Goal: Task Accomplishment & Management: Manage account settings

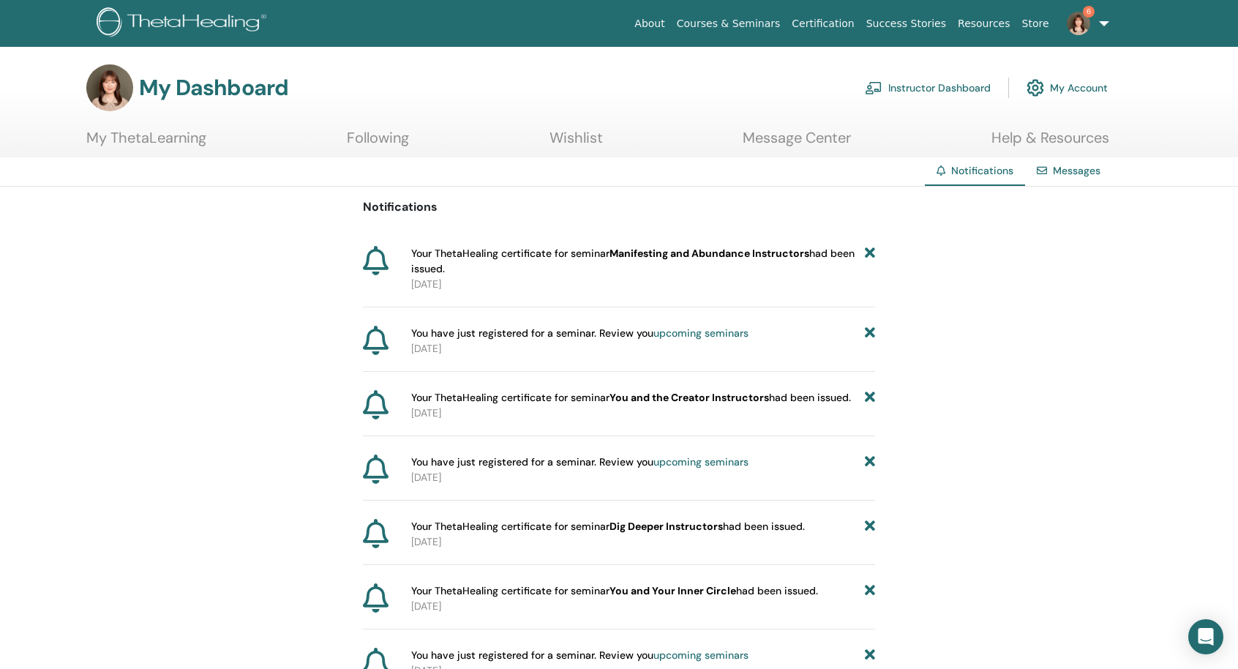
click at [1105, 27] on link "6" at bounding box center [1085, 23] width 60 height 47
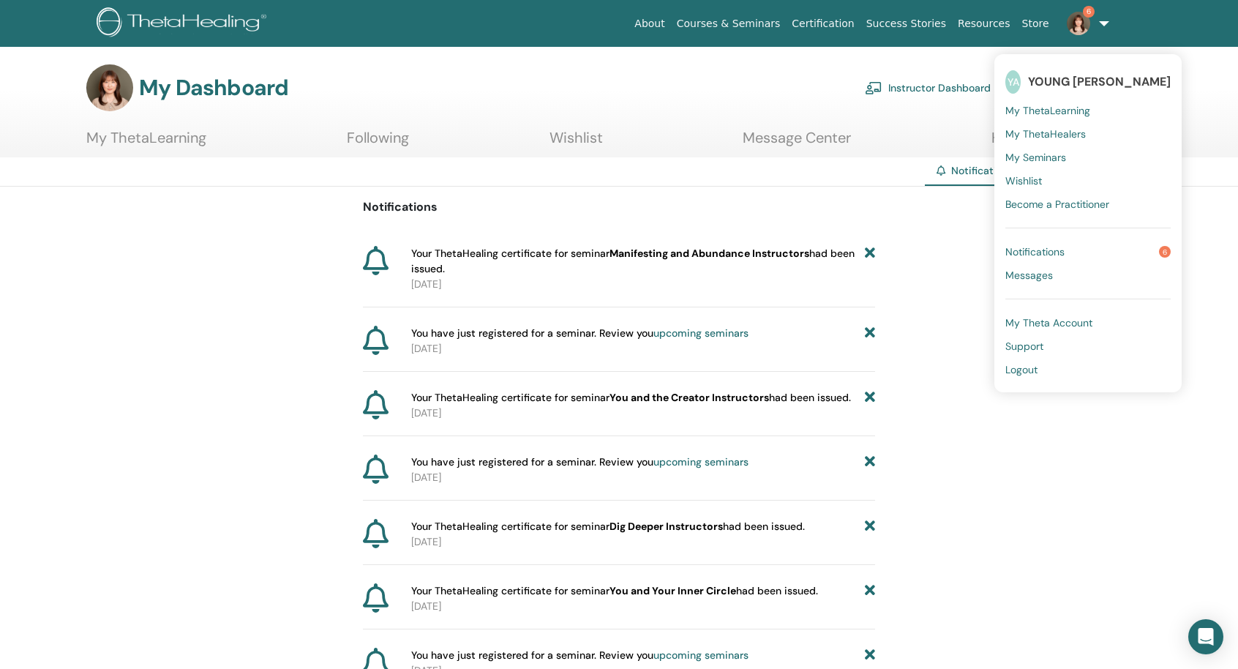
click at [1052, 317] on span "My Theta Account" at bounding box center [1048, 322] width 87 height 13
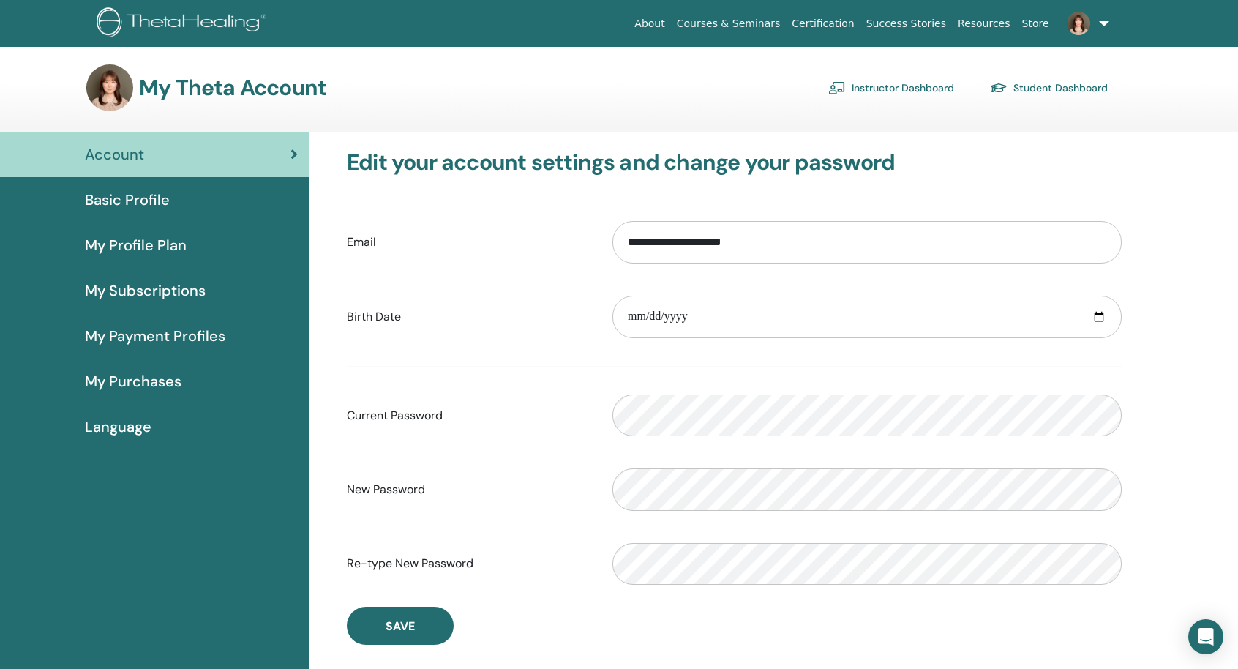
click at [168, 201] on span "Basic Profile" at bounding box center [127, 200] width 85 height 22
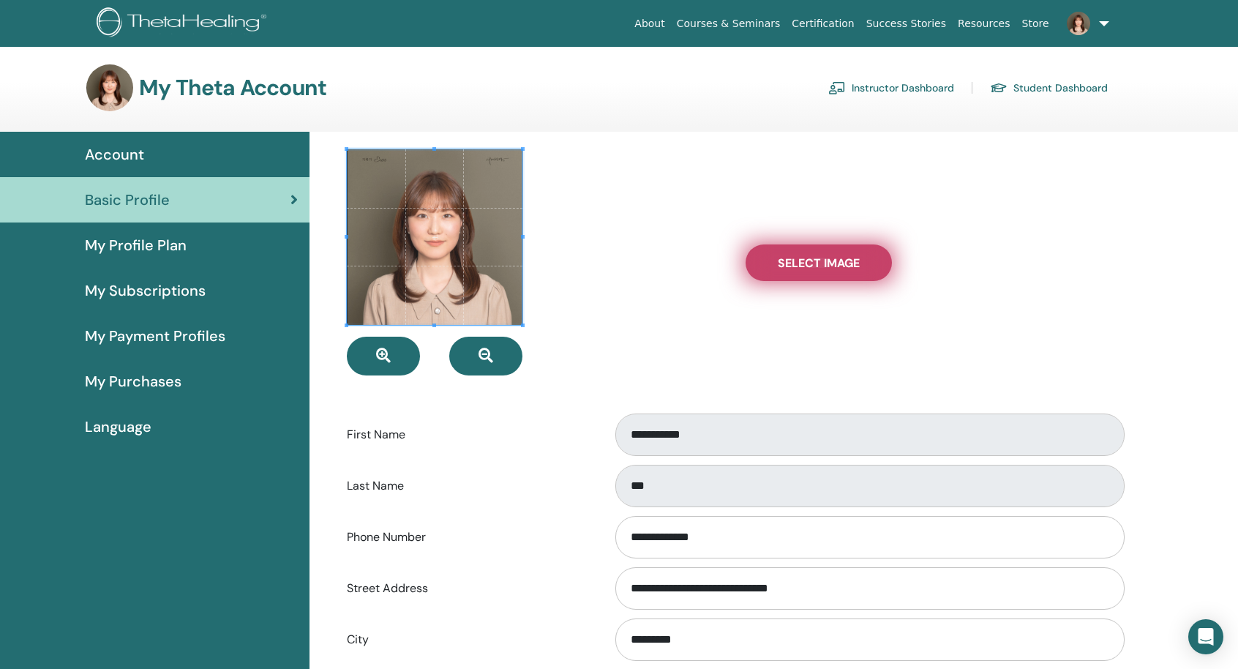
click at [775, 278] on label "Select Image" at bounding box center [819, 262] width 146 height 37
click at [809, 268] on input "Select Image" at bounding box center [818, 263] width 19 height 10
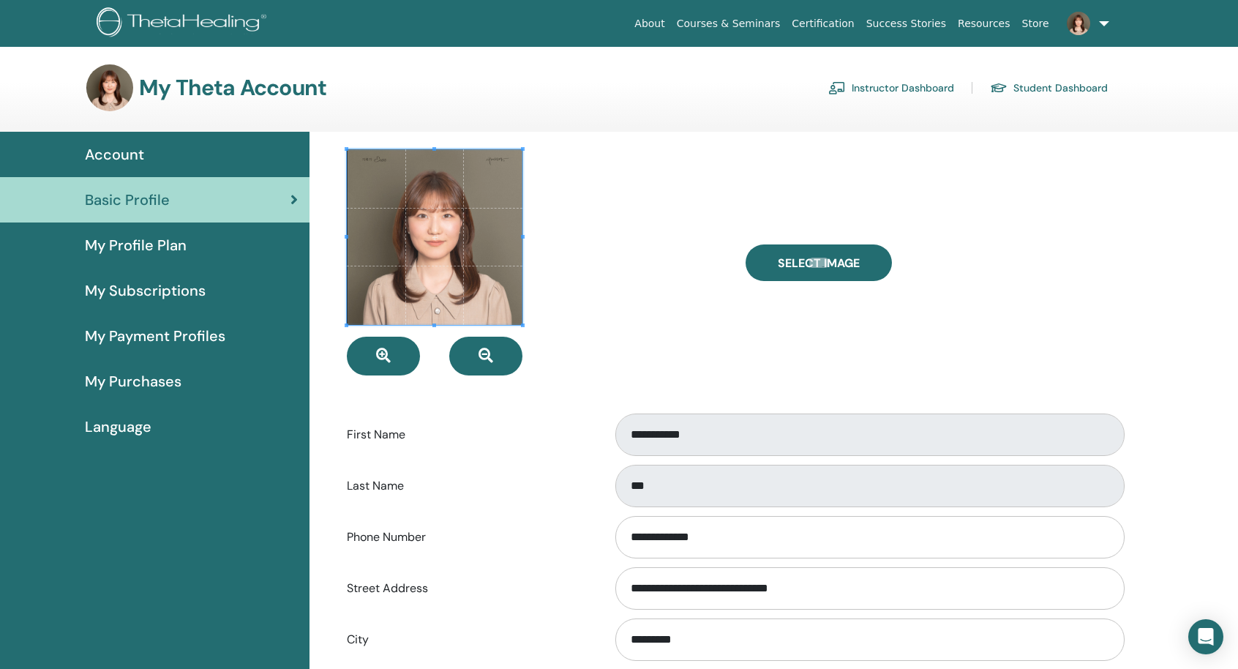
click at [156, 241] on span "My Profile Plan" at bounding box center [136, 245] width 102 height 22
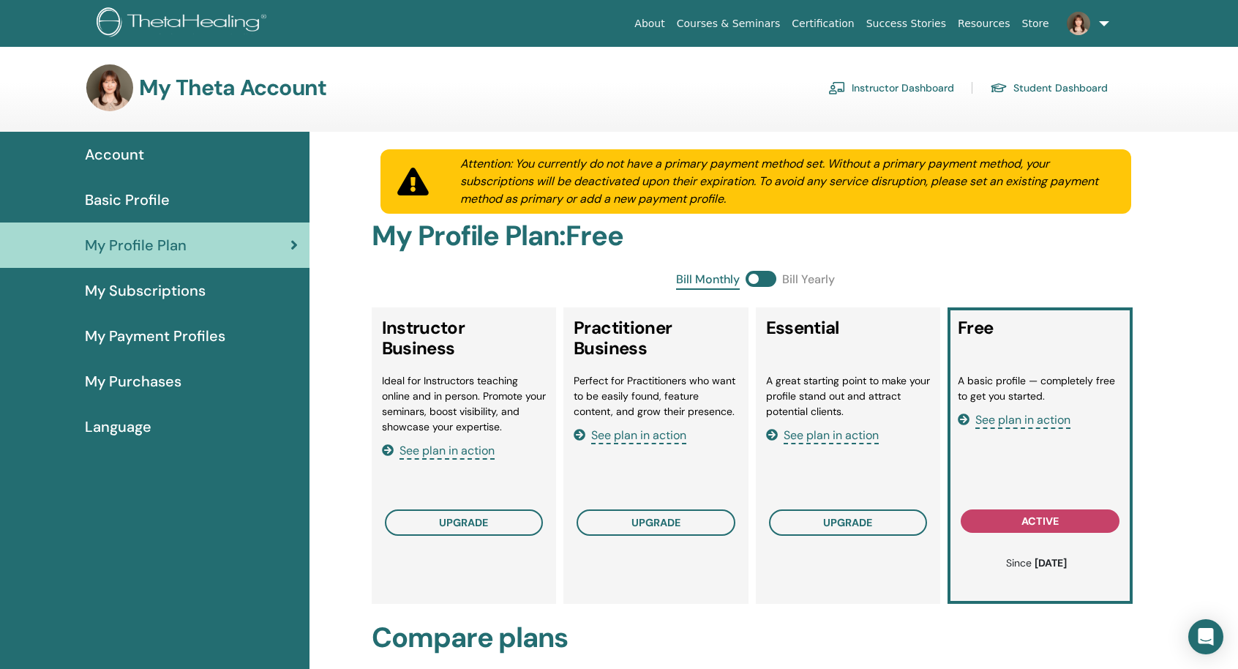
click at [139, 416] on span "Language" at bounding box center [118, 427] width 67 height 22
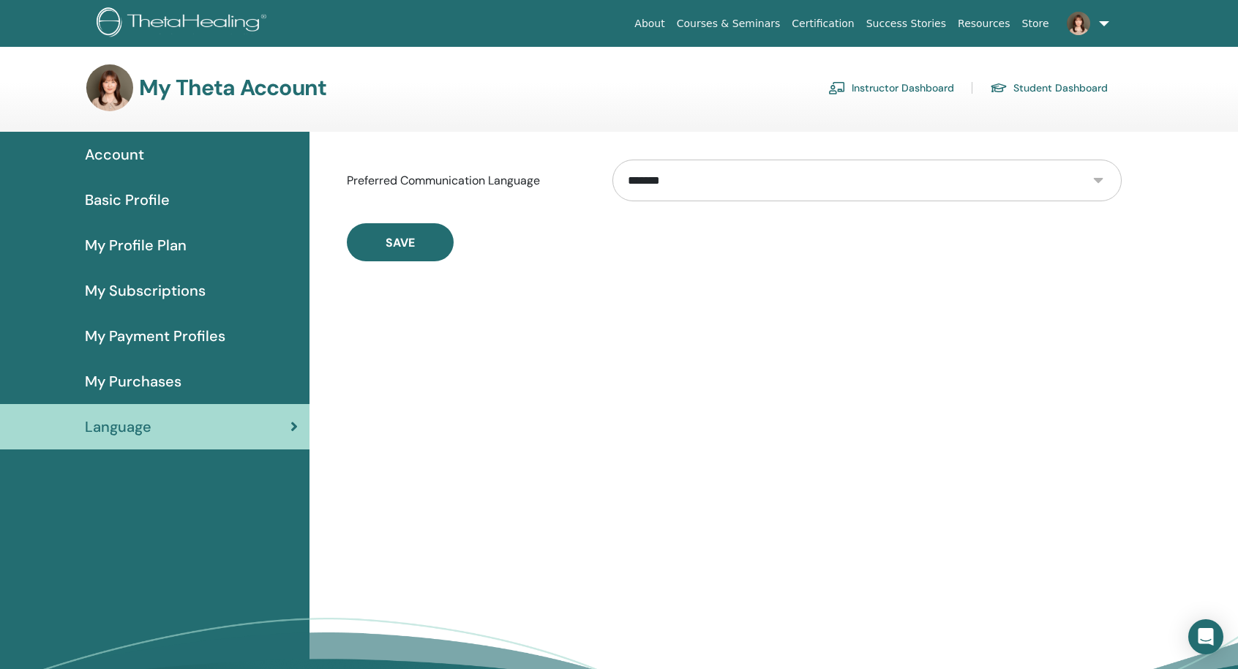
click at [124, 169] on link "Account" at bounding box center [154, 154] width 309 height 45
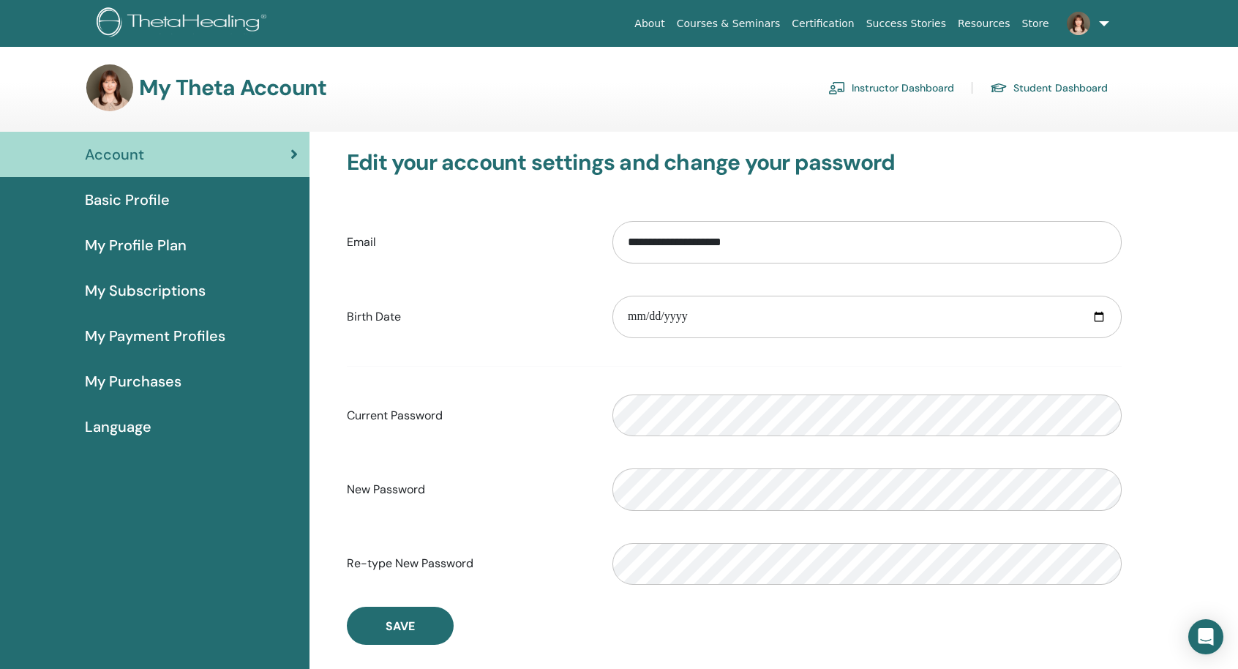
click at [915, 96] on link "Instructor Dashboard" at bounding box center [891, 87] width 126 height 23
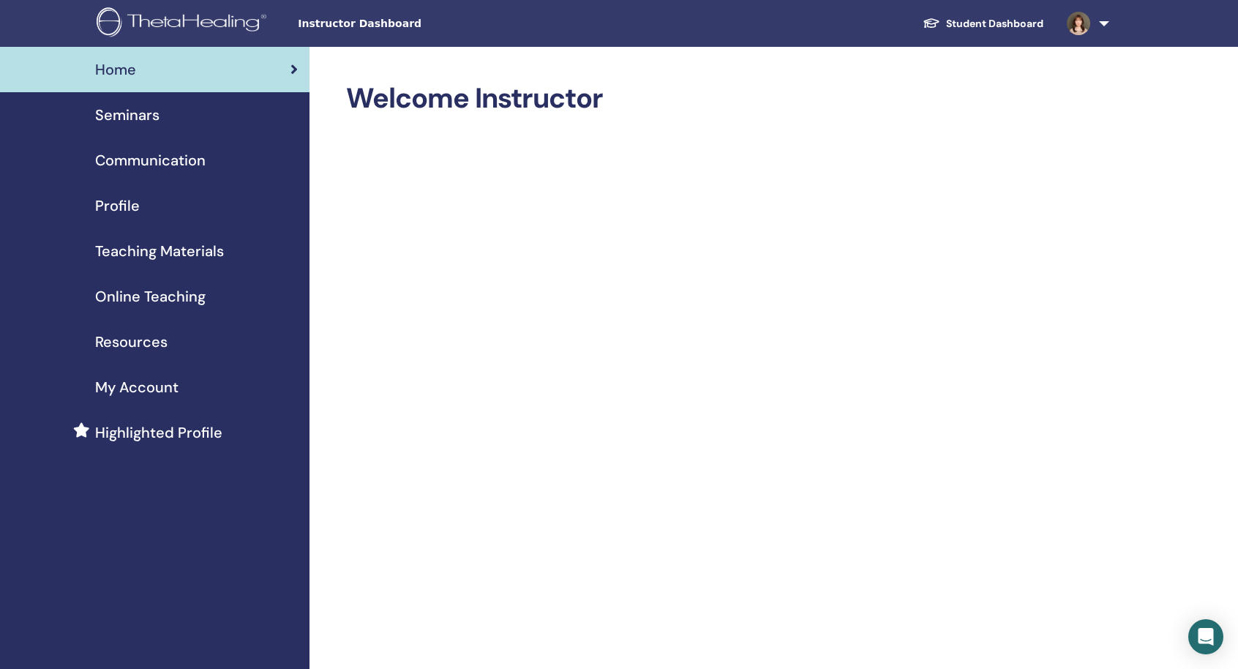
click at [171, 391] on span "My Account" at bounding box center [136, 387] width 83 height 22
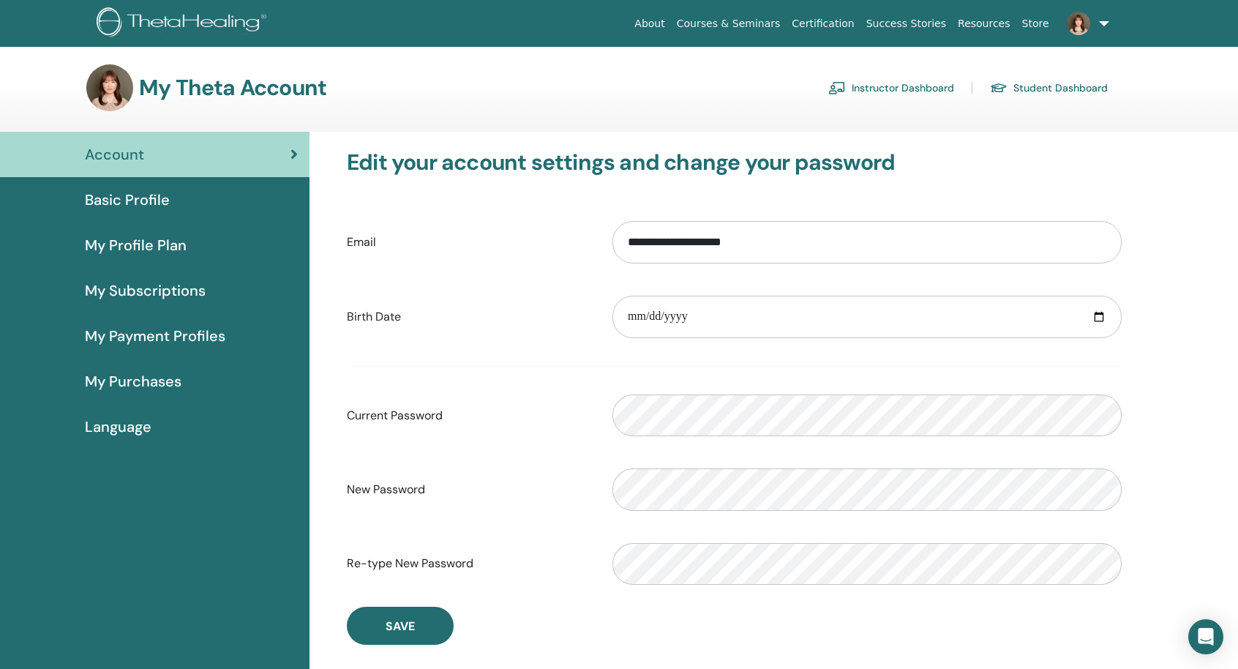
click at [138, 204] on span "Basic Profile" at bounding box center [127, 200] width 85 height 22
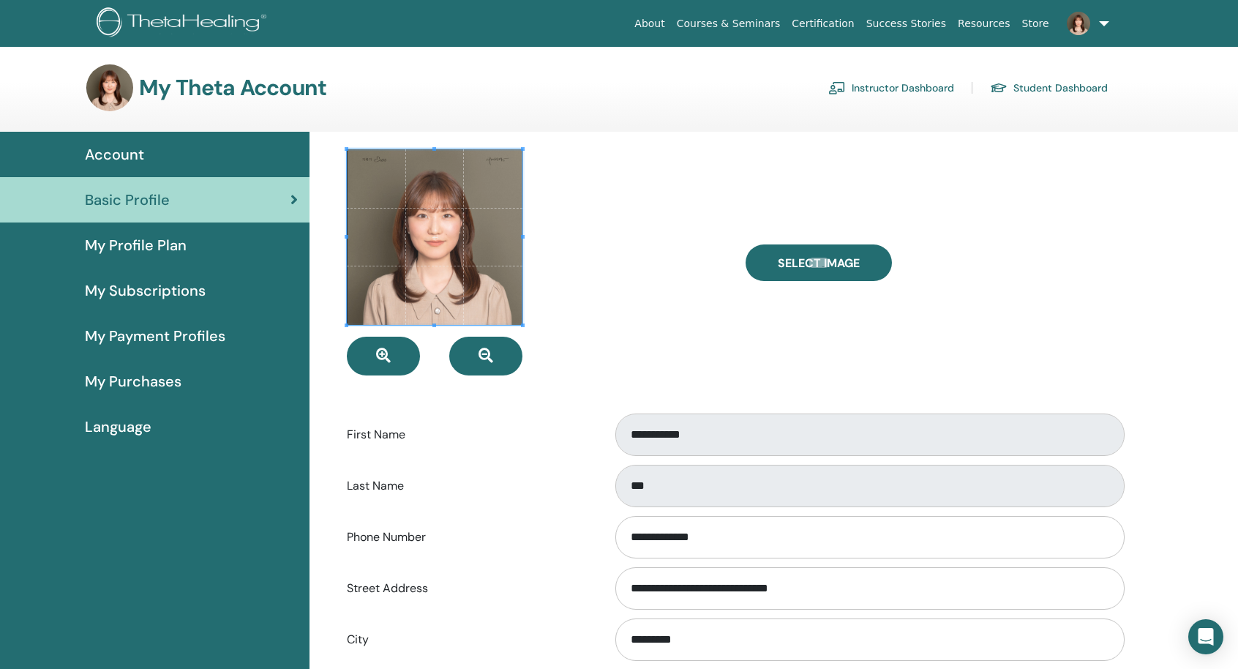
click at [891, 95] on link "Instructor Dashboard" at bounding box center [891, 87] width 126 height 23
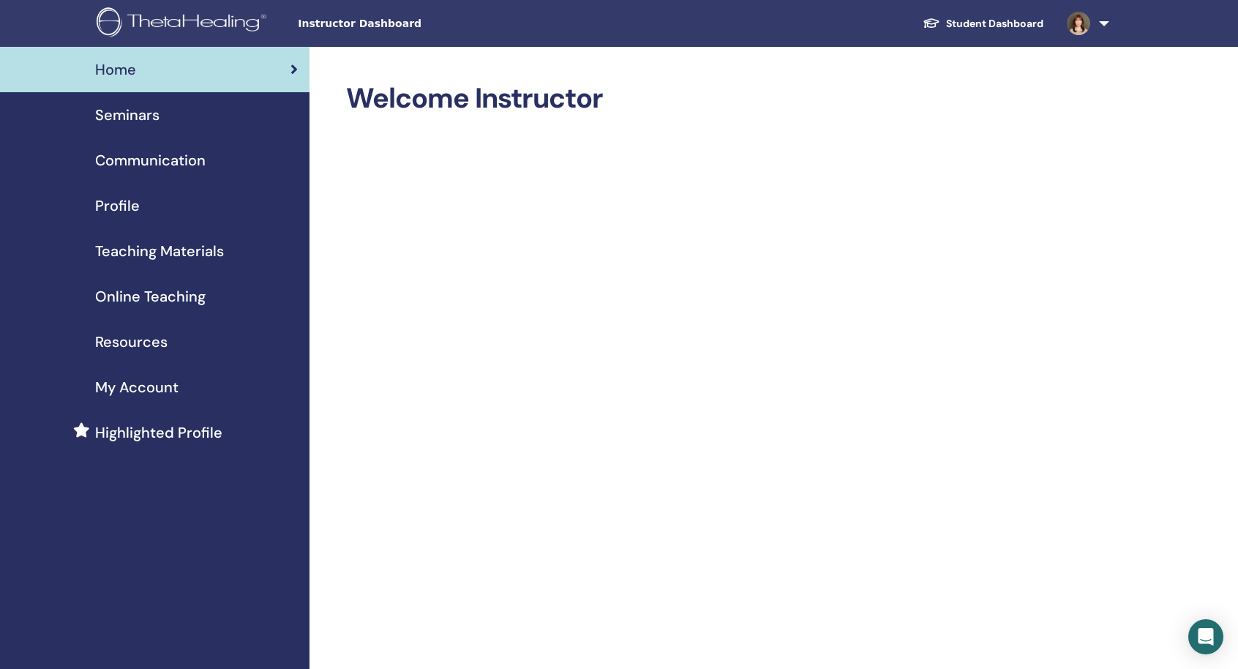
click at [127, 215] on span "Profile" at bounding box center [117, 206] width 45 height 22
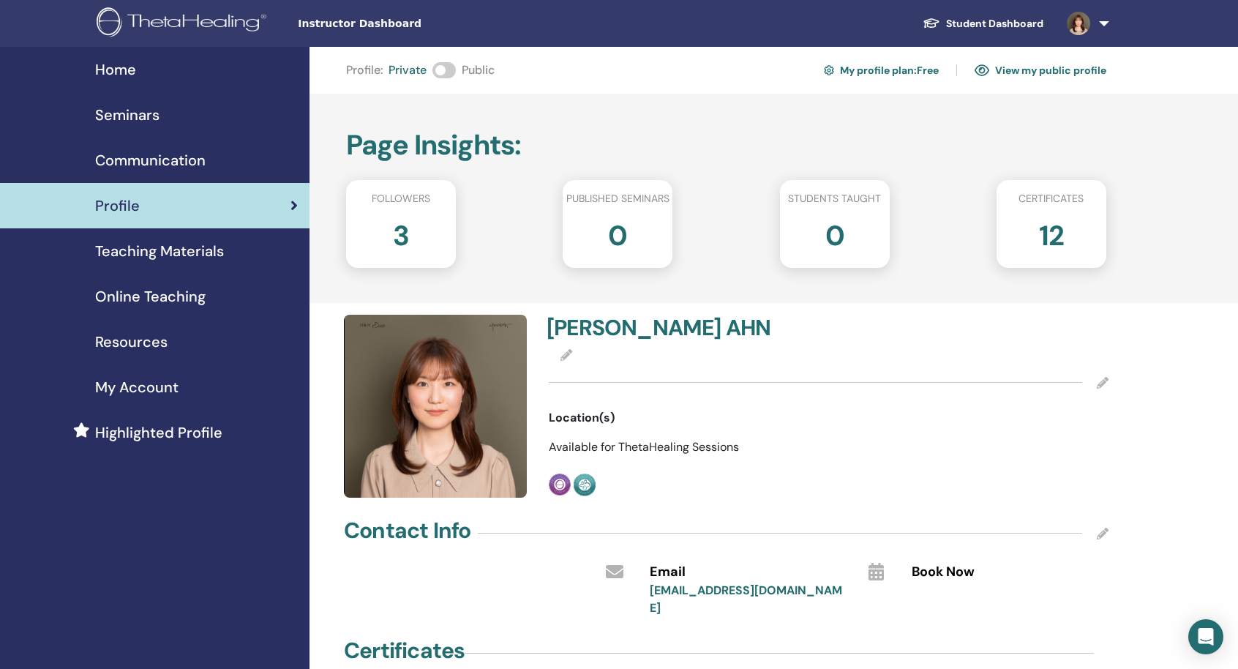
click at [446, 80] on div "Profile : Private Public My profile plan : Free View my public profile" at bounding box center [726, 70] width 760 height 23
click at [443, 71] on span at bounding box center [443, 70] width 23 height 16
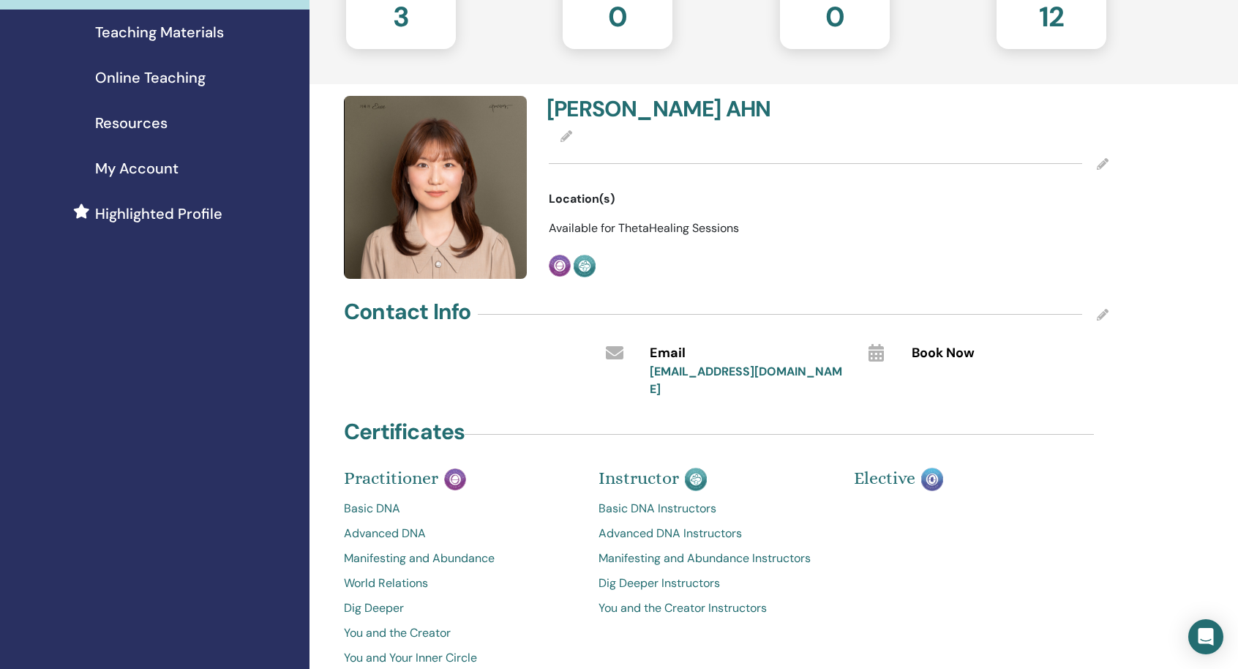
scroll to position [219, 0]
click at [596, 226] on span "Available for ThetaHealing Sessions" at bounding box center [644, 226] width 190 height 15
click at [698, 228] on span "Available for ThetaHealing Sessions" at bounding box center [644, 226] width 190 height 15
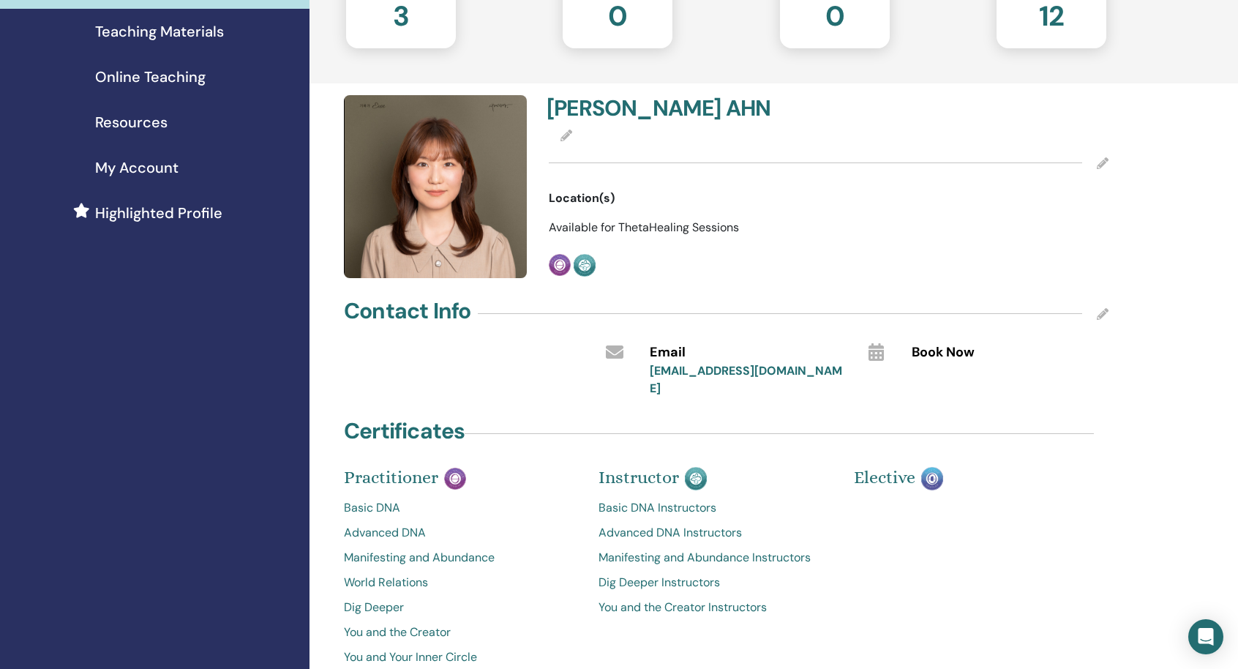
click at [568, 138] on icon at bounding box center [566, 136] width 12 height 12
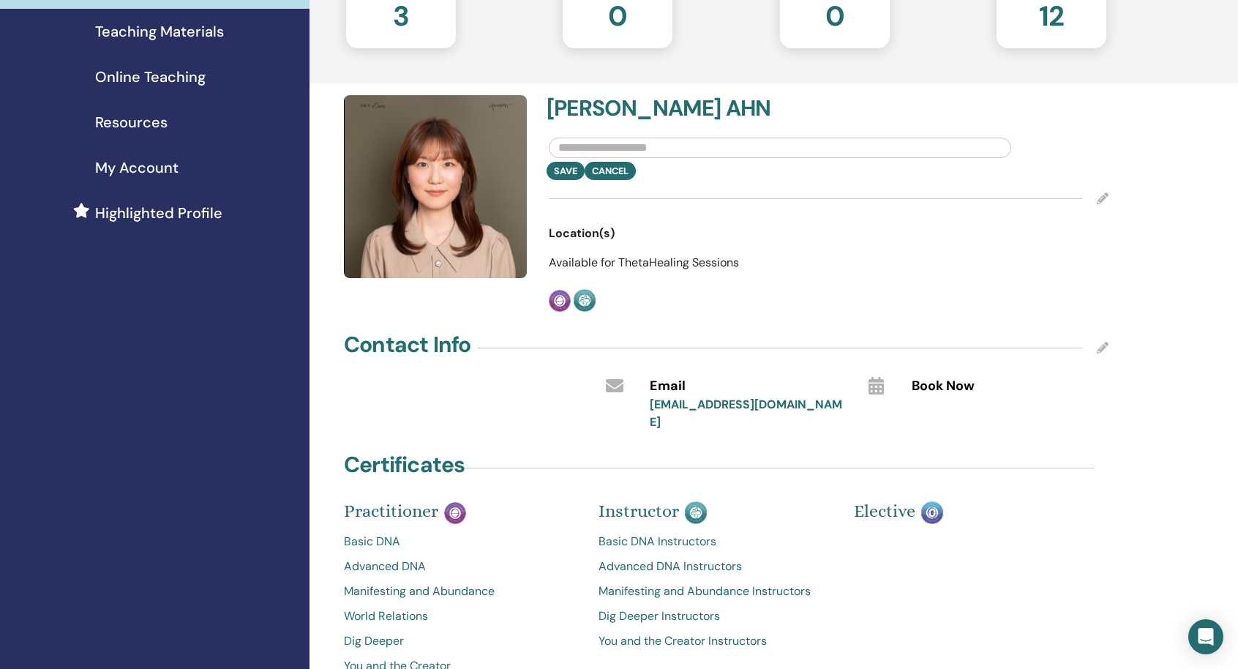
click at [585, 150] on input "text" at bounding box center [780, 148] width 462 height 20
click at [590, 269] on span "Available for ThetaHealing Sessions" at bounding box center [644, 262] width 190 height 15
click at [1097, 190] on div at bounding box center [829, 198] width 560 height 37
click at [1097, 200] on icon at bounding box center [1103, 198] width 12 height 12
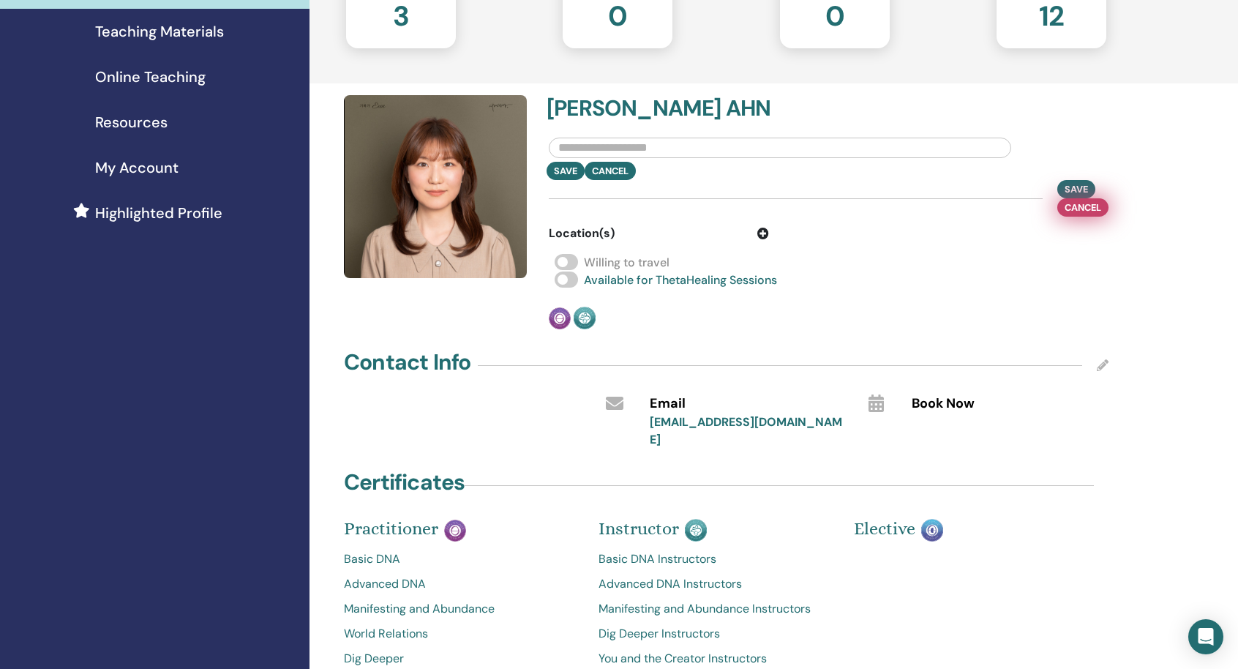
click at [1079, 206] on span "Cancel" at bounding box center [1083, 207] width 37 height 15
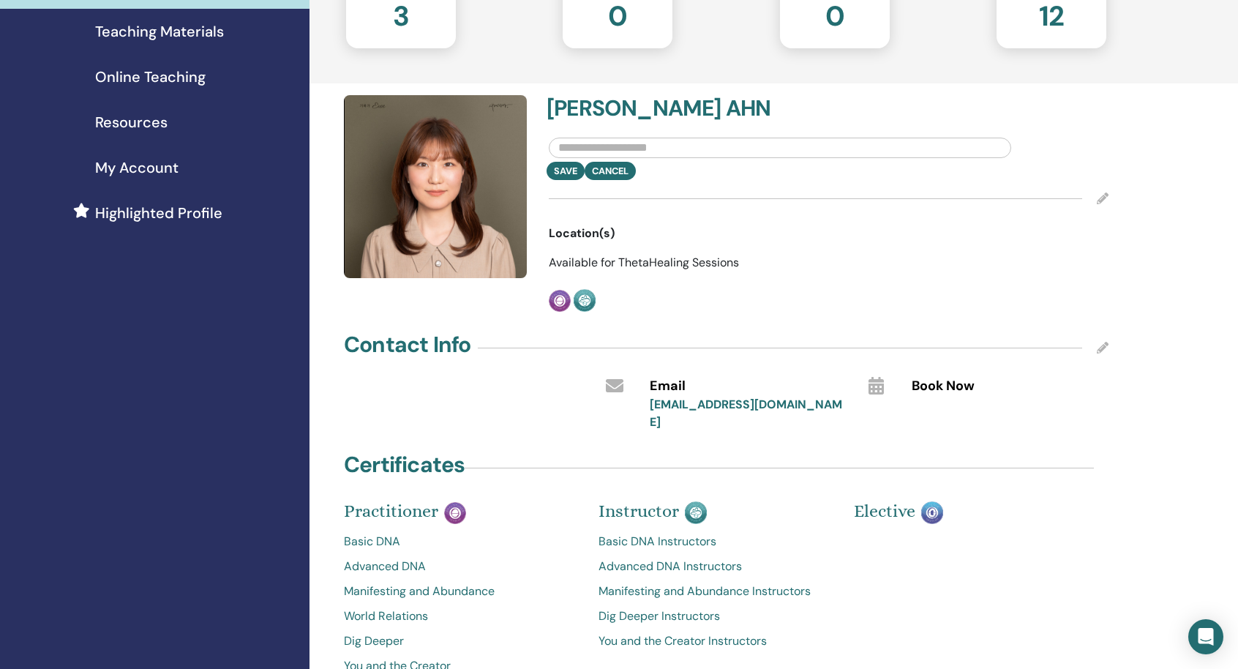
click at [705, 228] on div "Location(s)" at bounding box center [659, 234] width 220 height 18
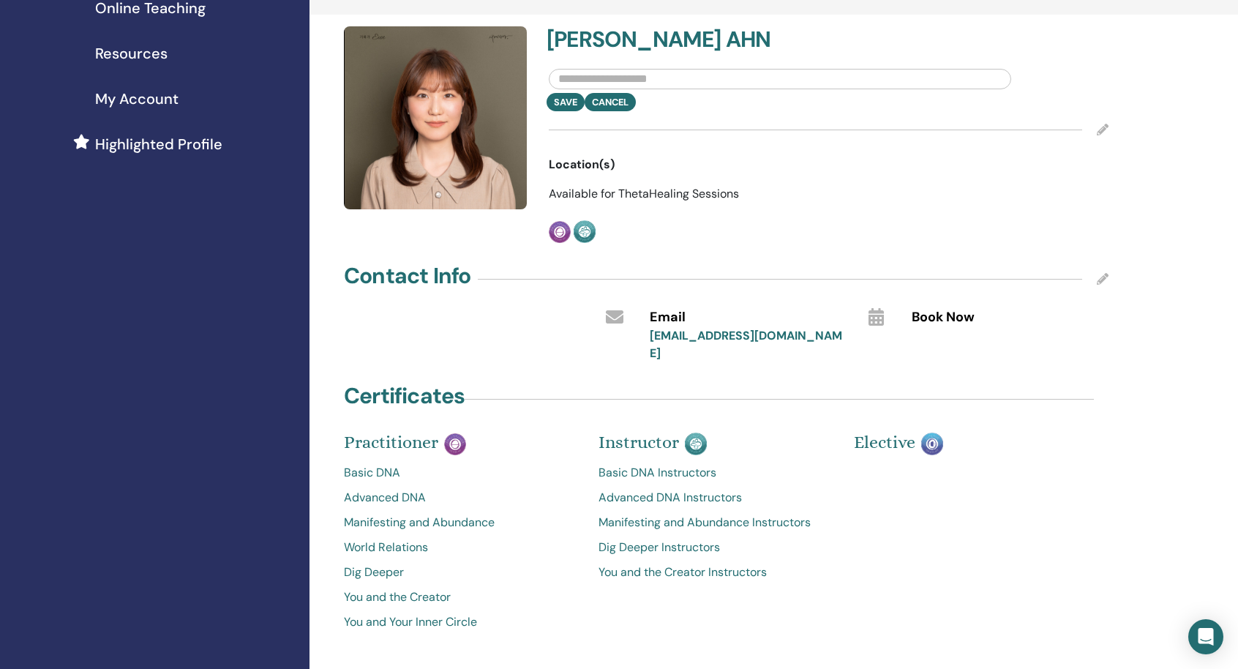
scroll to position [293, 0]
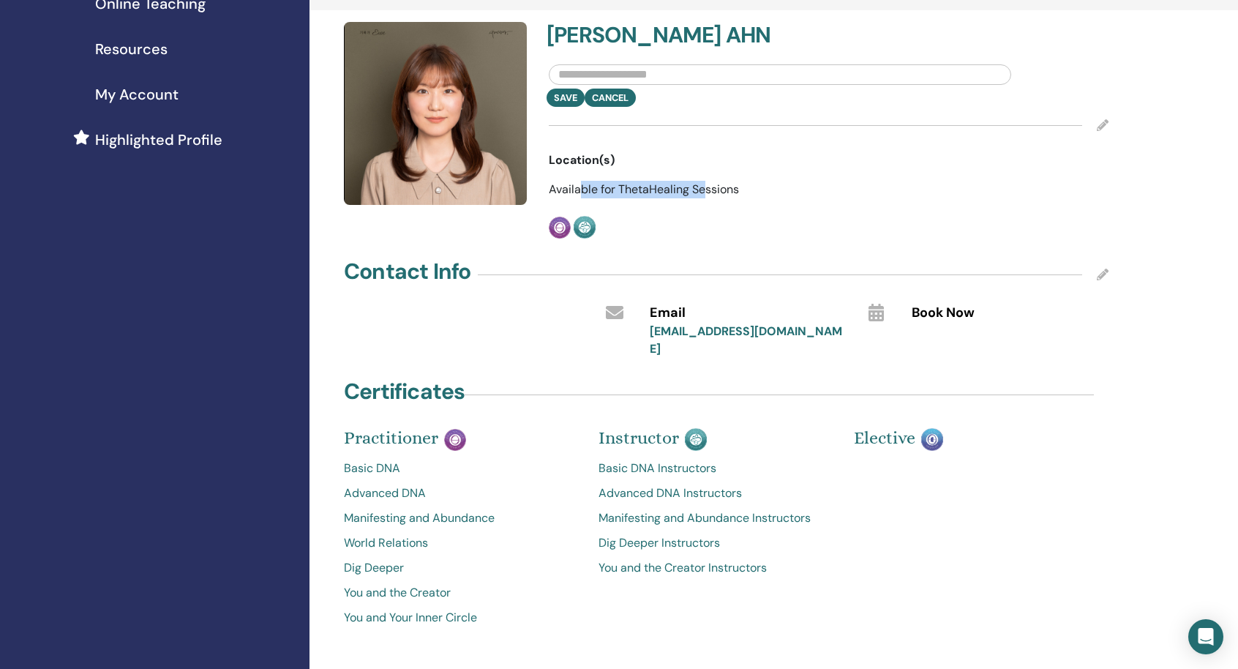
drag, startPoint x: 581, startPoint y: 185, endPoint x: 702, endPoint y: 184, distance: 121.5
click at [702, 184] on span "Available for ThetaHealing Sessions" at bounding box center [644, 188] width 190 height 15
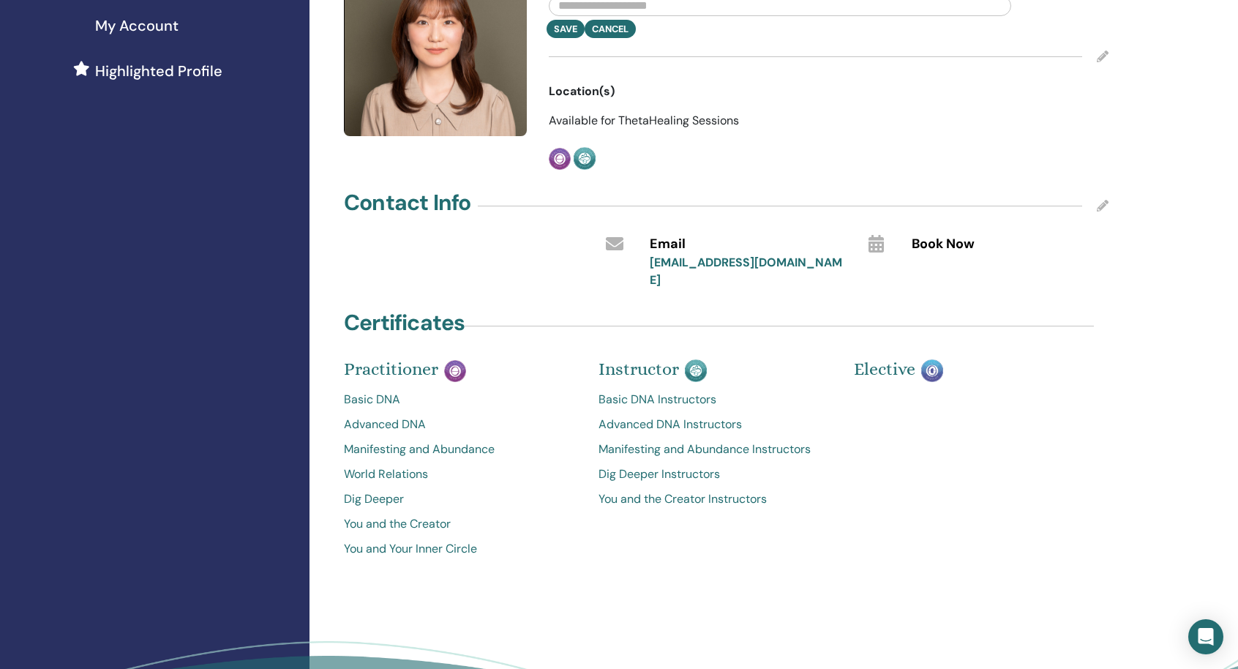
scroll to position [366, 0]
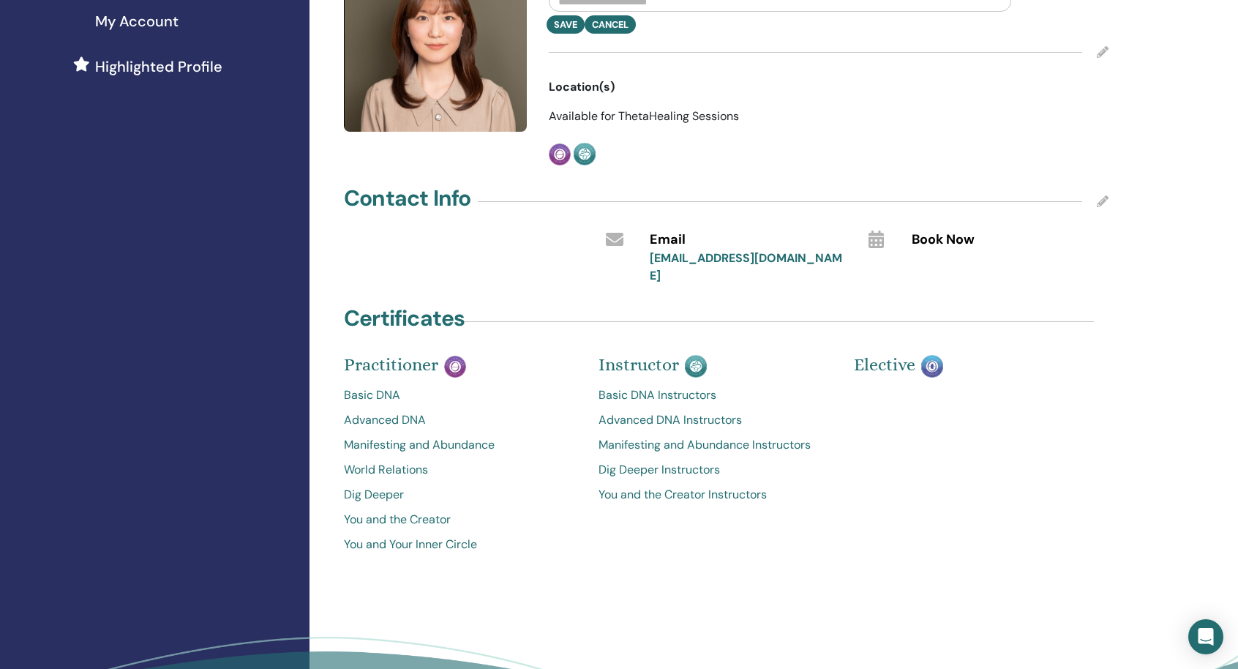
click at [605, 117] on span "Available for ThetaHealing Sessions" at bounding box center [644, 115] width 190 height 15
click at [702, 126] on div "YOUNG HYEON AHN Save Cancel Location(s) Available for ThetaHealing Sessions Pra…" at bounding box center [828, 57] width 577 height 217
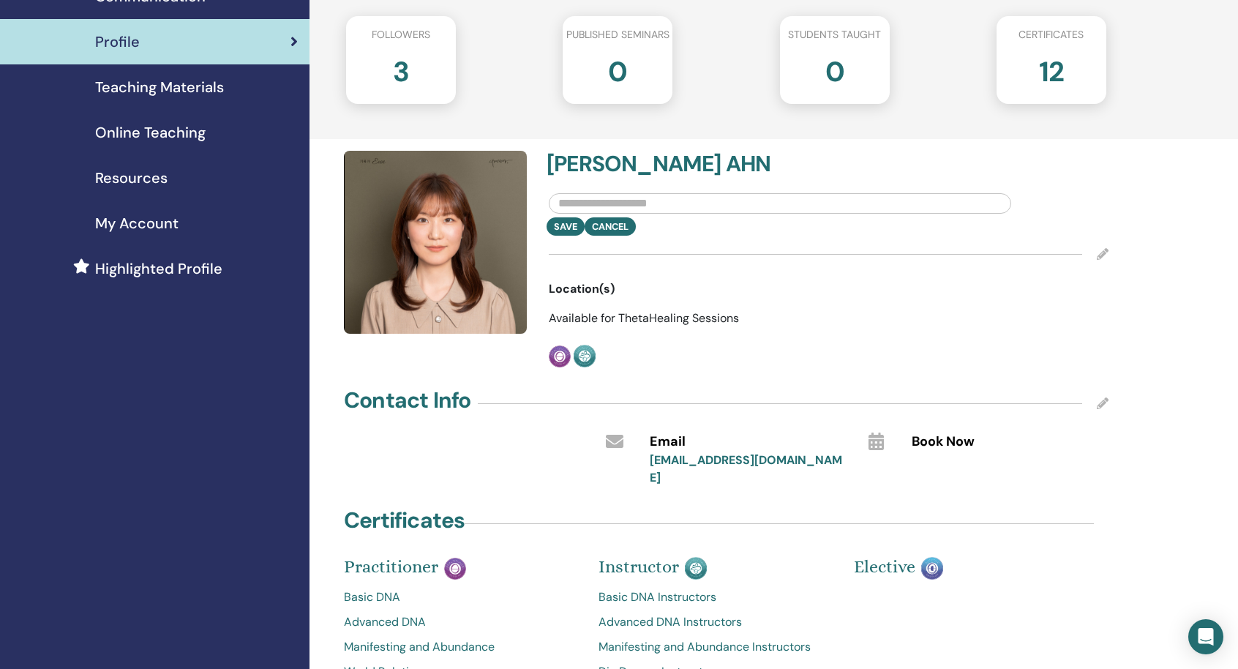
scroll to position [146, 0]
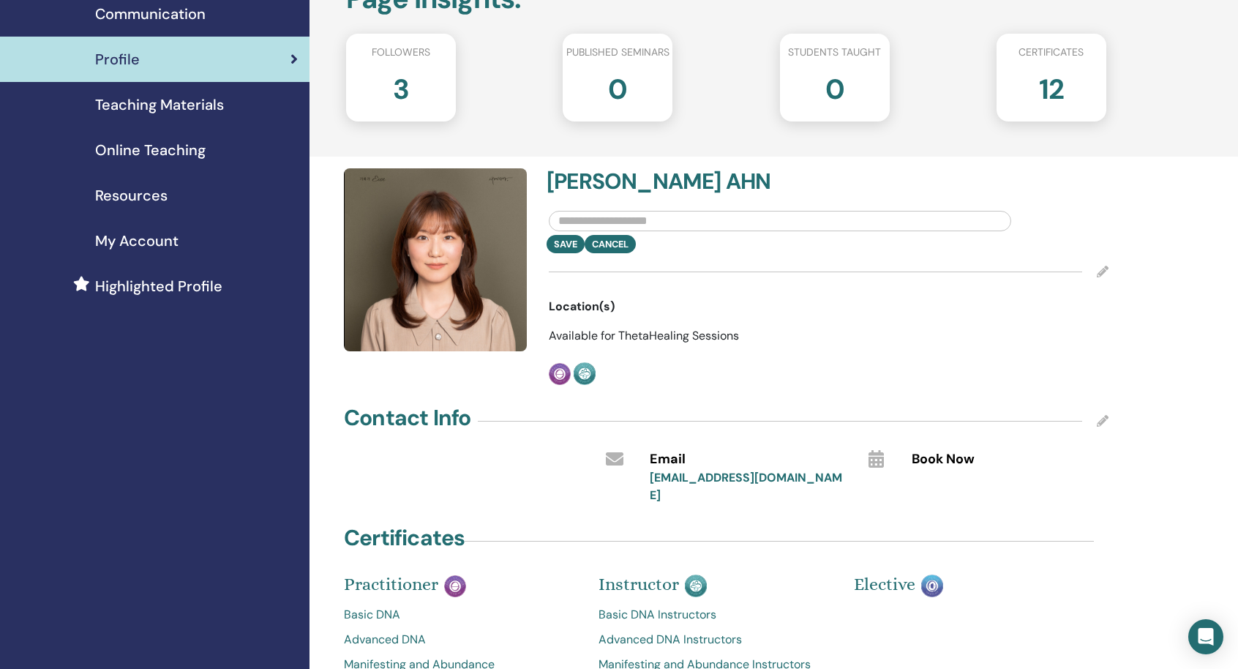
click at [670, 219] on input "text" at bounding box center [780, 221] width 462 height 20
click at [631, 235] on div "Save Cancel" at bounding box center [829, 244] width 582 height 18
click at [610, 248] on div "Save Cancel" at bounding box center [829, 244] width 582 height 18
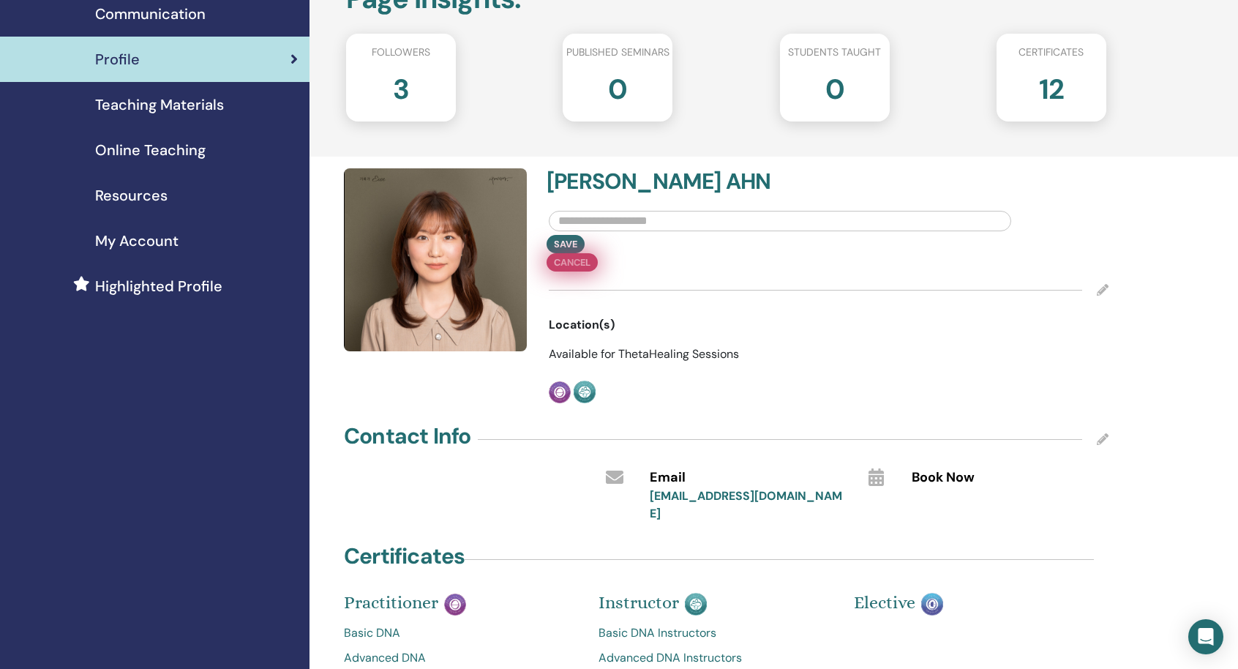
click at [571, 266] on button "Cancel" at bounding box center [572, 262] width 51 height 18
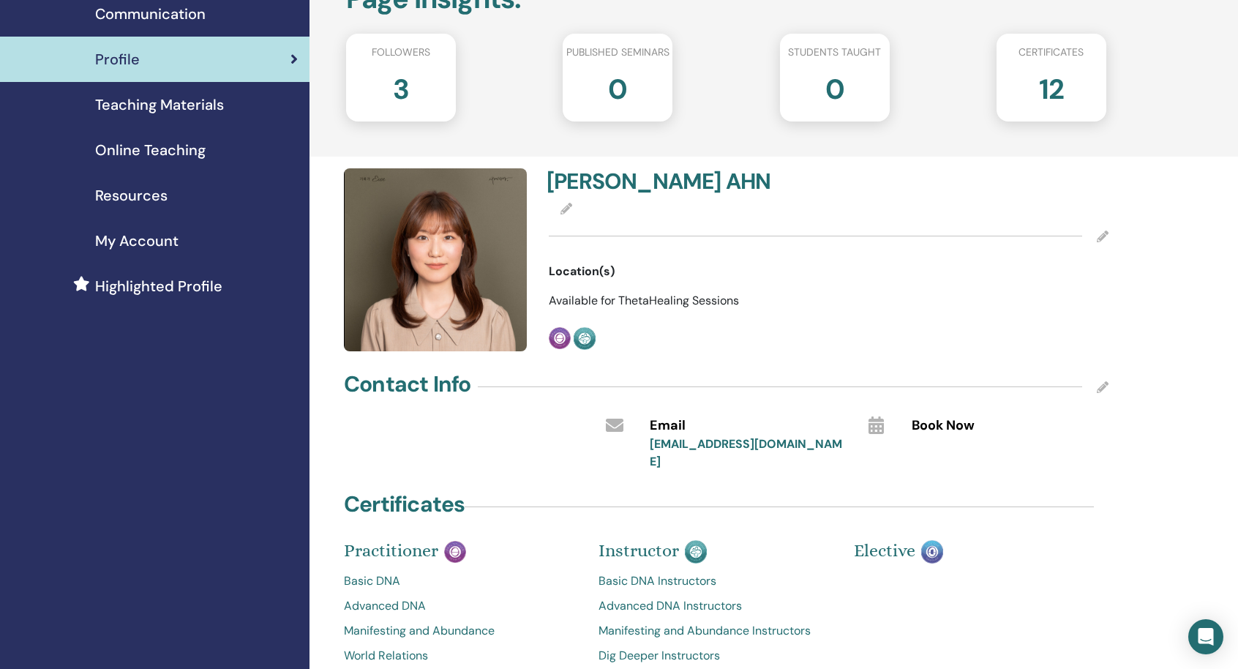
click at [600, 290] on div "YOUNG HYEON AHN Location(s) Available for ThetaHealing Sessions Practitioner In…" at bounding box center [828, 259] width 577 height 183
click at [1101, 244] on div at bounding box center [829, 236] width 560 height 37
click at [1103, 239] on icon at bounding box center [1103, 236] width 12 height 12
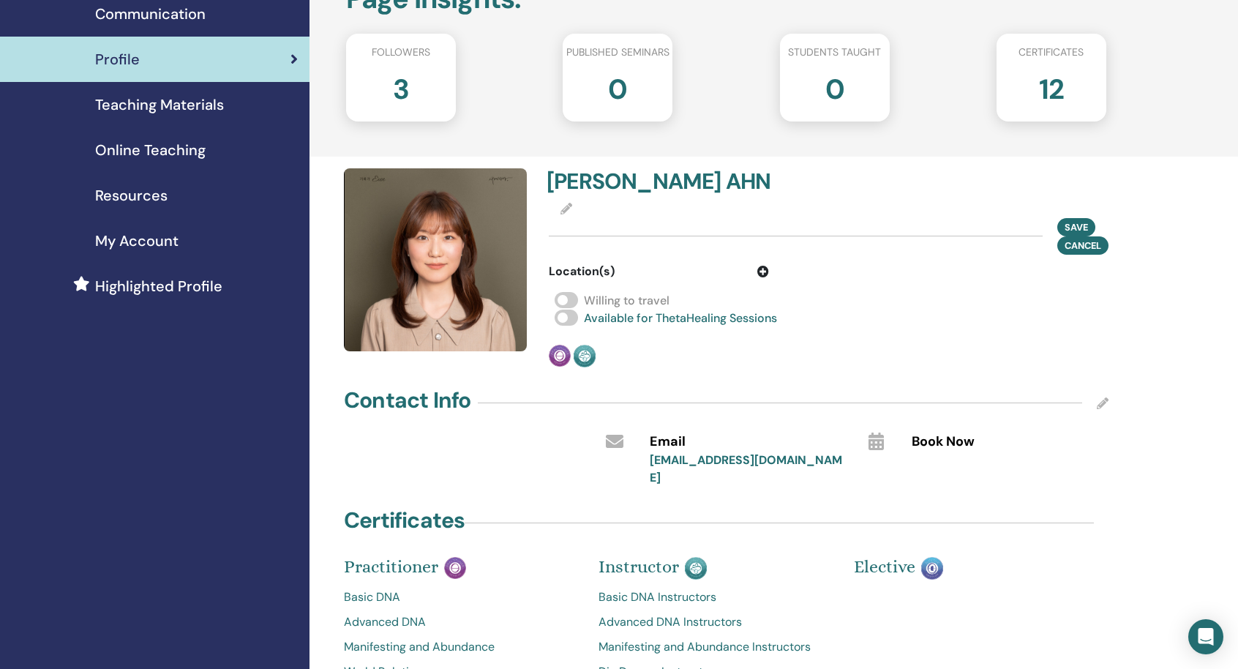
click at [945, 247] on div "Save Cancel" at bounding box center [829, 236] width 560 height 37
click at [934, 225] on div "Save Cancel" at bounding box center [829, 236] width 560 height 37
click at [757, 267] on div "Location(s)" at bounding box center [659, 272] width 220 height 18
click at [759, 271] on icon at bounding box center [763, 272] width 12 height 12
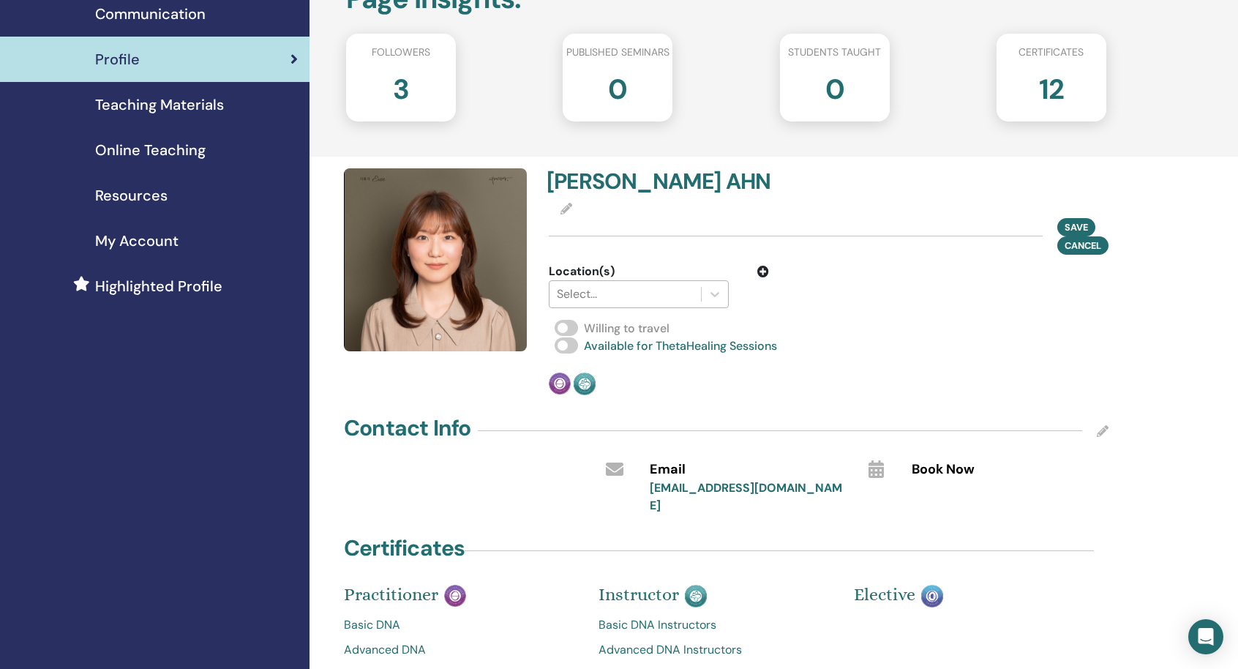
click at [641, 292] on div at bounding box center [625, 294] width 137 height 20
click at [714, 295] on icon at bounding box center [714, 294] width 9 height 5
click at [611, 296] on div at bounding box center [625, 294] width 137 height 20
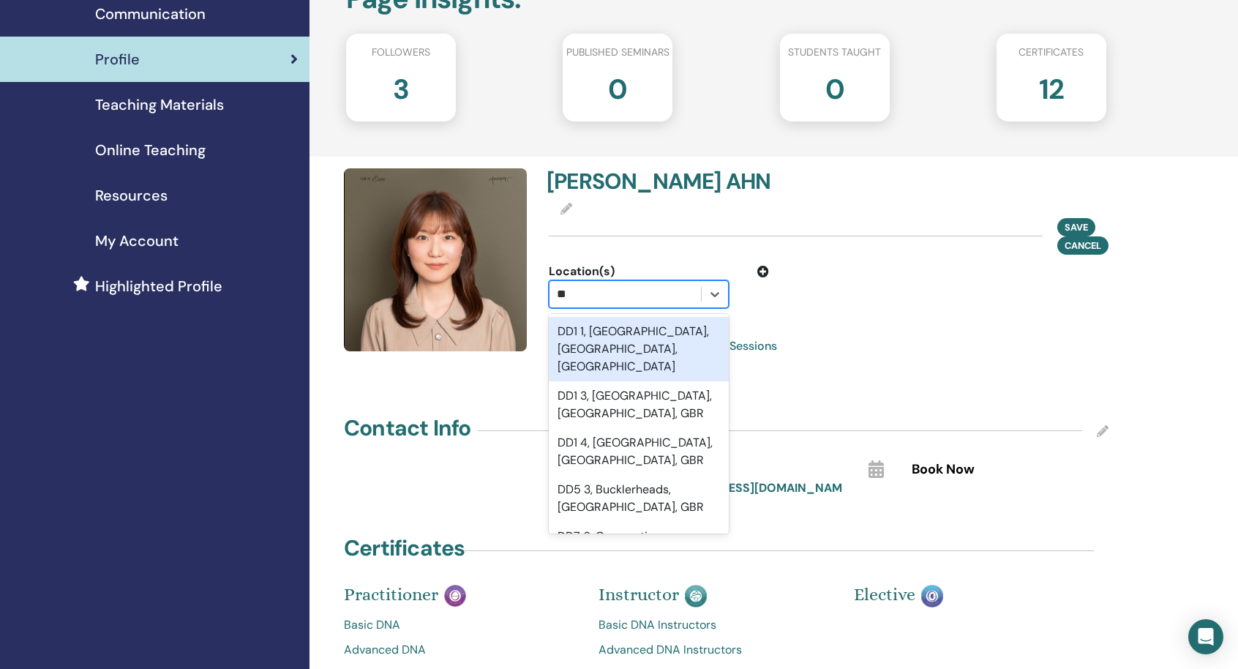
type input "*"
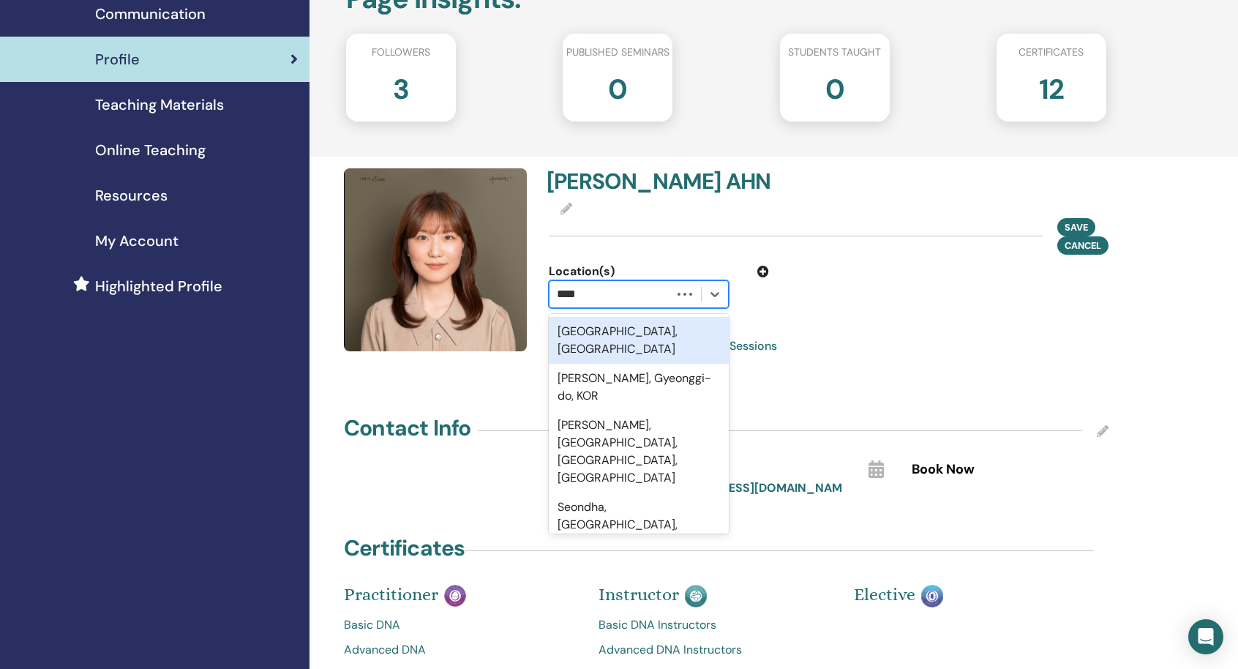
type input "*****"
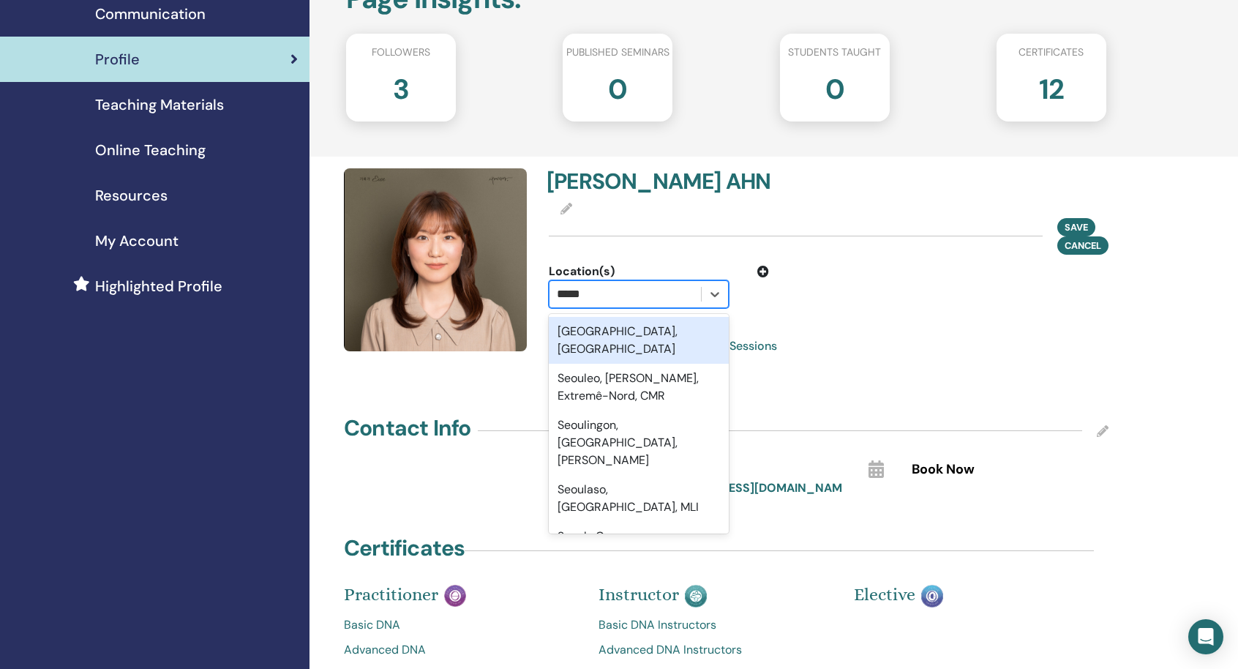
click at [610, 326] on div "Seoul, KOR" at bounding box center [639, 340] width 180 height 47
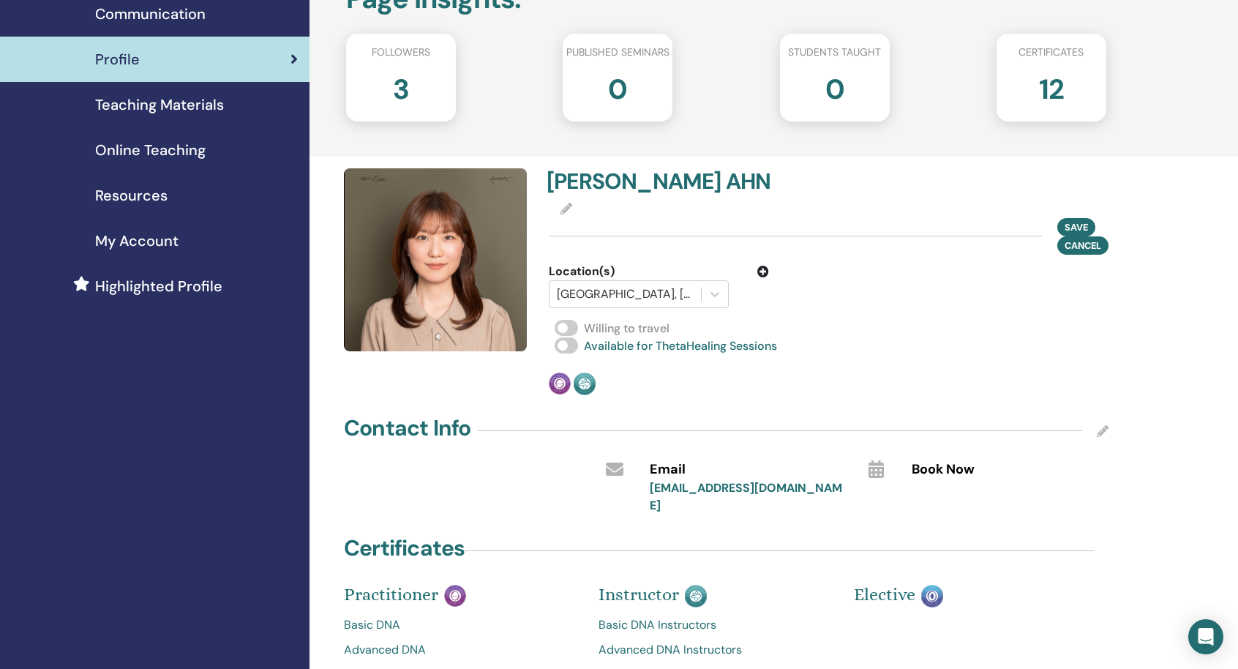
click at [765, 276] on icon at bounding box center [763, 272] width 12 height 12
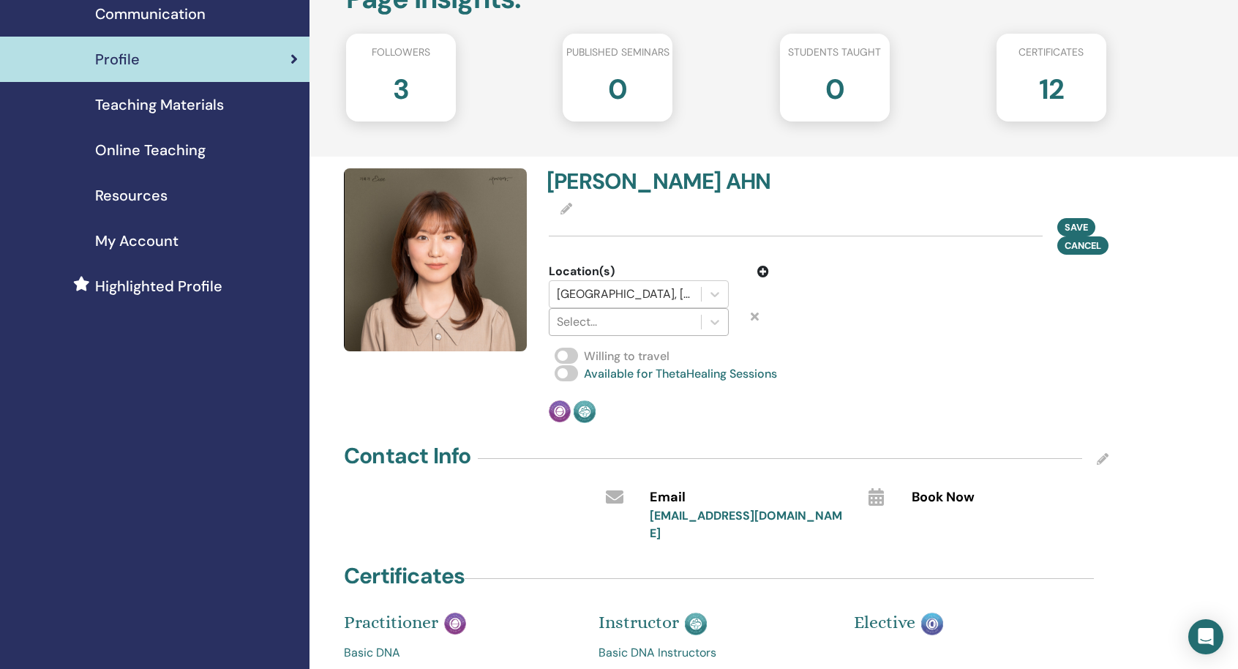
click at [639, 316] on div at bounding box center [625, 322] width 137 height 20
type input "*"
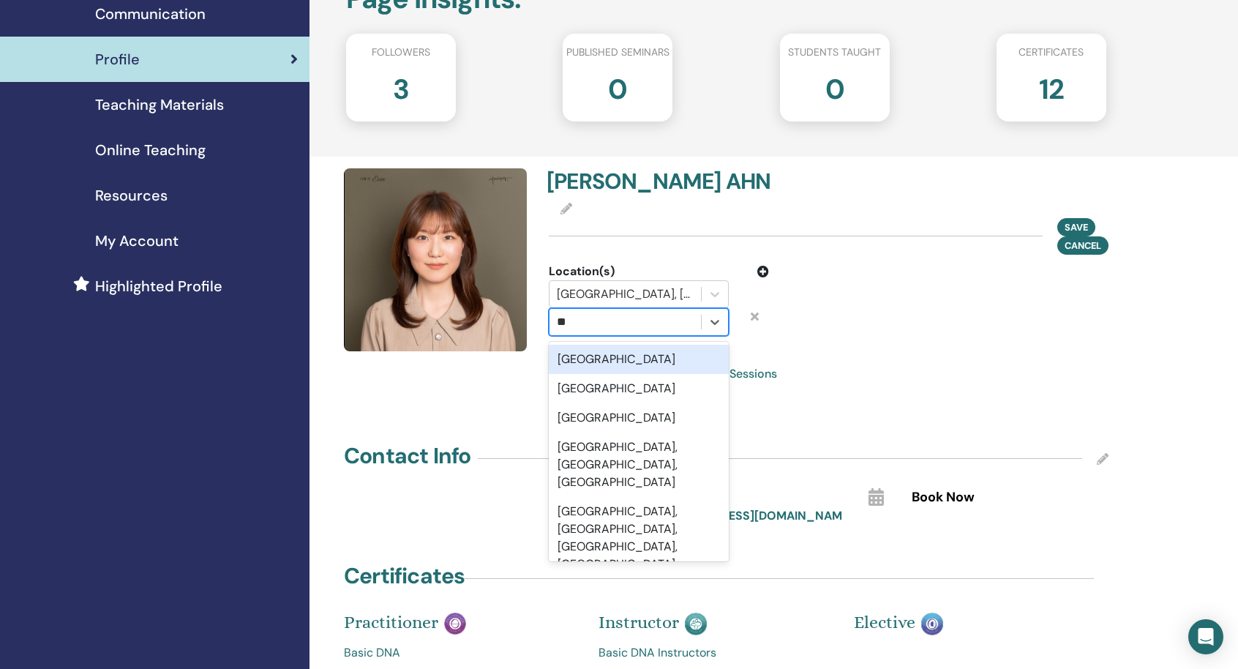
type input "*"
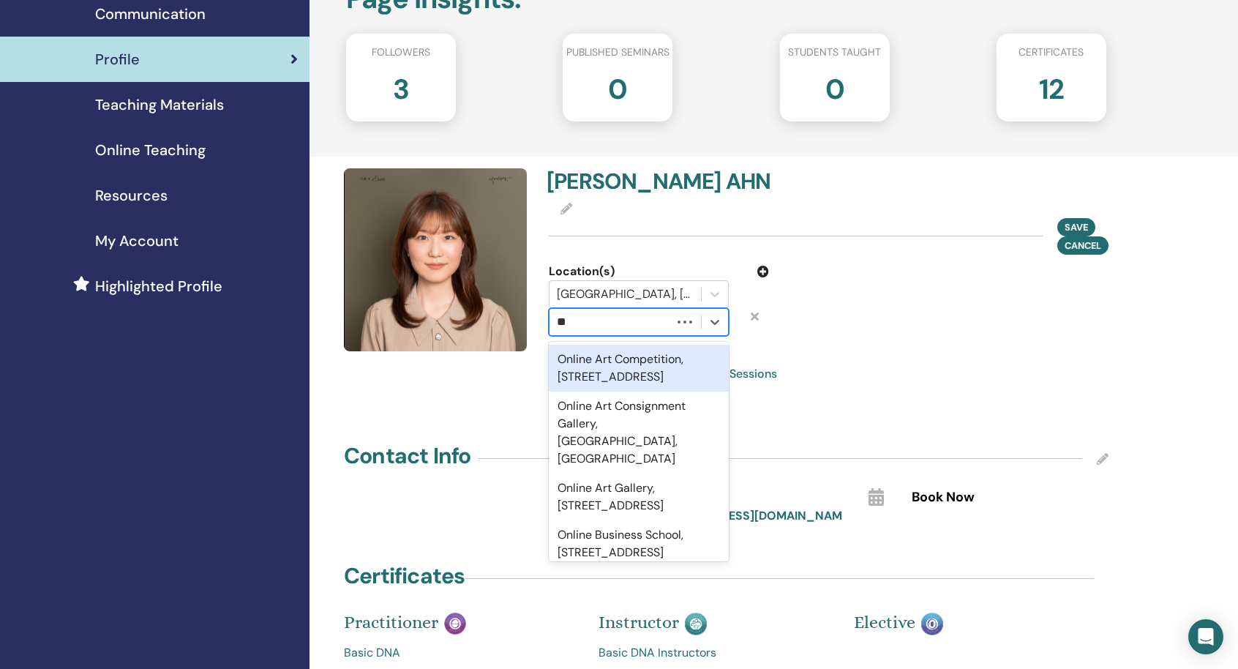
type input "*"
type input "******"
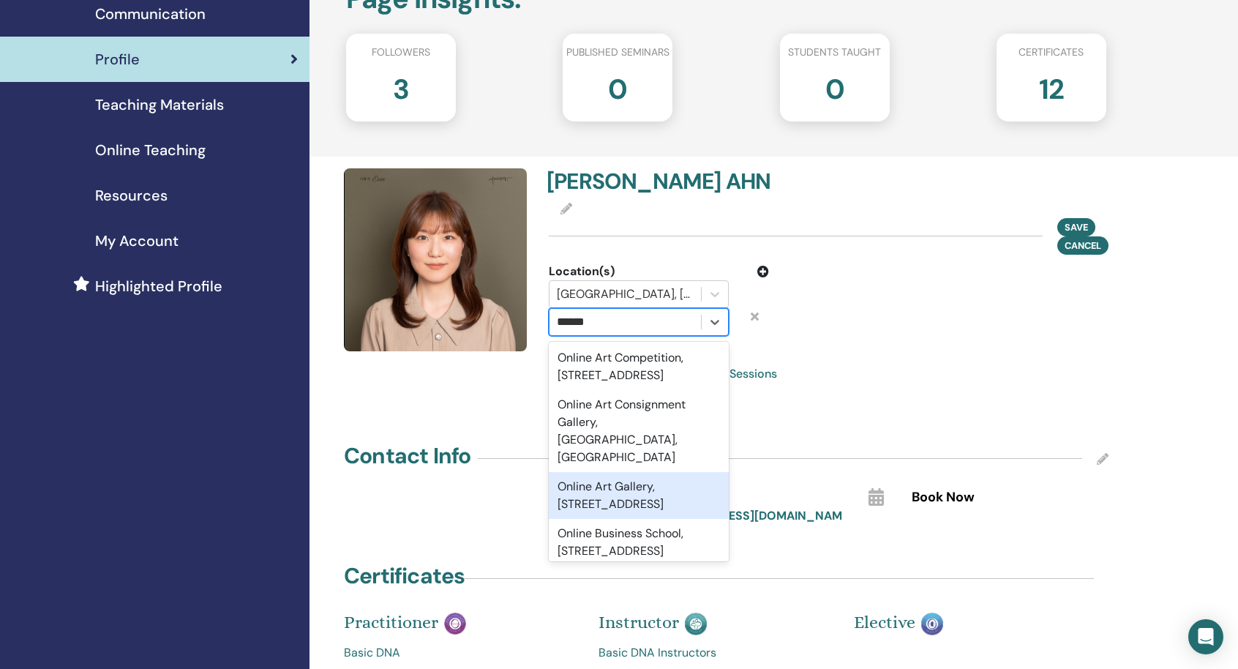
scroll to position [0, 0]
click at [626, 326] on div at bounding box center [625, 322] width 137 height 20
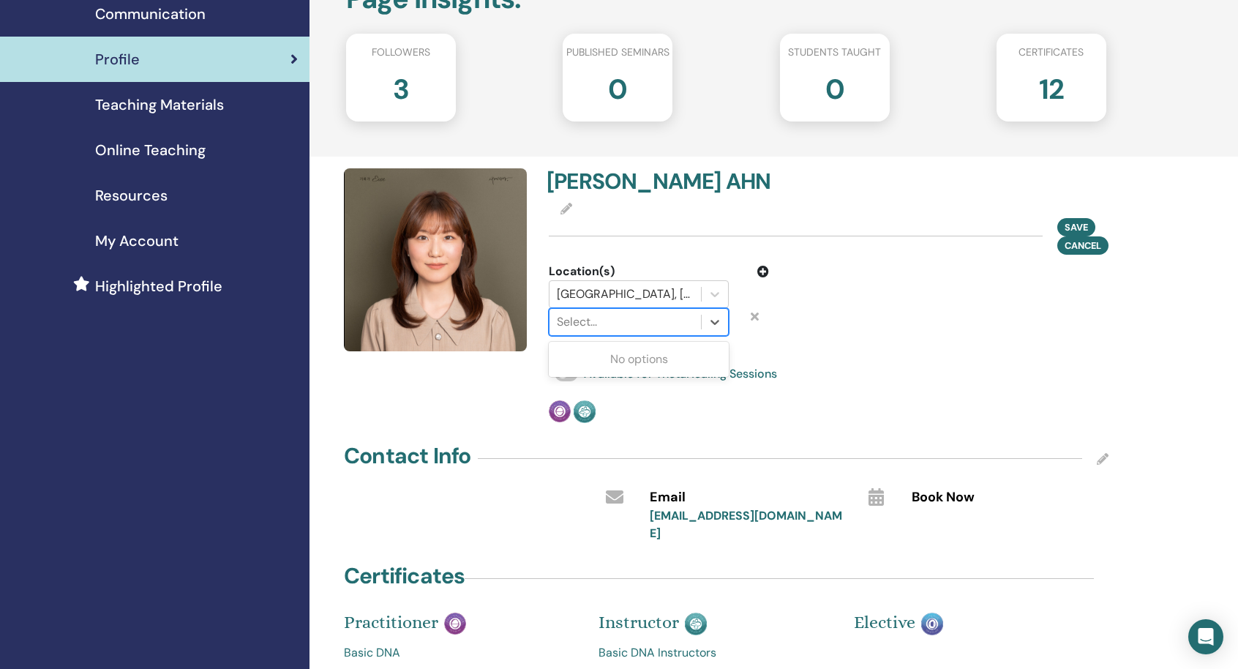
click at [865, 345] on div "YOUNG HYEON AHN Save Cancel Location(s) Seoul, KOR Use Up and Down to choose op…" at bounding box center [828, 295] width 577 height 255
click at [606, 311] on div "Select..." at bounding box center [624, 322] width 151 height 26
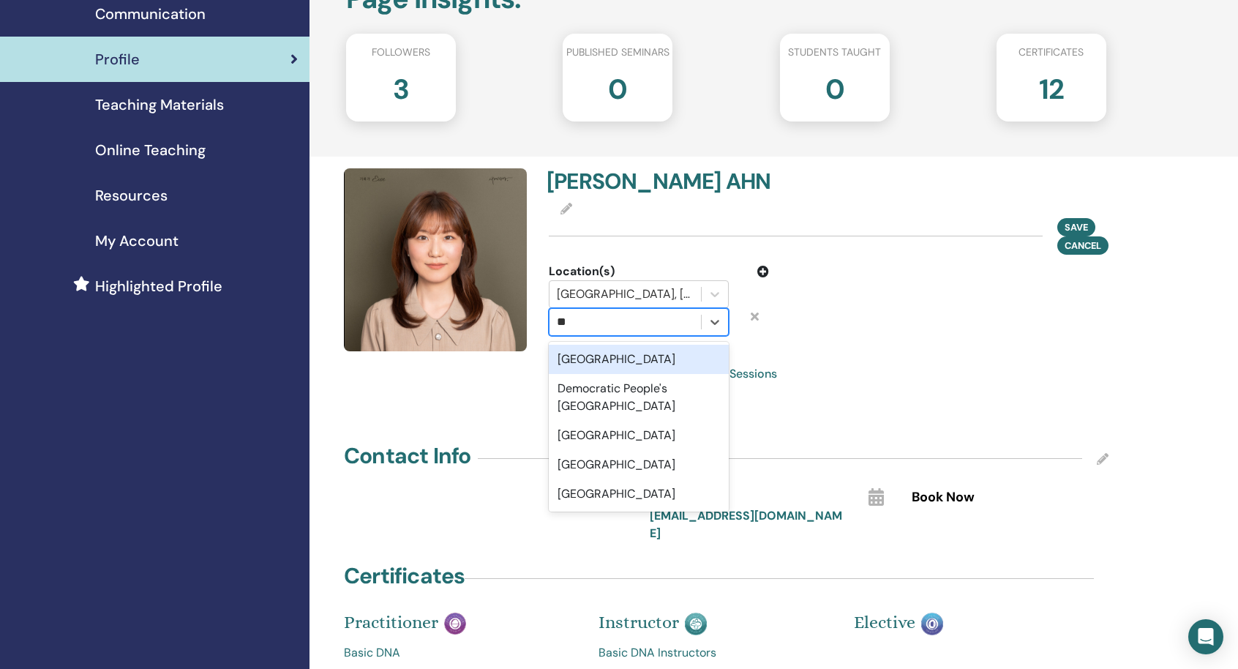
type input "*"
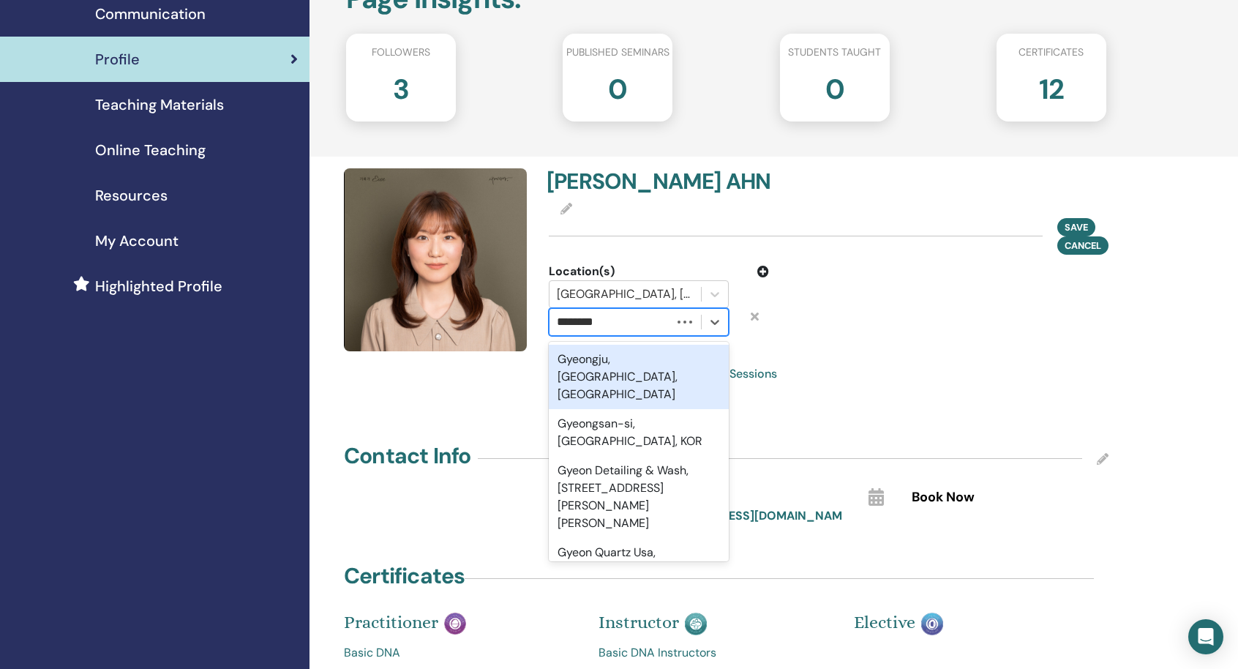
type input "*********"
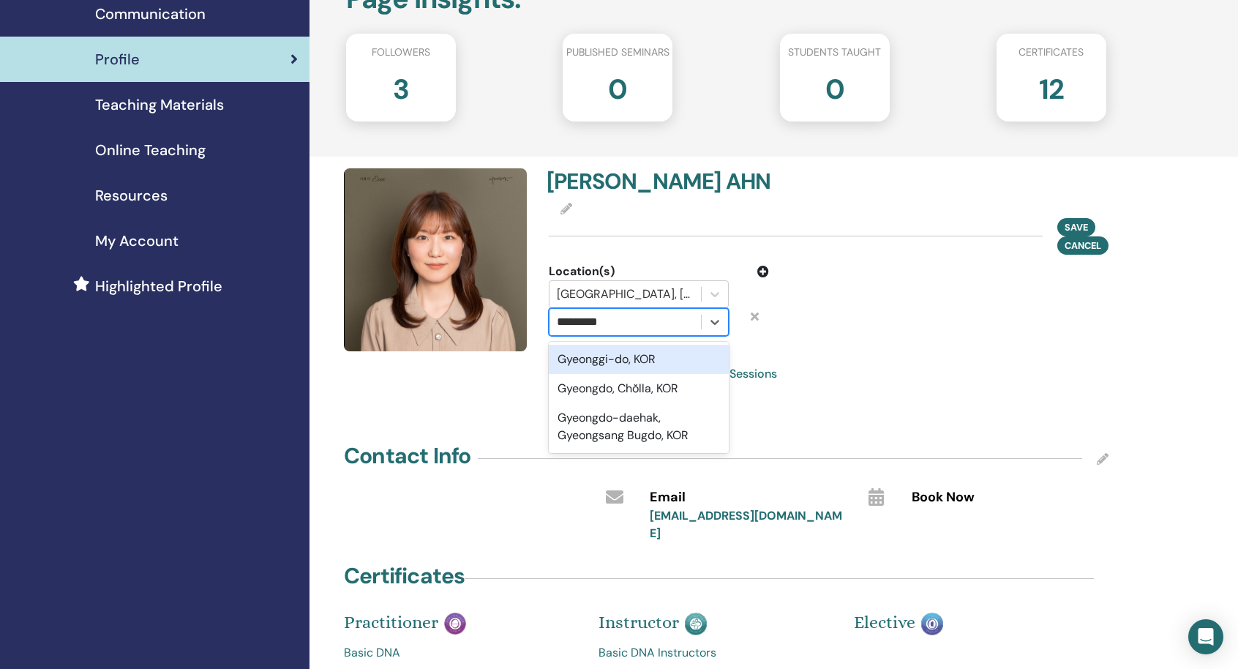
click at [626, 361] on div "Gyeonggi-do, KOR" at bounding box center [639, 359] width 180 height 29
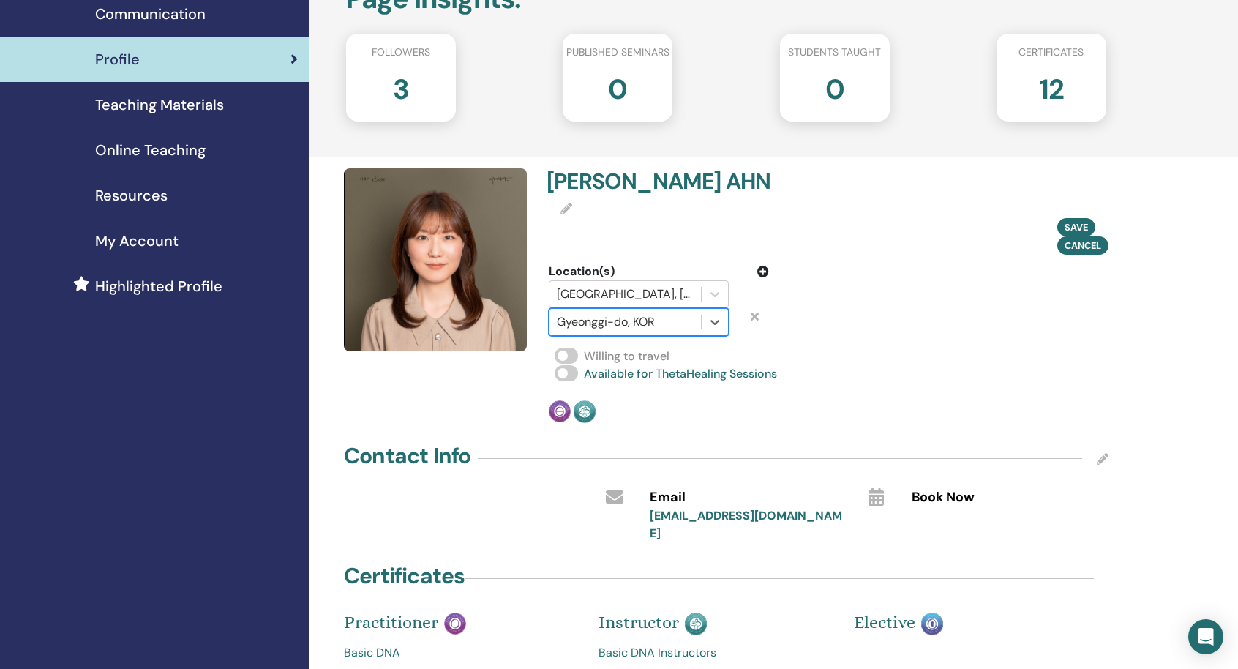
click at [800, 409] on div "Practitioner Instructor" at bounding box center [689, 411] width 280 height 23
click at [1063, 229] on button "Save" at bounding box center [1076, 226] width 38 height 18
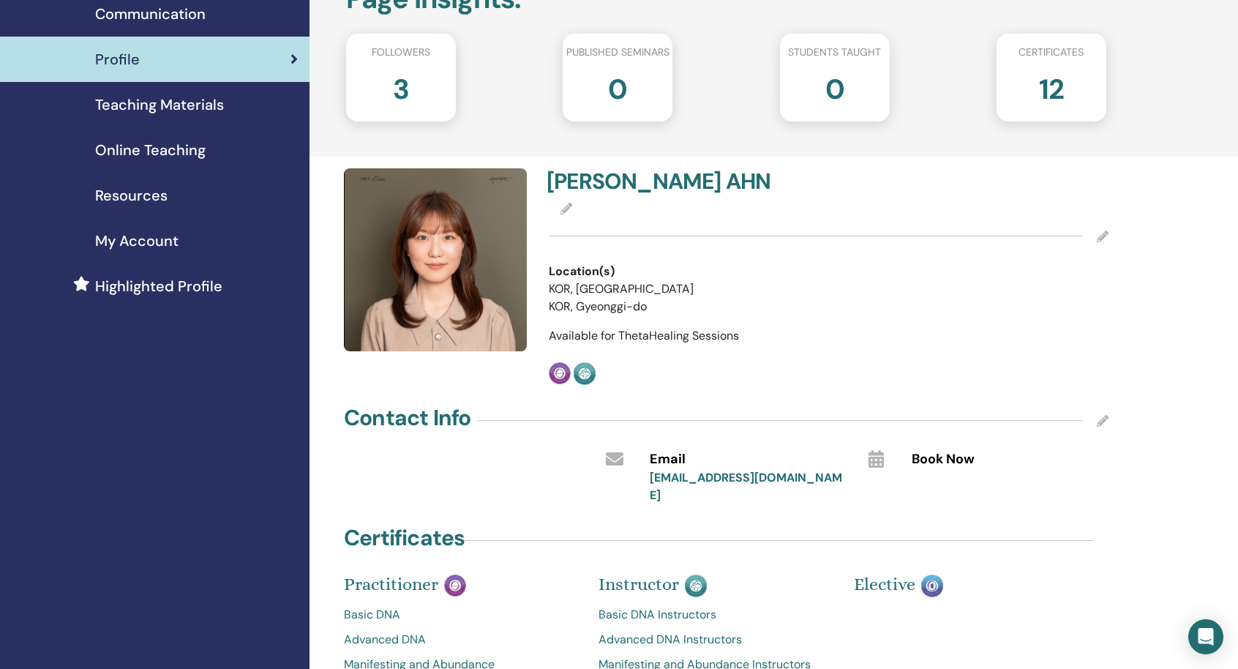
click at [1100, 238] on icon at bounding box center [1103, 236] width 12 height 12
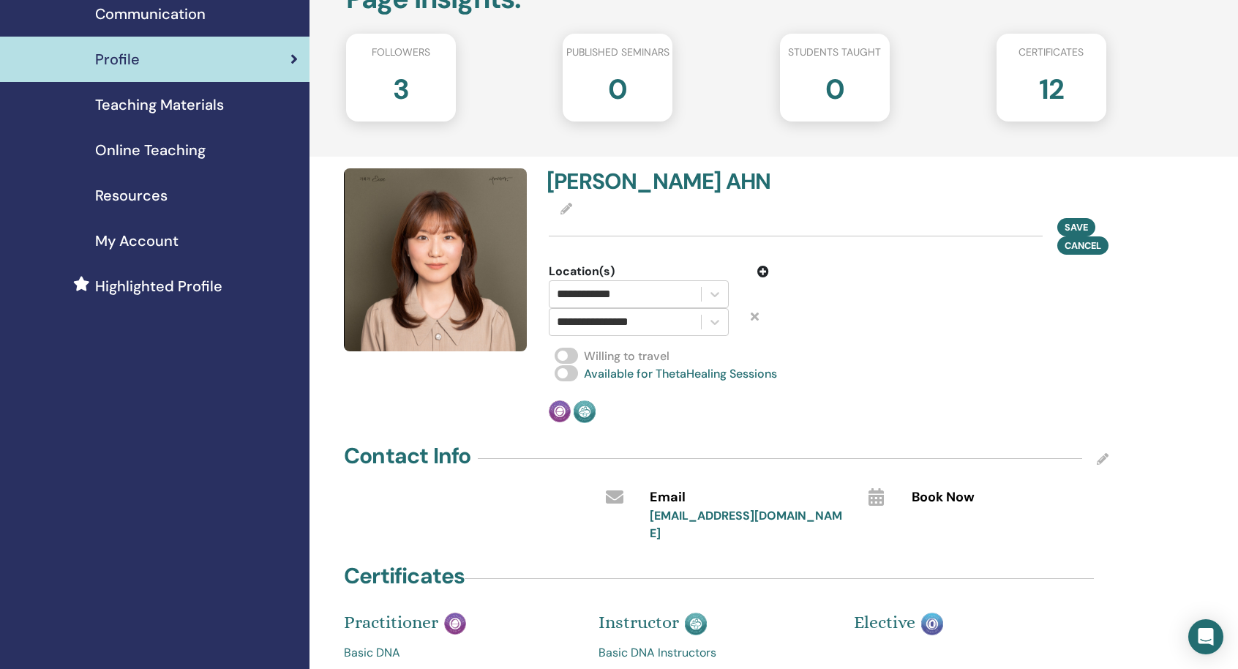
click at [564, 349] on span at bounding box center [566, 356] width 23 height 16
click at [571, 355] on span at bounding box center [566, 356] width 23 height 16
click at [563, 350] on span at bounding box center [566, 356] width 23 height 16
click at [1067, 230] on span "Save" at bounding box center [1076, 226] width 23 height 15
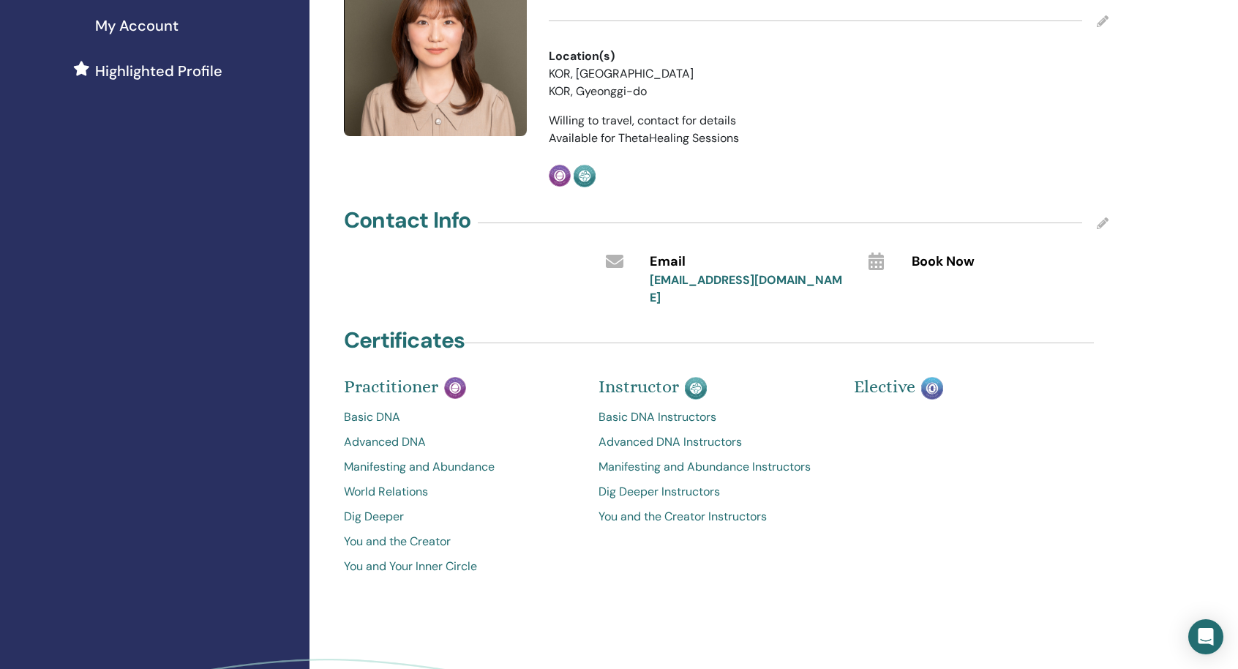
scroll to position [366, 0]
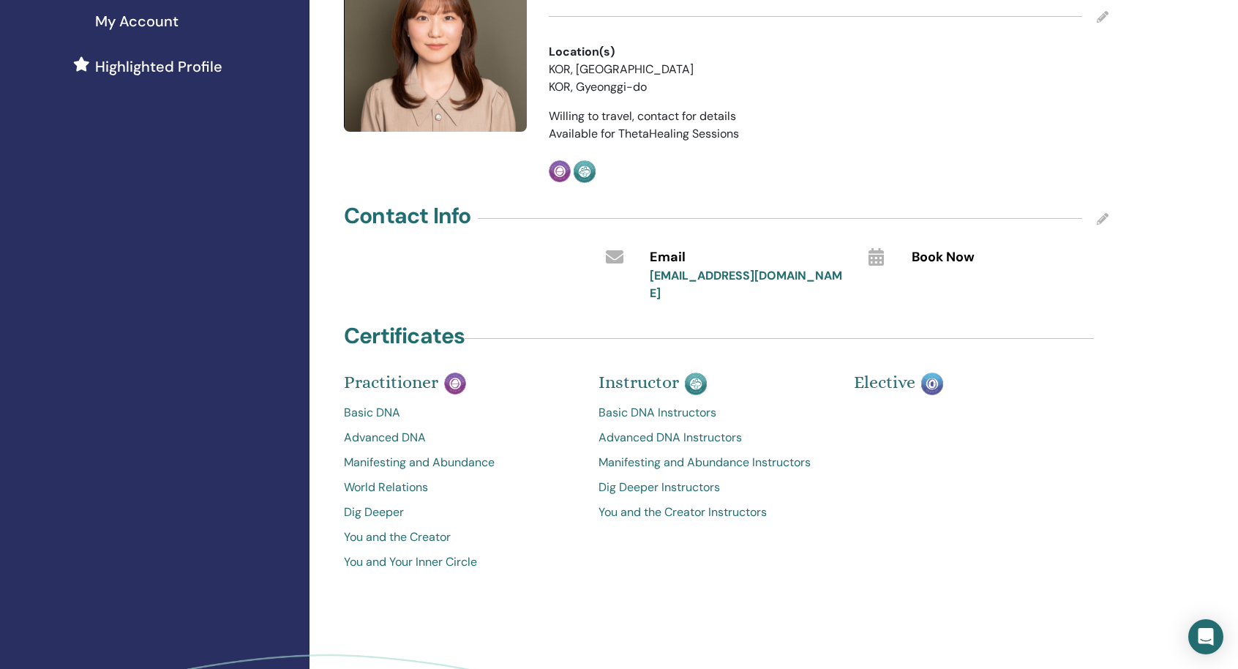
click at [675, 279] on link "pygmalion28@naver.com" at bounding box center [746, 284] width 192 height 33
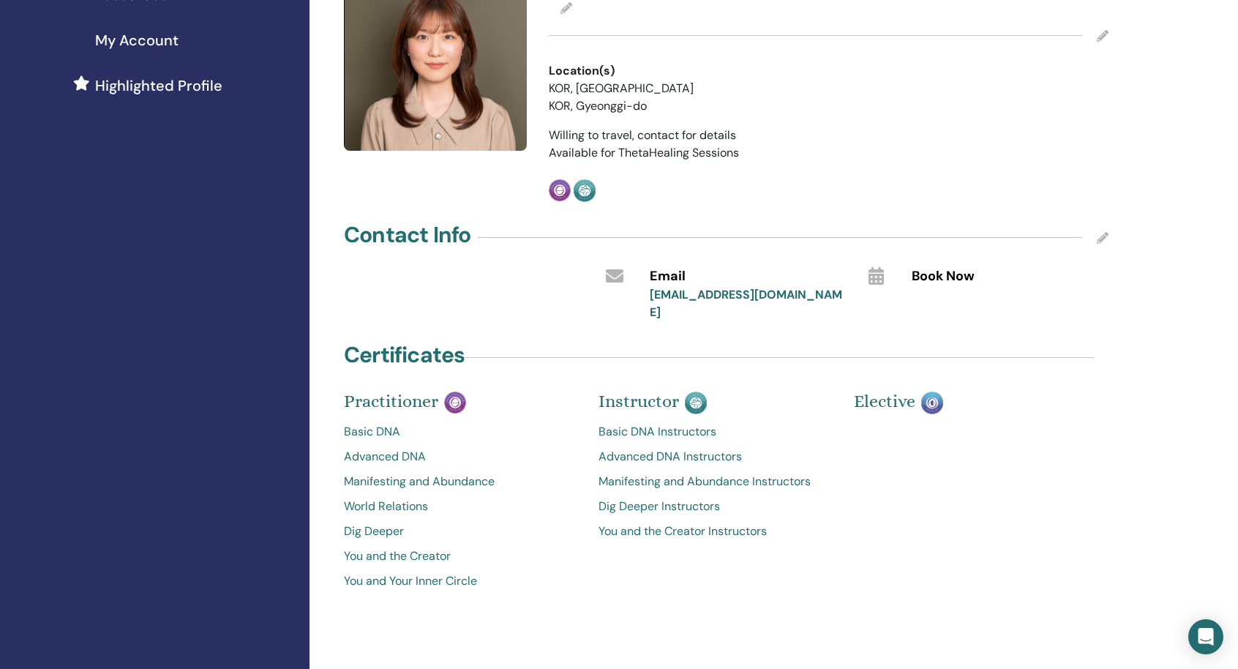
scroll to position [348, 0]
click at [1098, 235] on icon at bounding box center [1103, 236] width 12 height 12
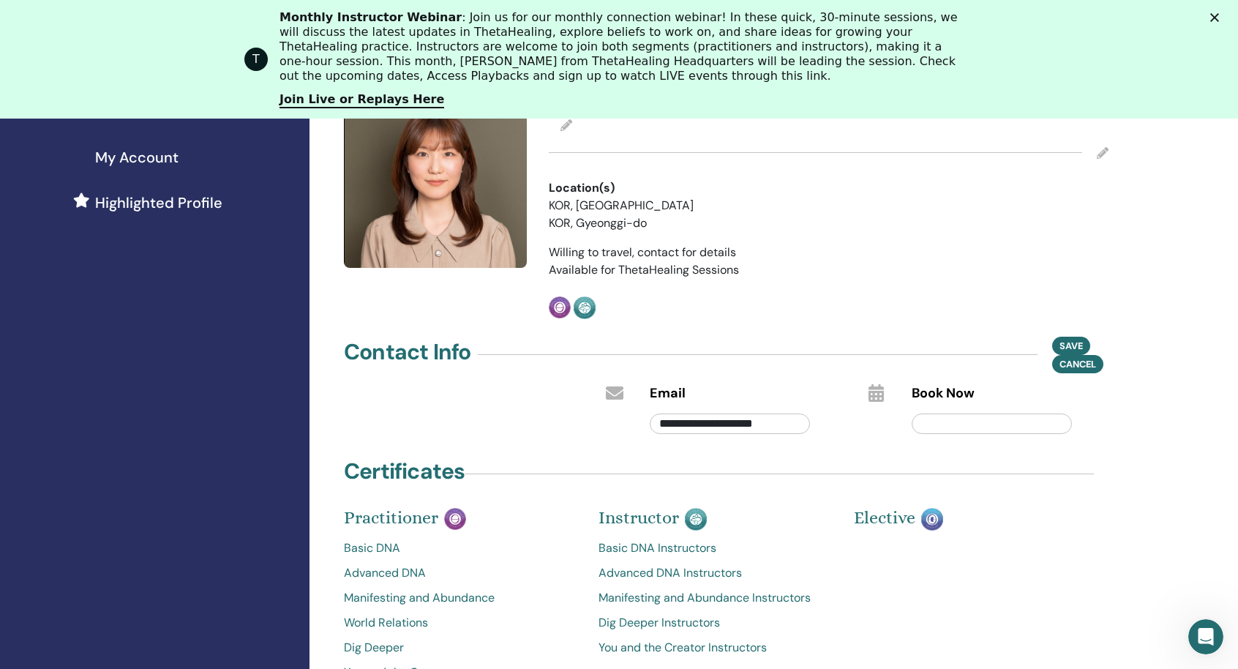
scroll to position [0, 0]
click at [733, 413] on input "**********" at bounding box center [730, 423] width 160 height 20
drag, startPoint x: 727, startPoint y: 419, endPoint x: 586, endPoint y: 419, distance: 141.2
click at [586, 419] on div "**********" at bounding box center [726, 409] width 787 height 58
type input "**********"
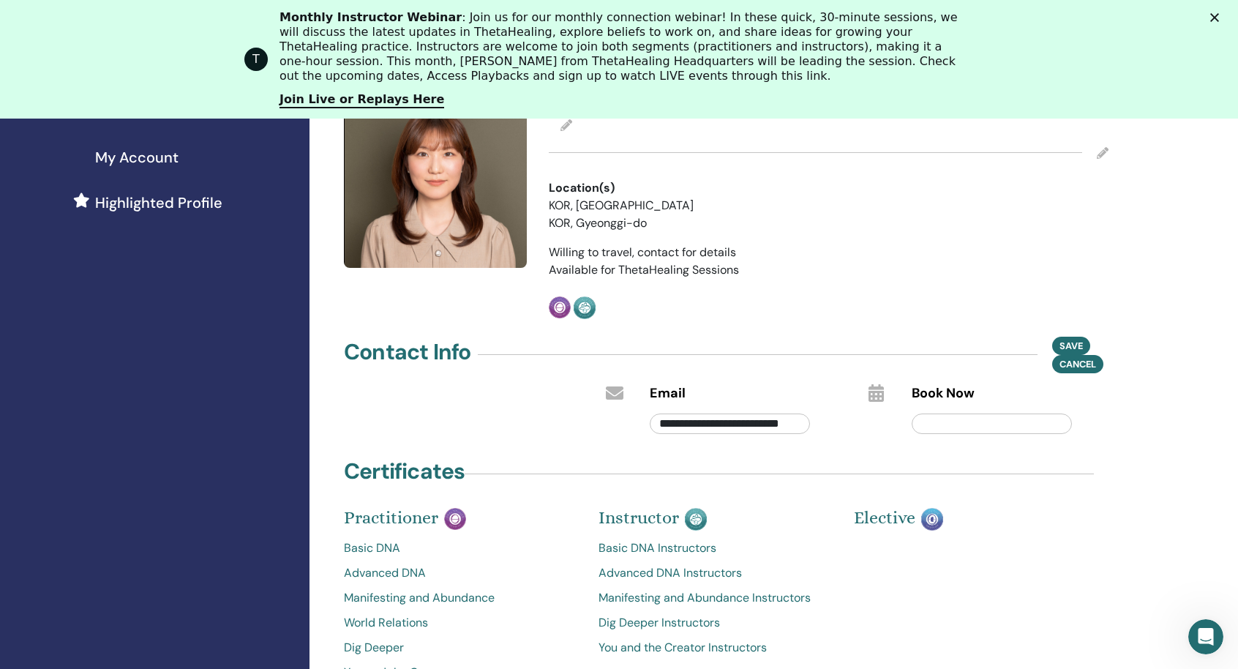
click at [943, 420] on input "text" at bounding box center [992, 423] width 160 height 20
click at [878, 392] on icon at bounding box center [875, 393] width 15 height 18
click at [948, 425] on input "text" at bounding box center [992, 423] width 160 height 20
type input "*"
type input "******"
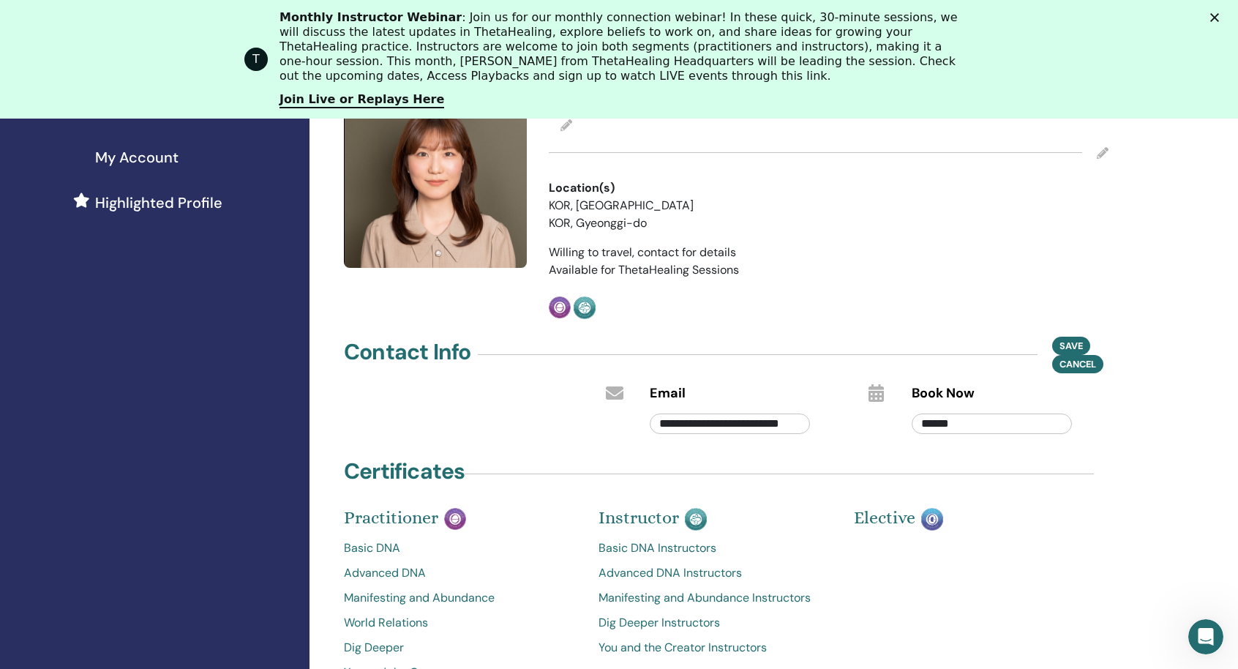
click at [948, 425] on input "******" at bounding box center [992, 423] width 160 height 20
click at [947, 427] on input "******" at bounding box center [992, 423] width 160 height 20
click at [985, 427] on input "text" at bounding box center [992, 423] width 160 height 20
paste input "**********"
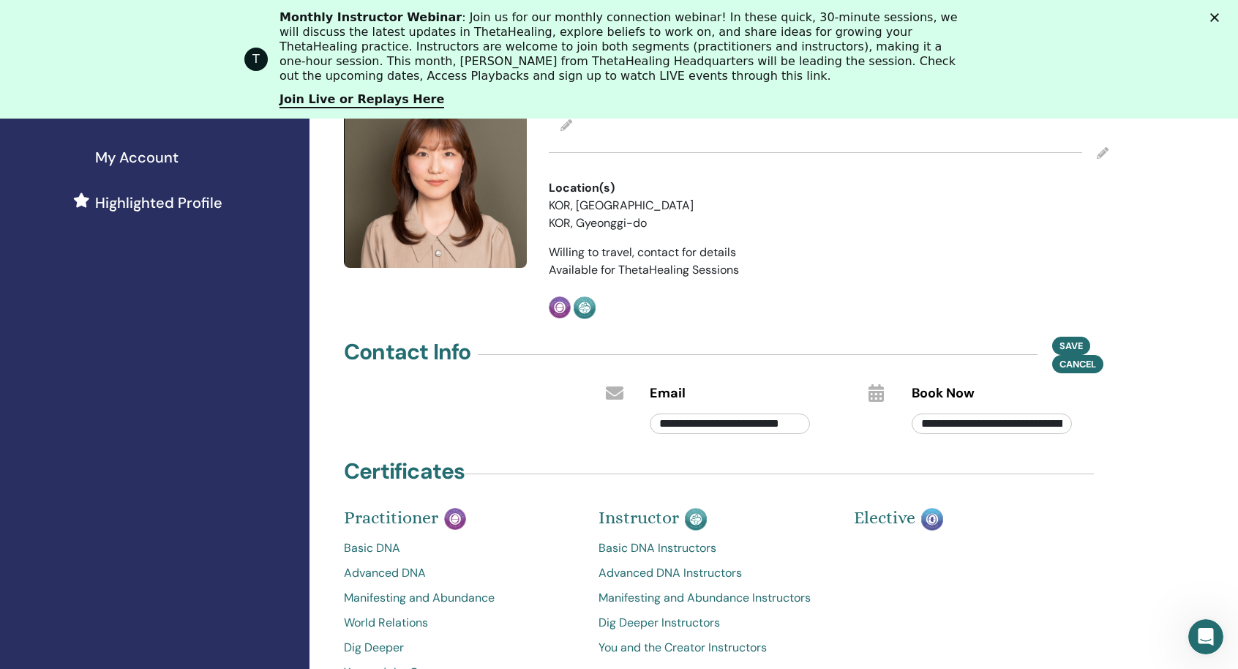
scroll to position [0, 84]
type input "**********"
click at [1046, 463] on div "Certificates" at bounding box center [726, 474] width 782 height 37
click at [1069, 349] on span "Save" at bounding box center [1070, 345] width 23 height 15
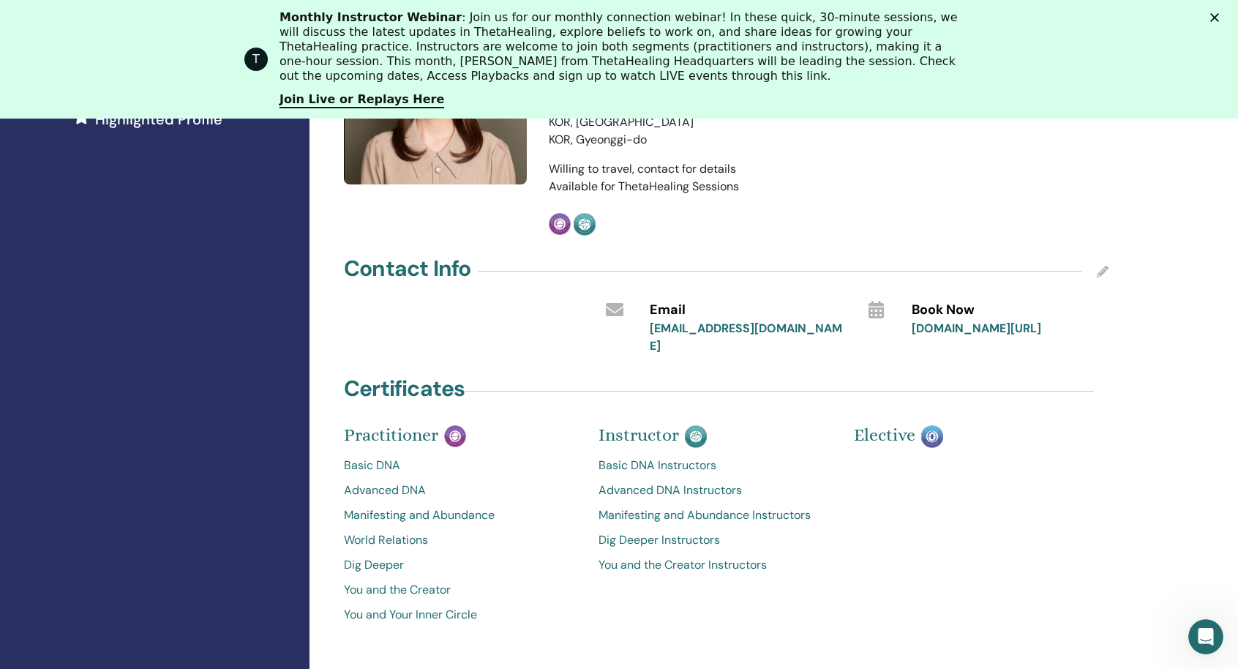
scroll to position [641, 0]
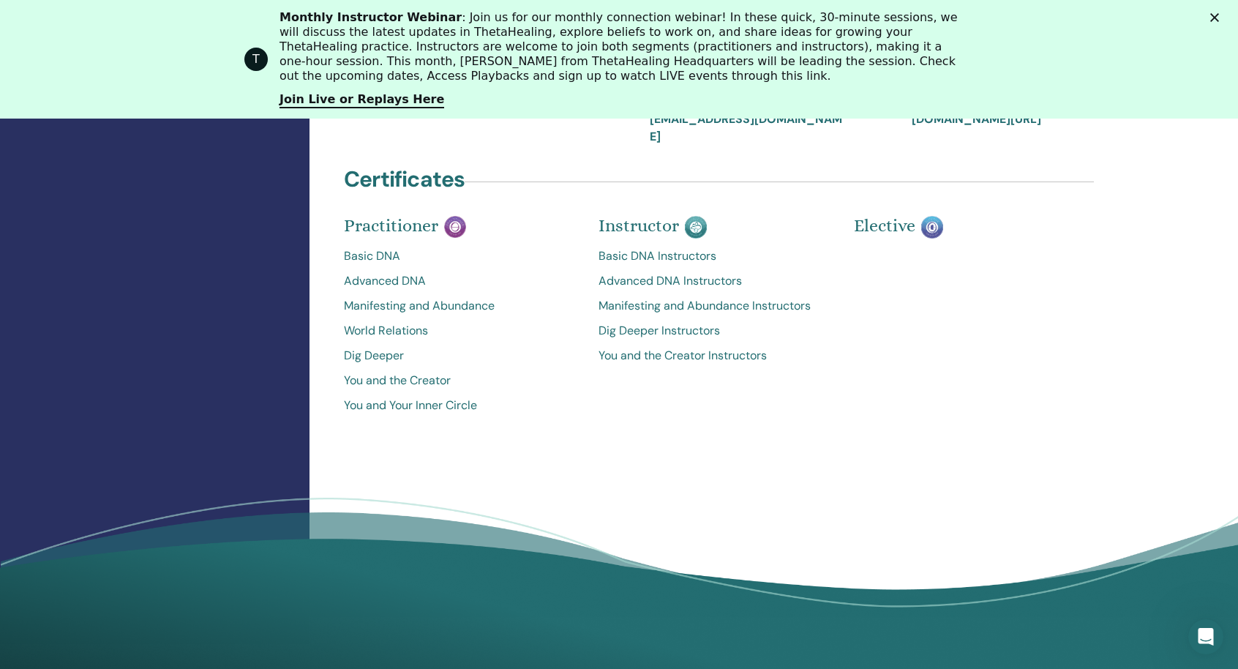
click at [1219, 17] on icon "닫기" at bounding box center [1214, 17] width 9 height 9
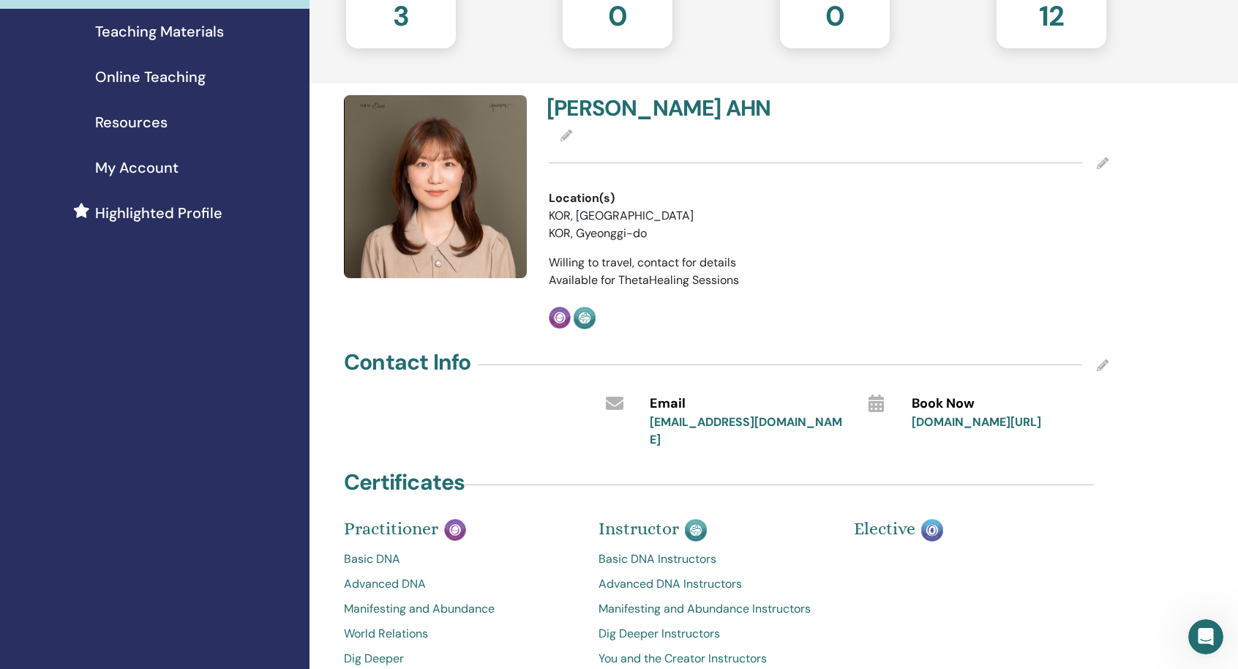
scroll to position [0, 0]
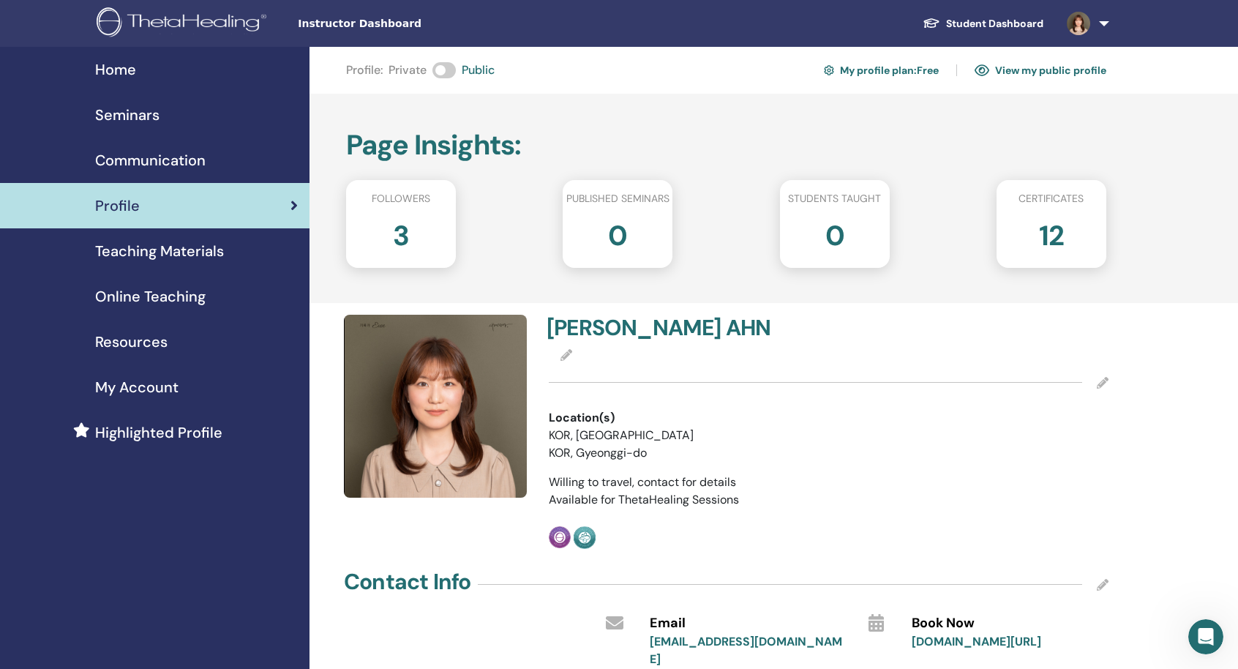
click at [1016, 72] on link "View my public profile" at bounding box center [1041, 70] width 132 height 23
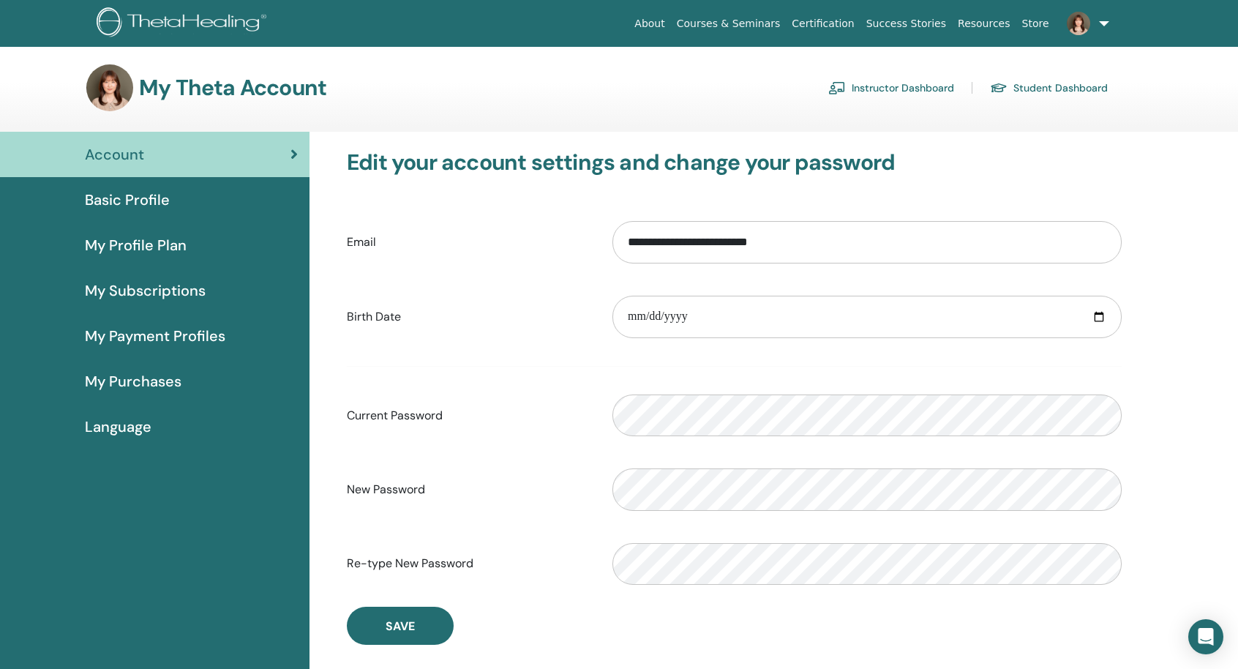
click at [890, 90] on link "Instructor Dashboard" at bounding box center [891, 87] width 126 height 23
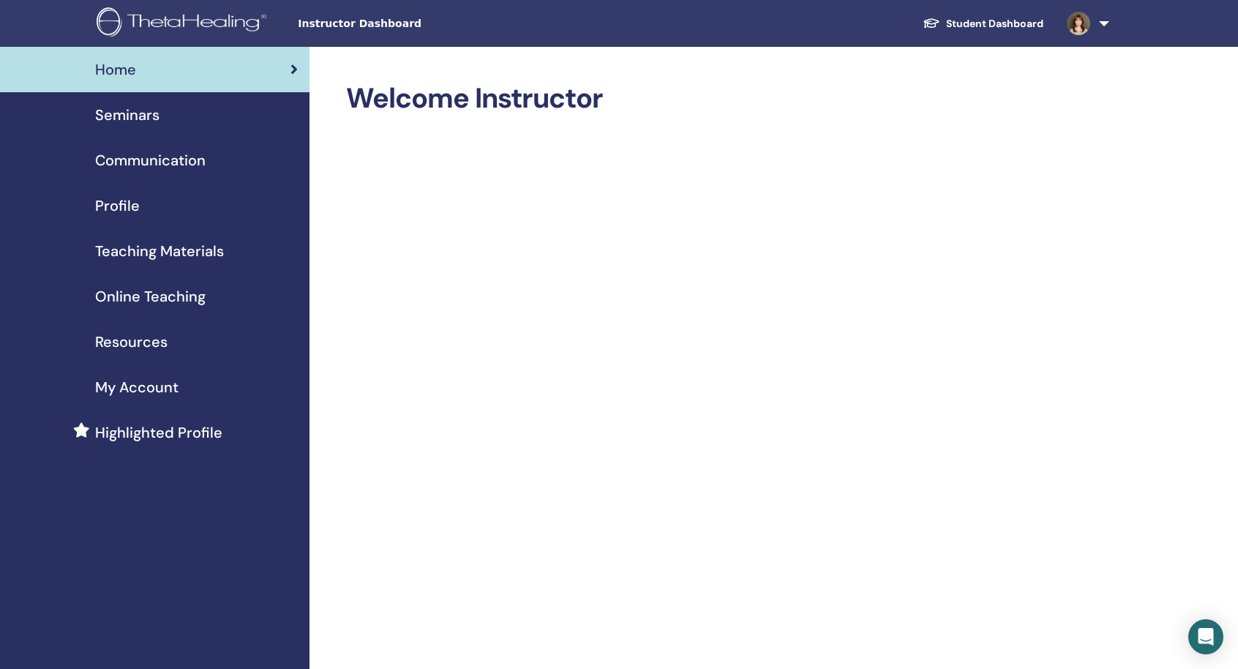
click at [127, 207] on span "Profile" at bounding box center [117, 206] width 45 height 22
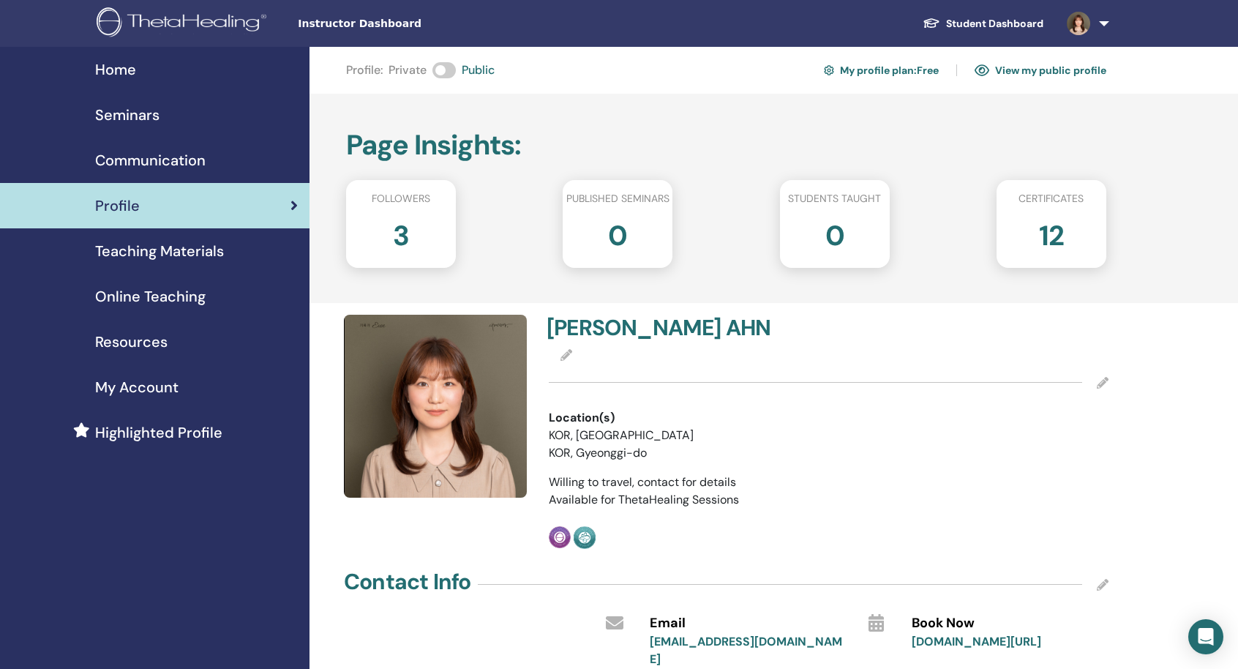
click at [977, 72] on img at bounding box center [982, 70] width 15 height 13
click at [184, 383] on div "My Account" at bounding box center [155, 387] width 286 height 22
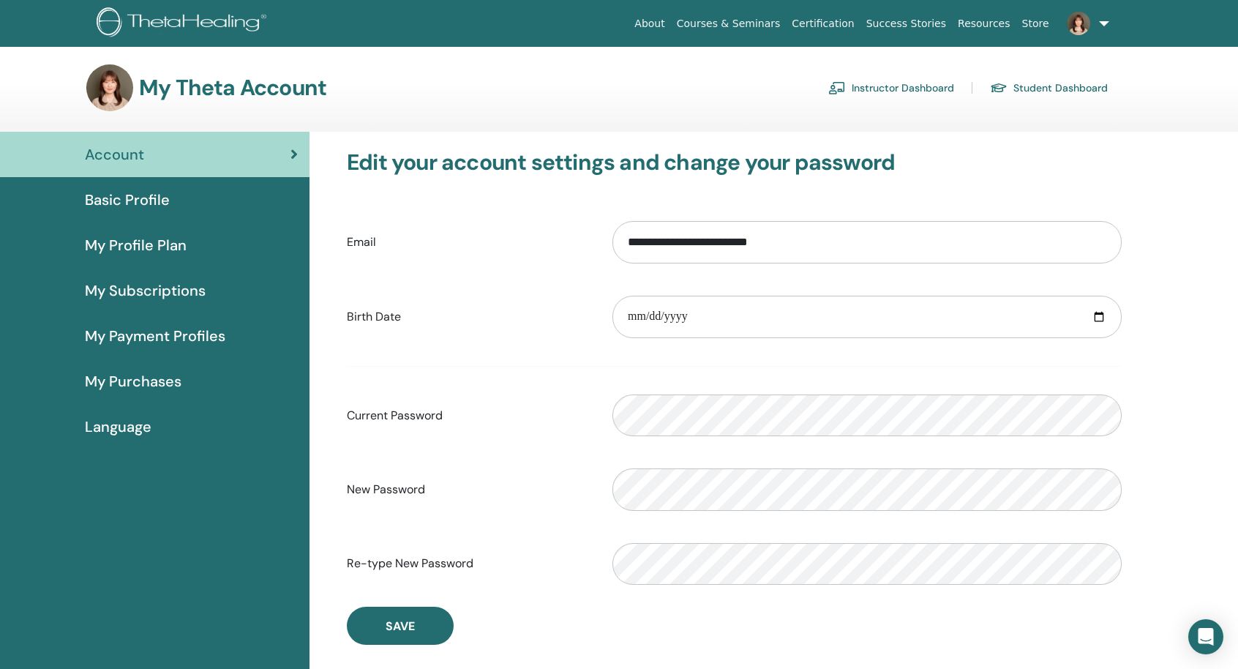
click at [852, 96] on link "Instructor Dashboard" at bounding box center [891, 87] width 126 height 23
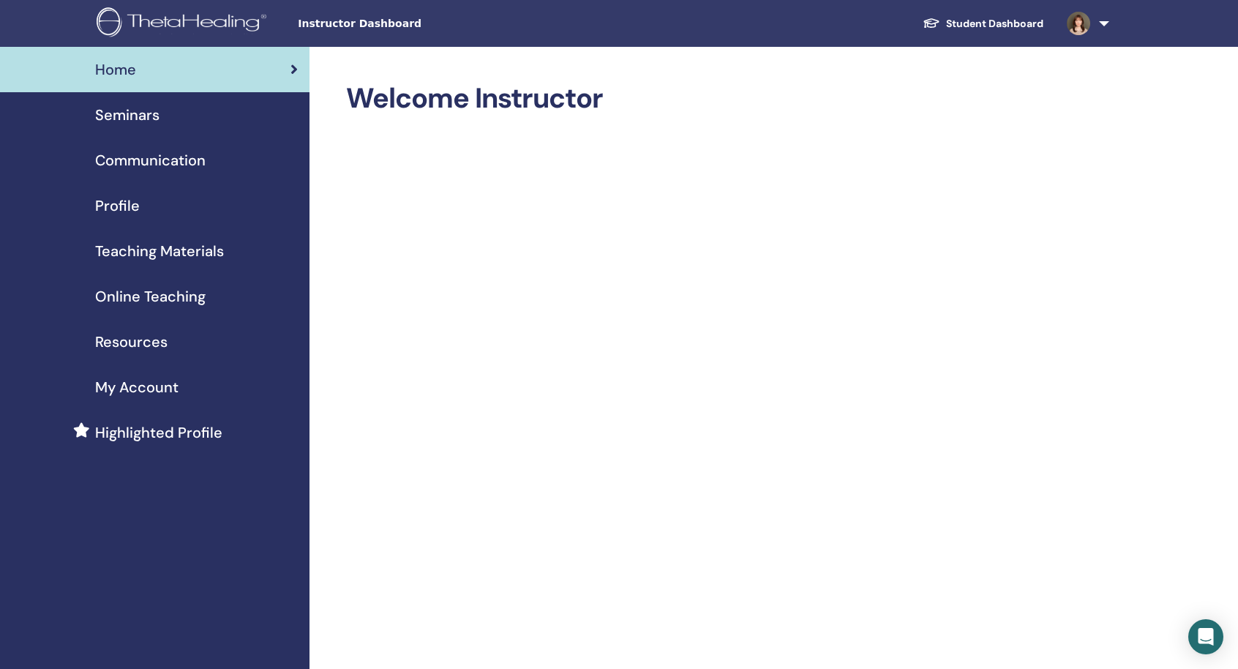
click at [136, 209] on span "Profile" at bounding box center [117, 206] width 45 height 22
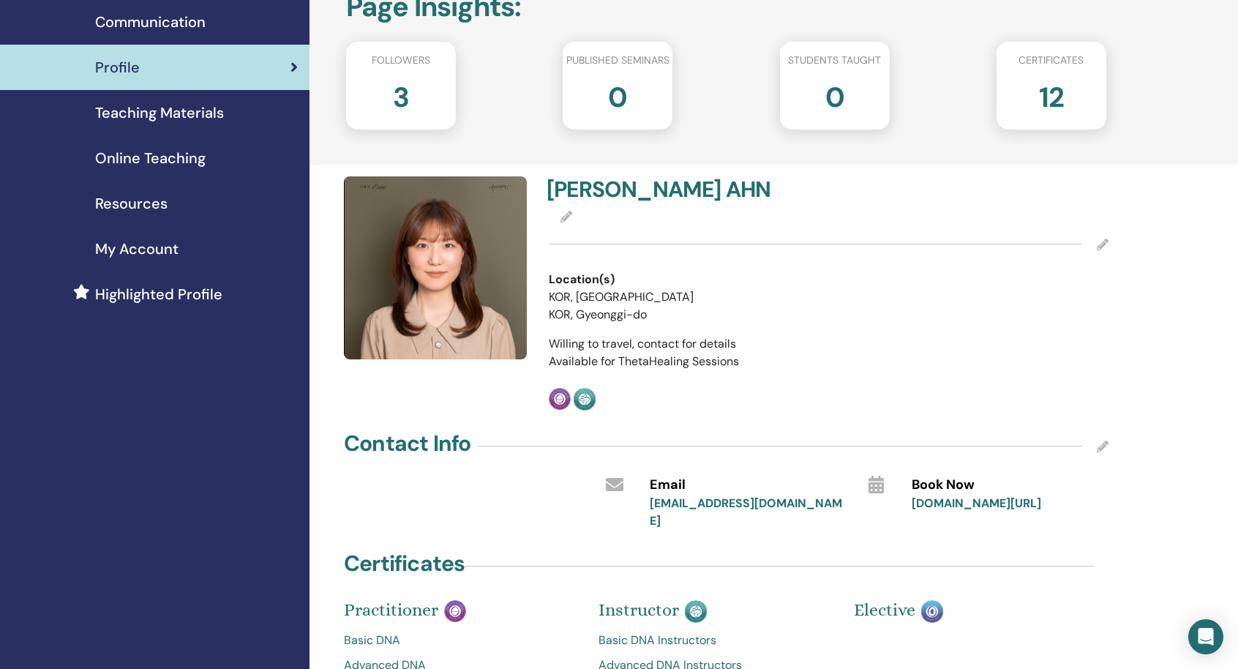
scroll to position [146, 0]
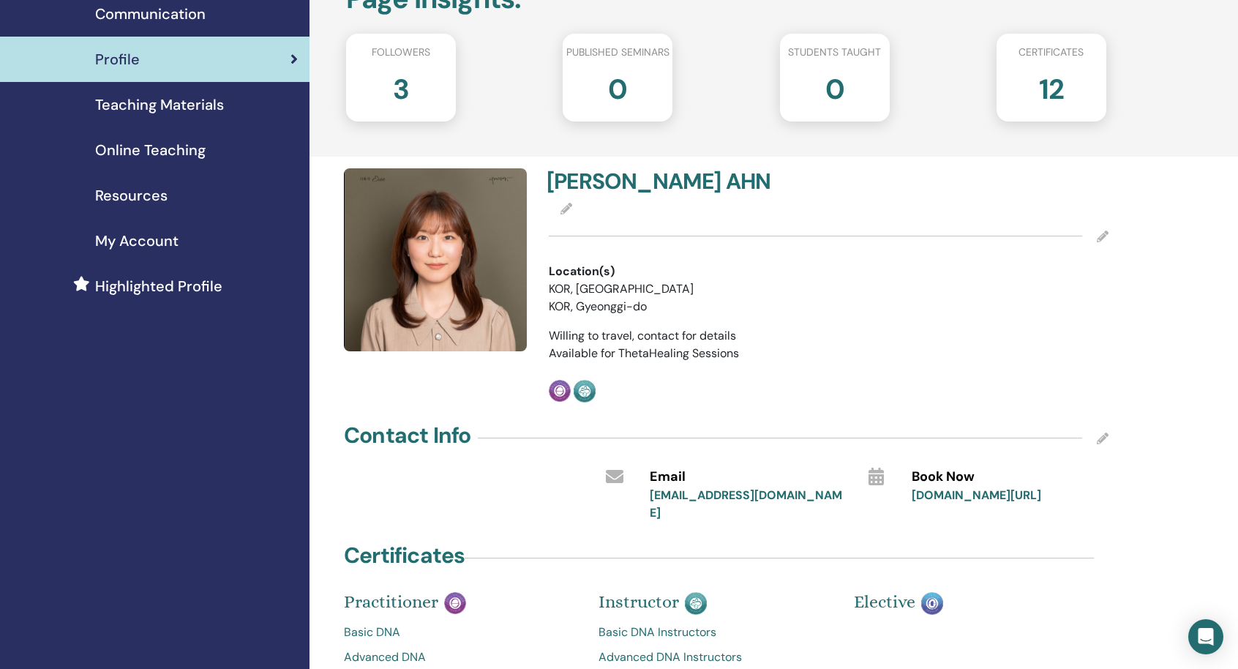
click at [483, 289] on img at bounding box center [435, 259] width 183 height 183
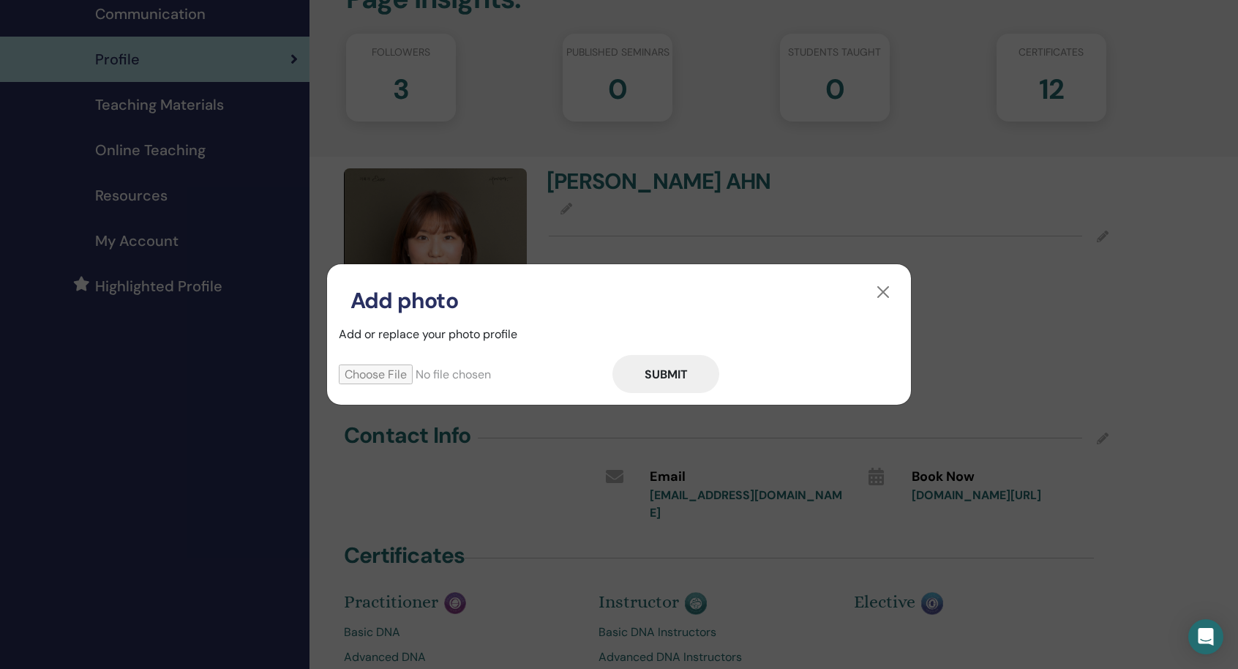
click at [378, 373] on input "file" at bounding box center [476, 374] width 274 height 20
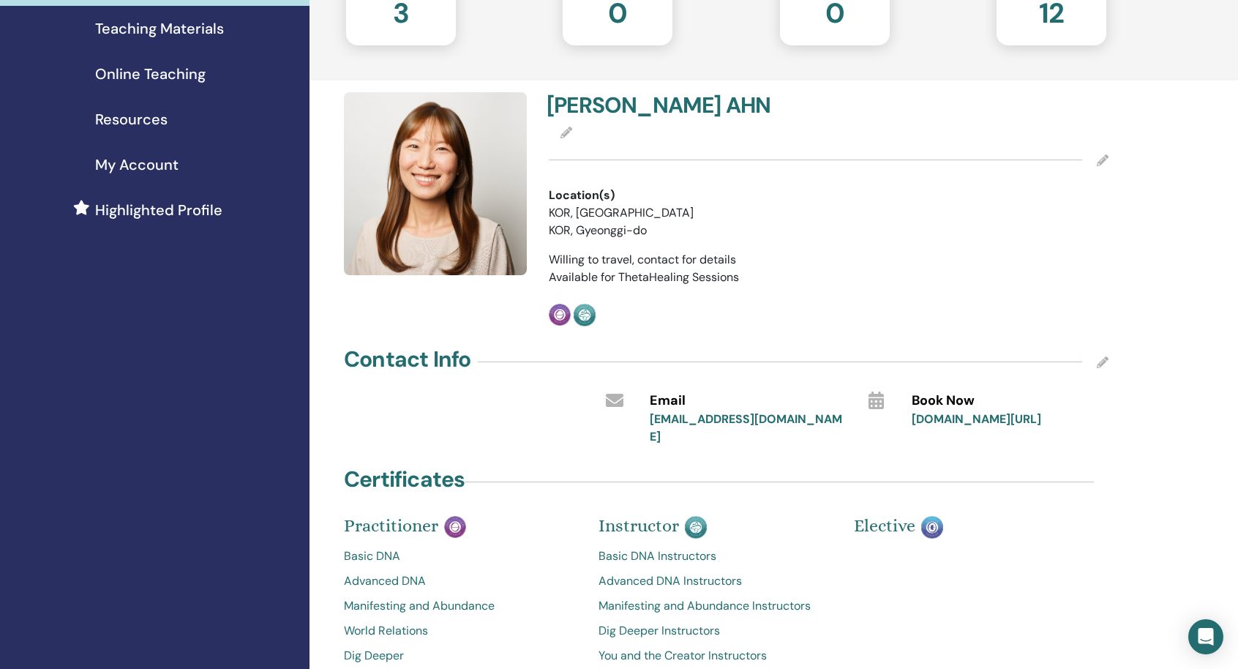
scroll to position [219, 0]
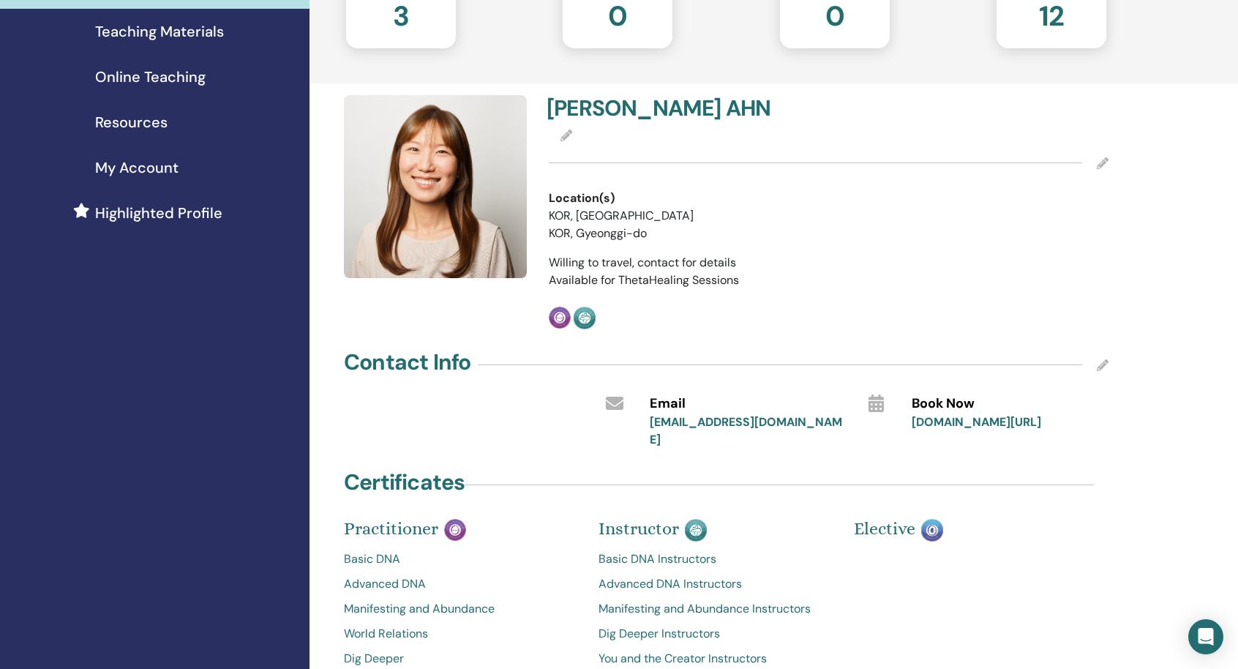
click at [1099, 162] on icon at bounding box center [1103, 163] width 12 height 12
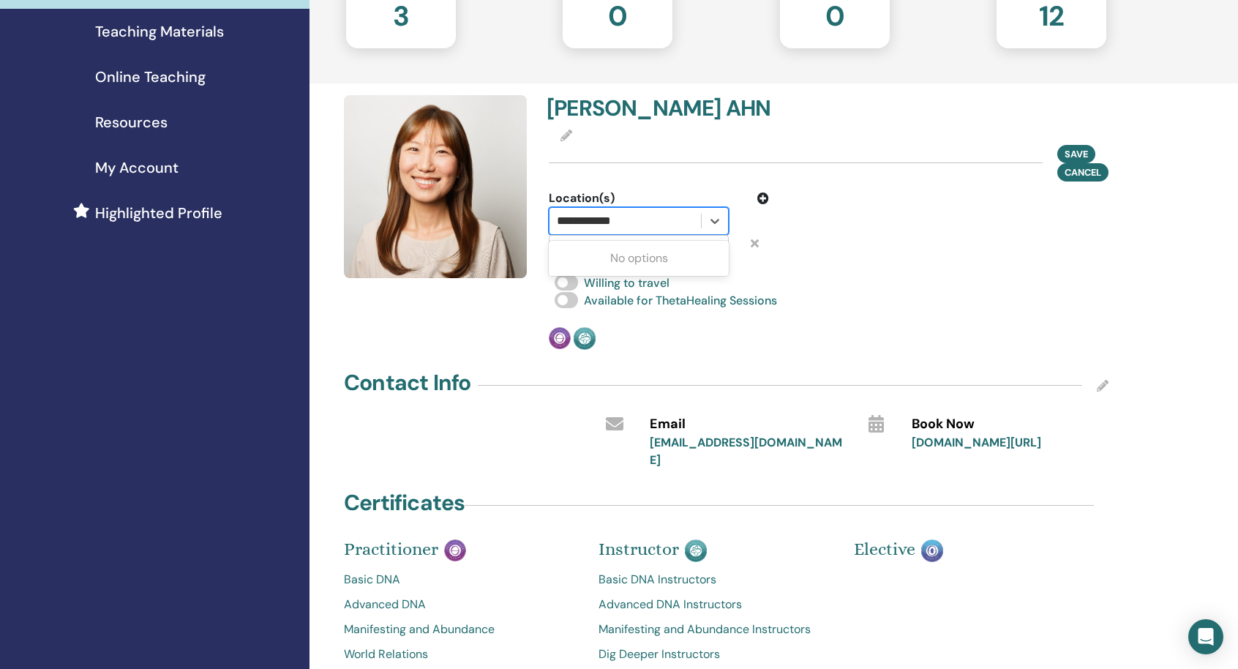
click at [629, 231] on div "**********" at bounding box center [624, 221] width 151 height 26
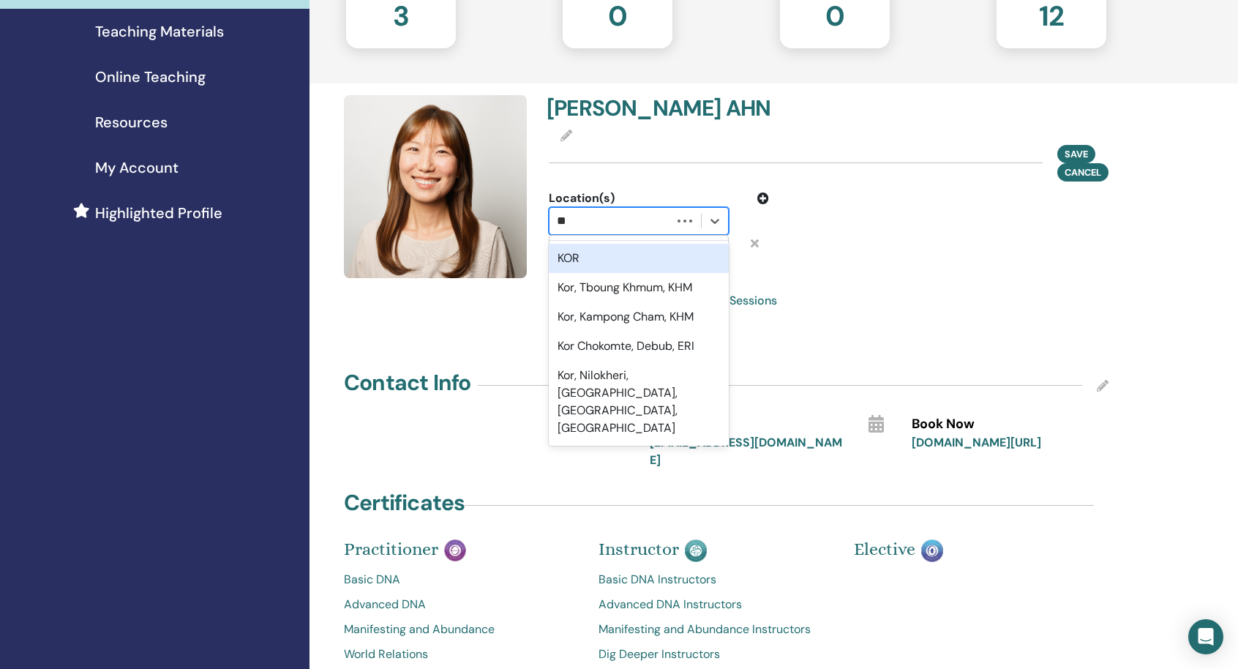
type input "*"
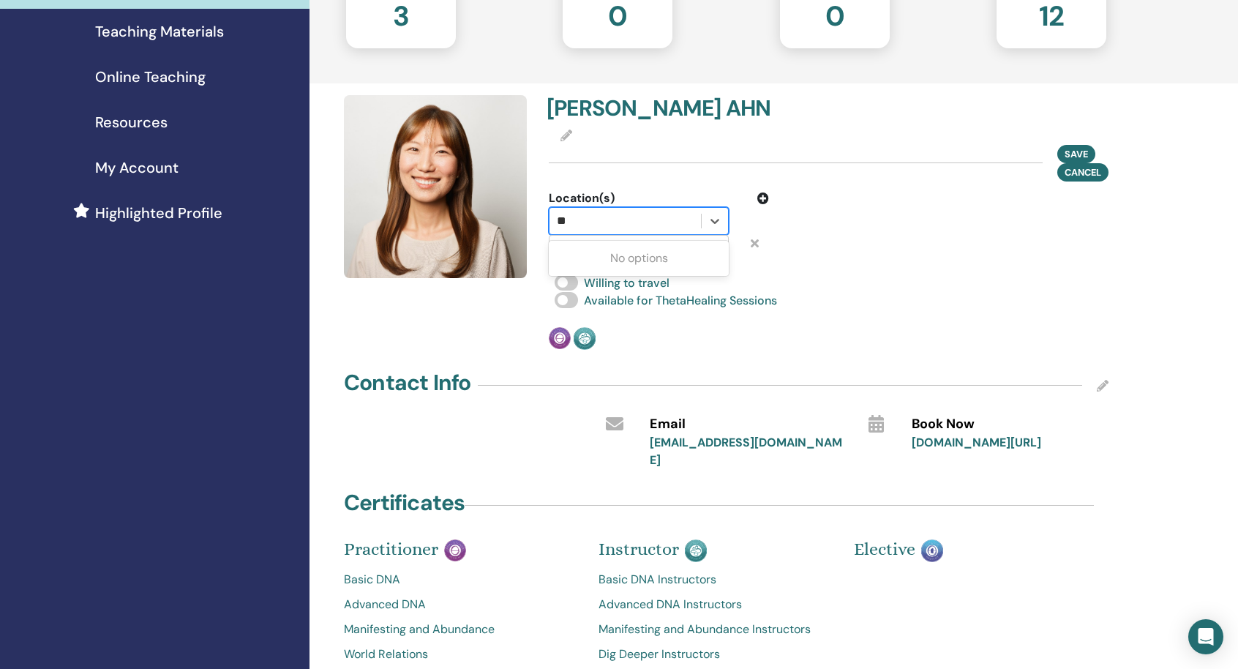
type input "*"
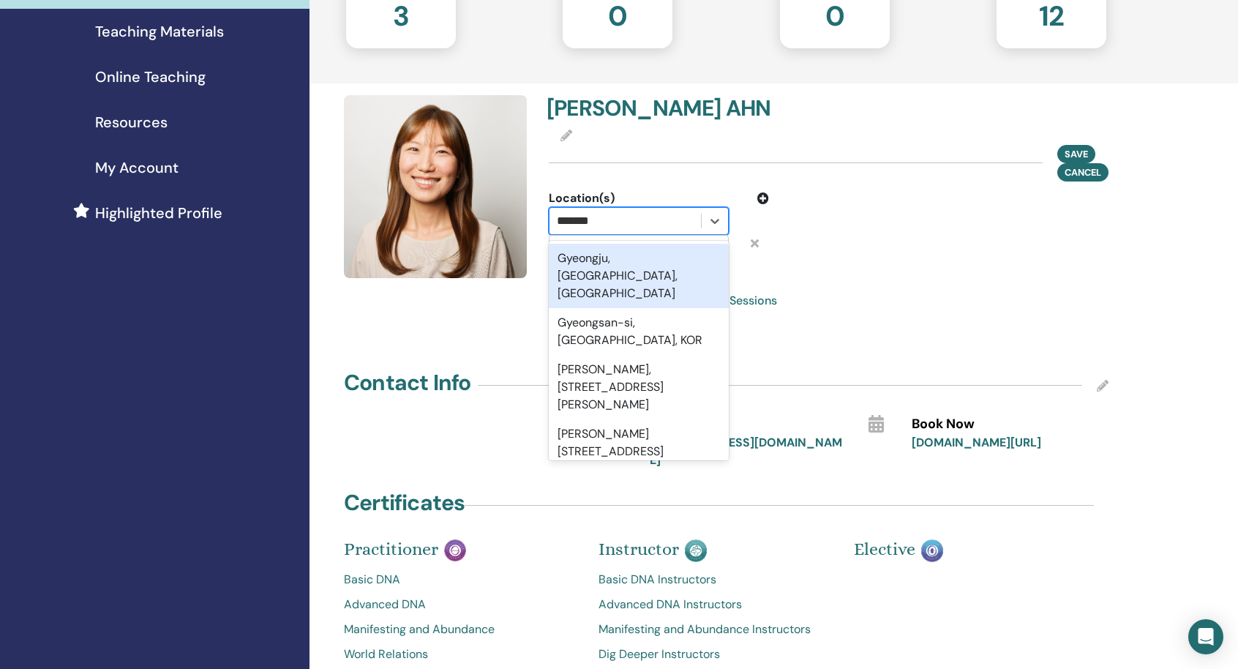
type input "********"
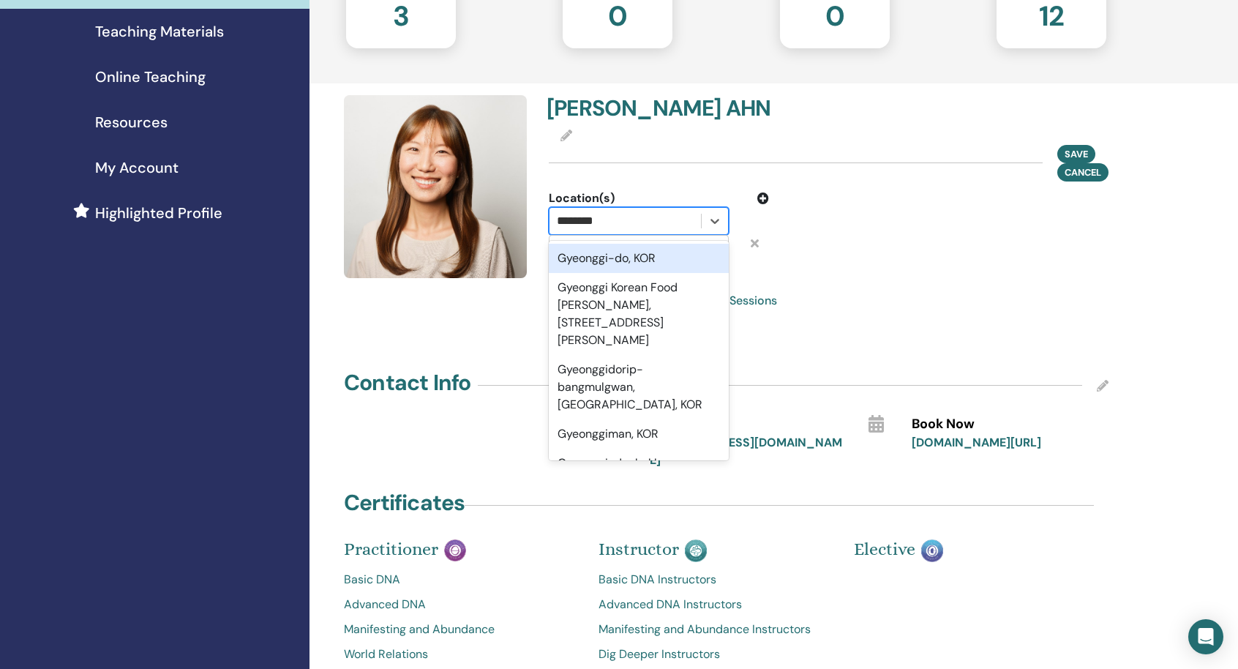
click at [648, 256] on div "Gyeonggi-do, KOR" at bounding box center [639, 258] width 180 height 29
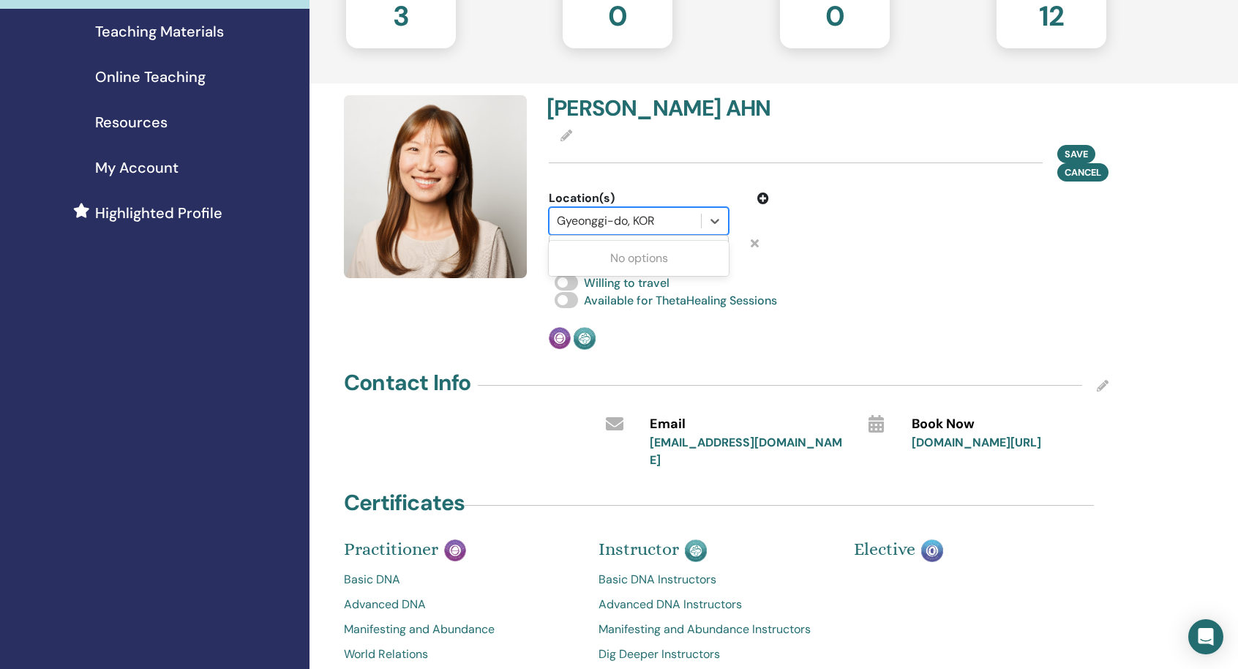
click at [661, 211] on div at bounding box center [625, 221] width 137 height 20
click at [656, 218] on div at bounding box center [625, 221] width 137 height 20
click at [660, 222] on div at bounding box center [625, 221] width 137 height 20
click at [672, 216] on div at bounding box center [625, 221] width 137 height 20
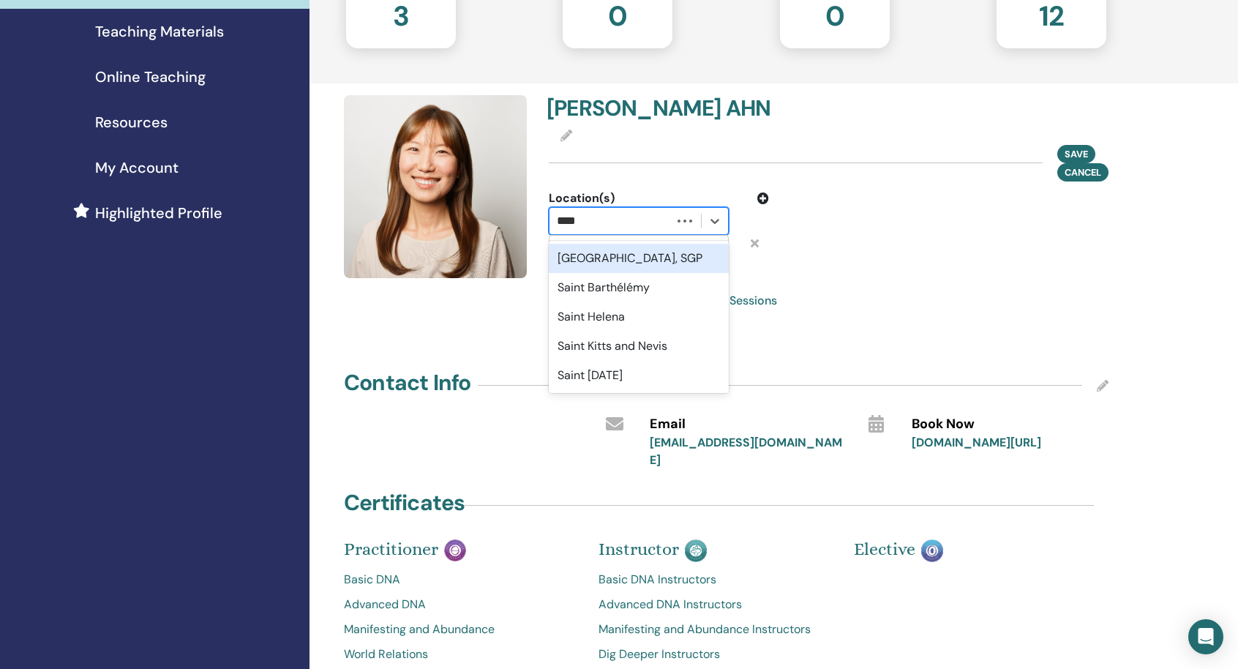
type input "*****"
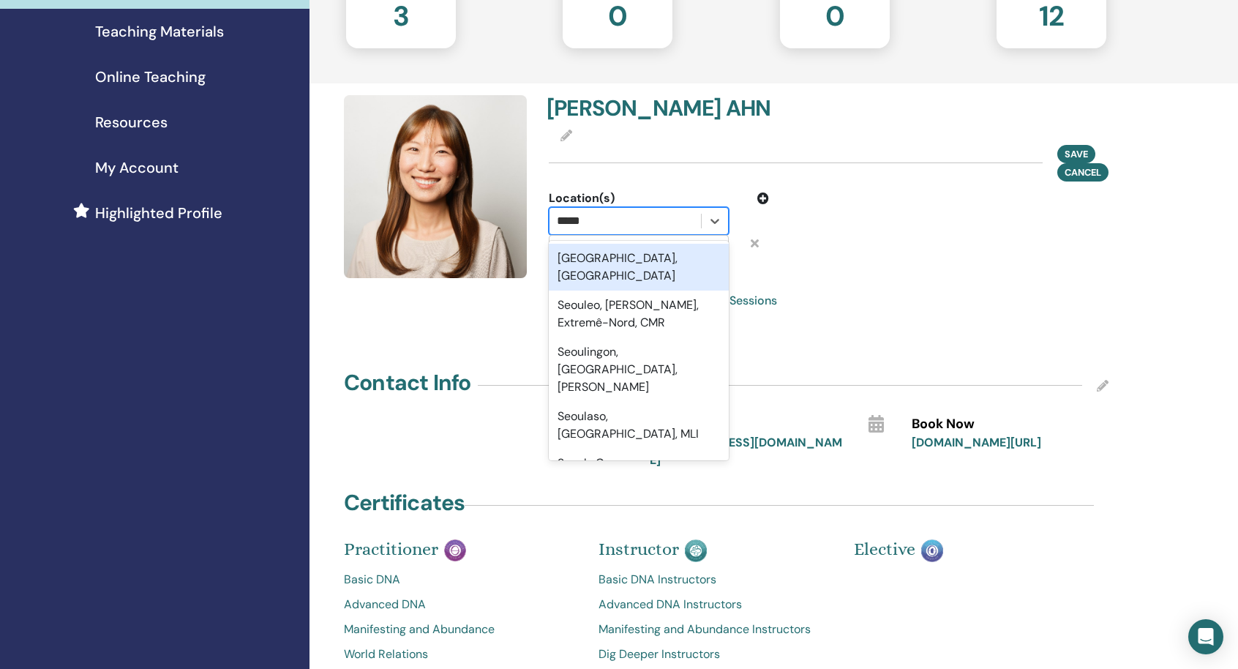
click at [656, 263] on div "[GEOGRAPHIC_DATA], [GEOGRAPHIC_DATA]" at bounding box center [639, 267] width 180 height 47
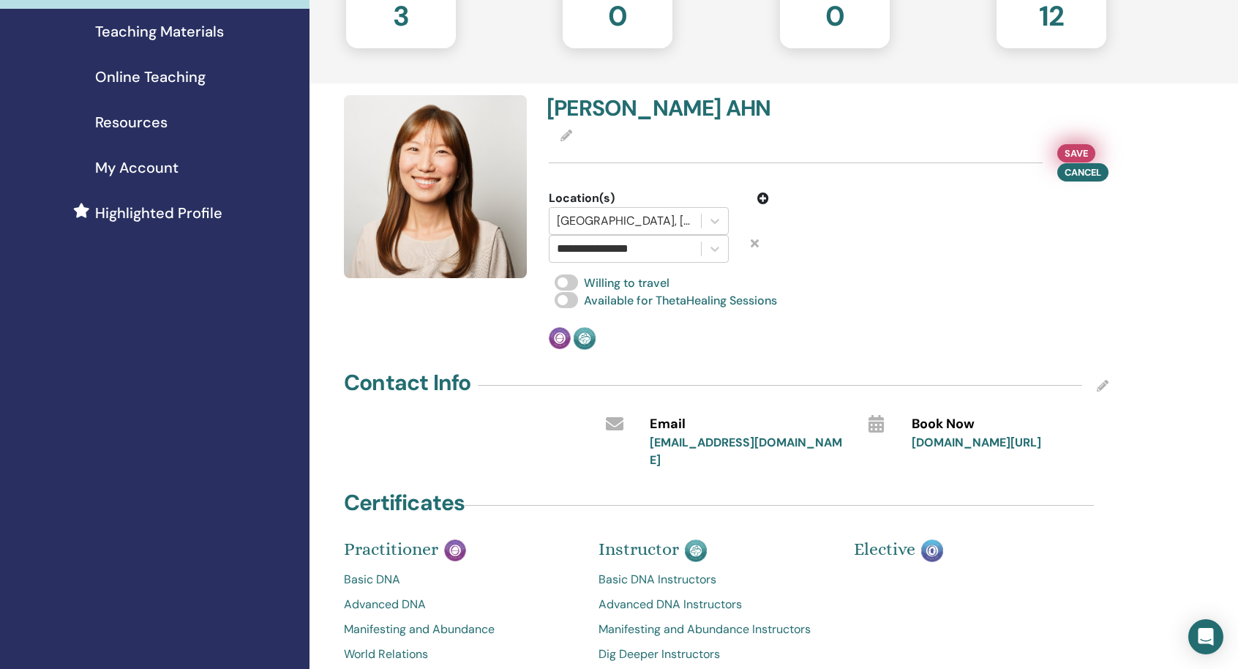
click at [1084, 151] on span "Save" at bounding box center [1076, 153] width 23 height 15
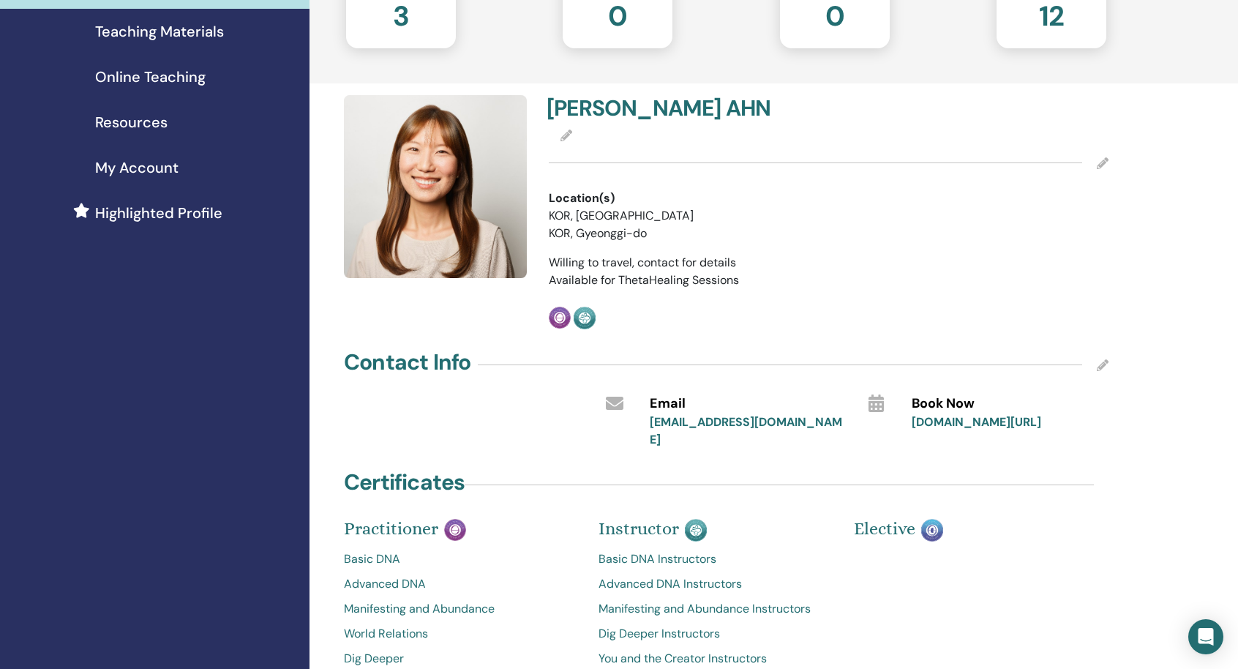
click at [612, 217] on li "KOR, [GEOGRAPHIC_DATA]" at bounding box center [659, 216] width 220 height 18
drag, startPoint x: 560, startPoint y: 219, endPoint x: 609, endPoint y: 217, distance: 48.3
click at [609, 217] on li "KOR, [GEOGRAPHIC_DATA]" at bounding box center [659, 216] width 220 height 18
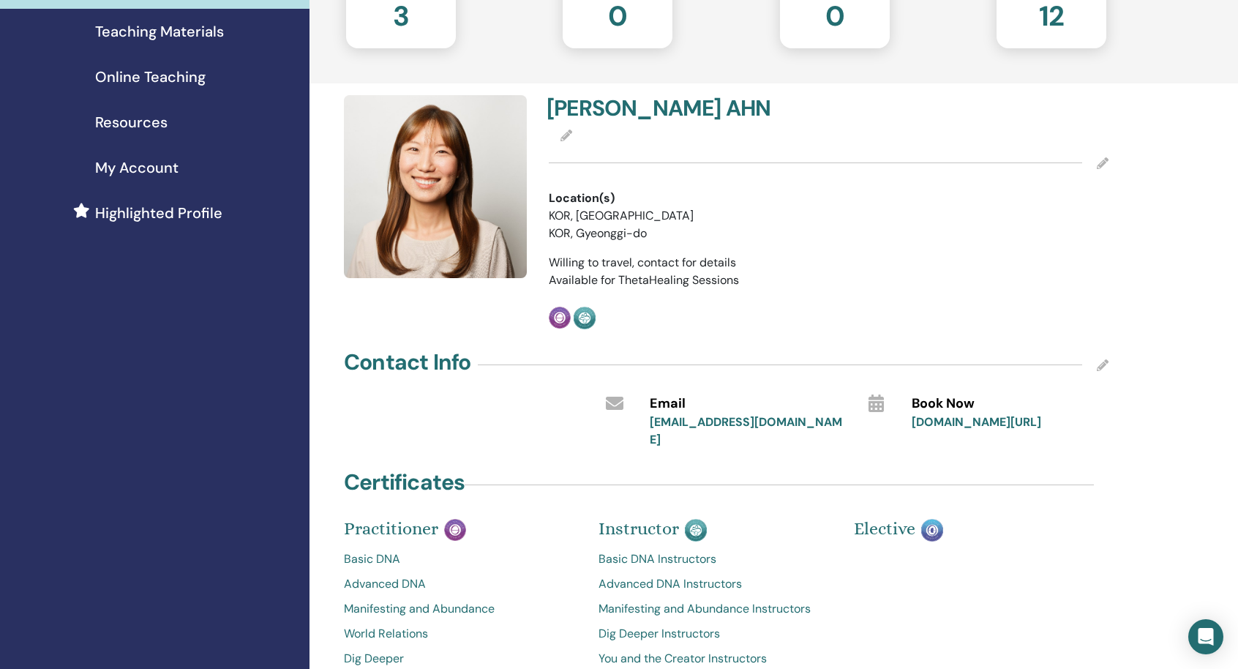
click at [609, 217] on li "KOR, [GEOGRAPHIC_DATA]" at bounding box center [659, 216] width 220 height 18
click at [1106, 163] on icon at bounding box center [1103, 163] width 12 height 12
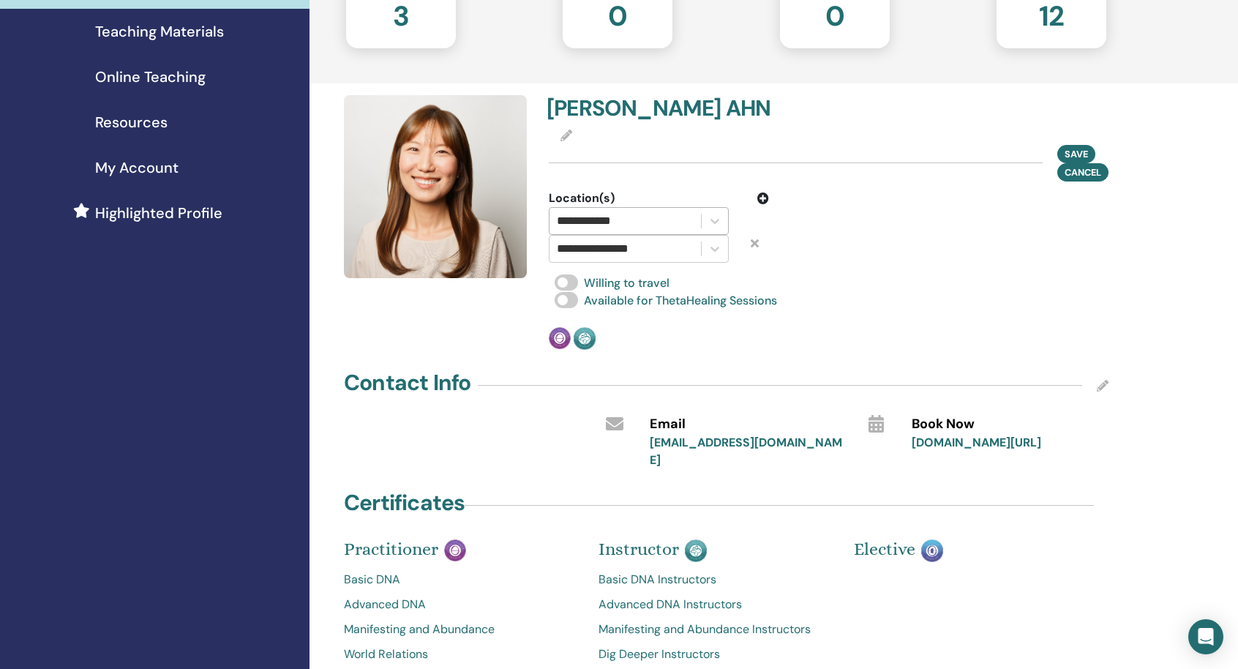
click at [691, 215] on div "**********" at bounding box center [625, 221] width 137 height 20
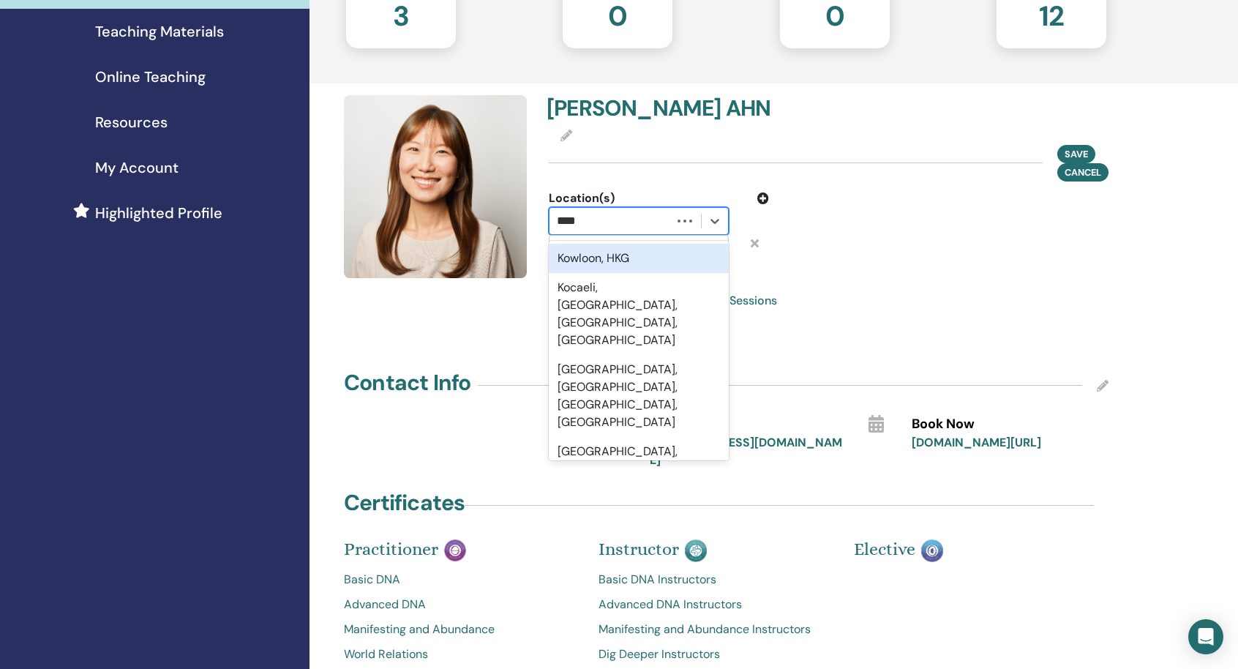
type input "*****"
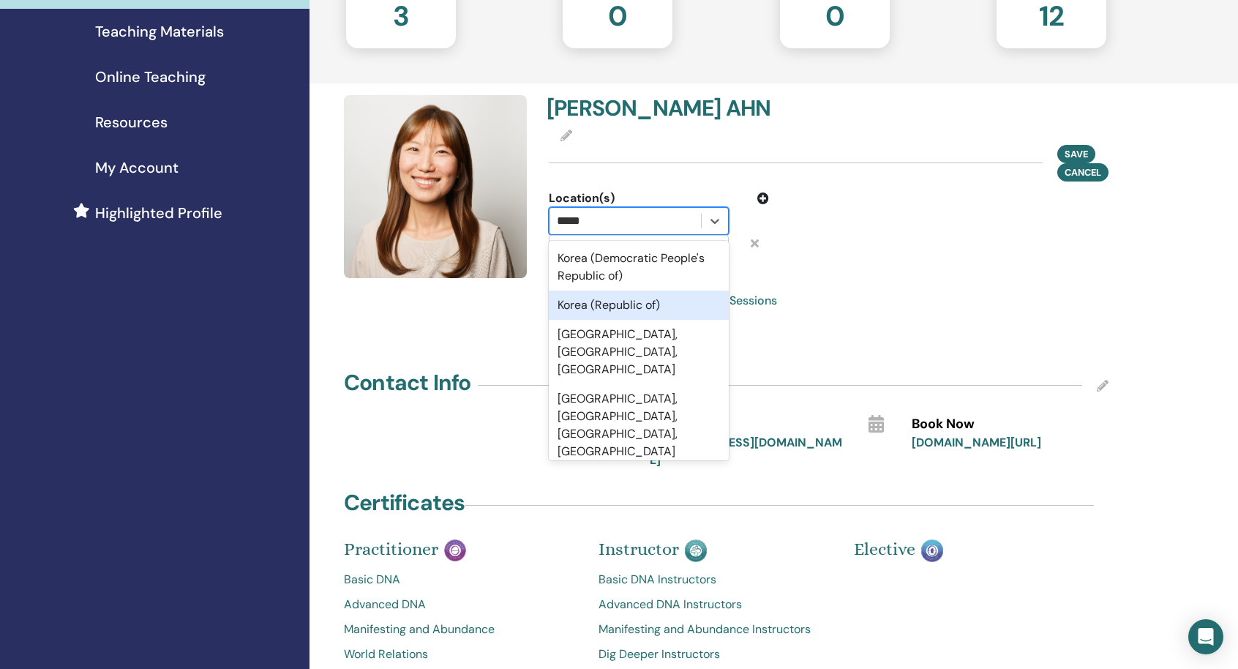
click at [669, 296] on div "Korea (Republic of)" at bounding box center [639, 304] width 180 height 29
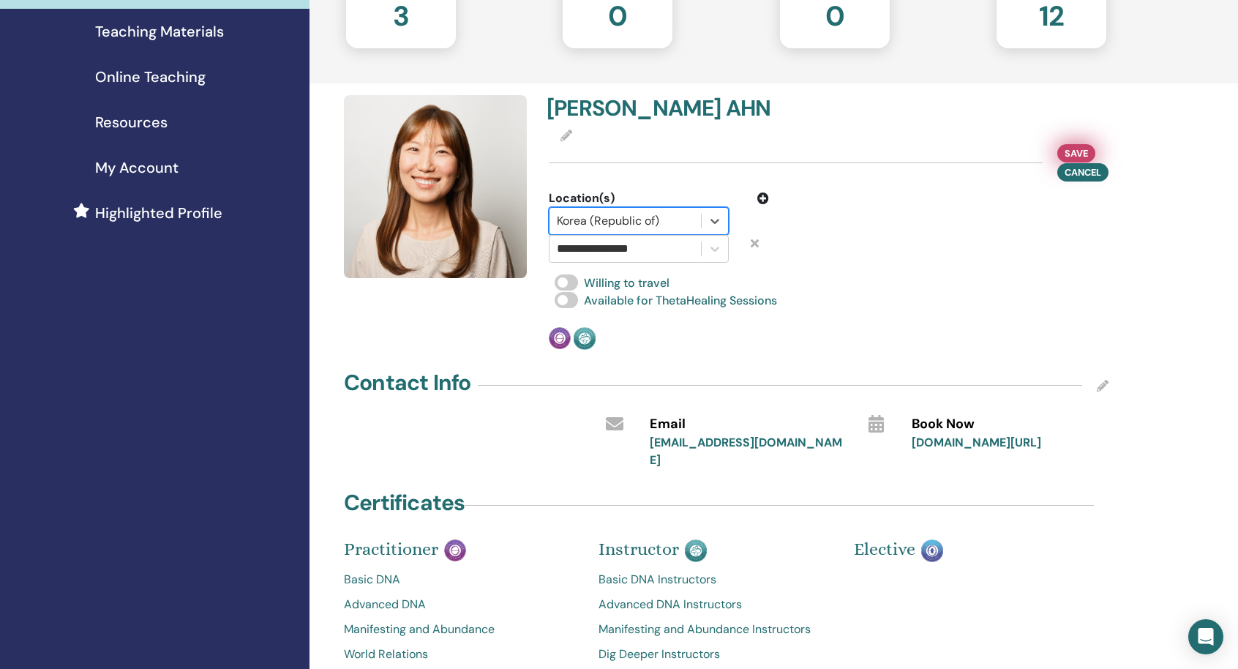
click at [1070, 153] on span "Save" at bounding box center [1076, 153] width 23 height 15
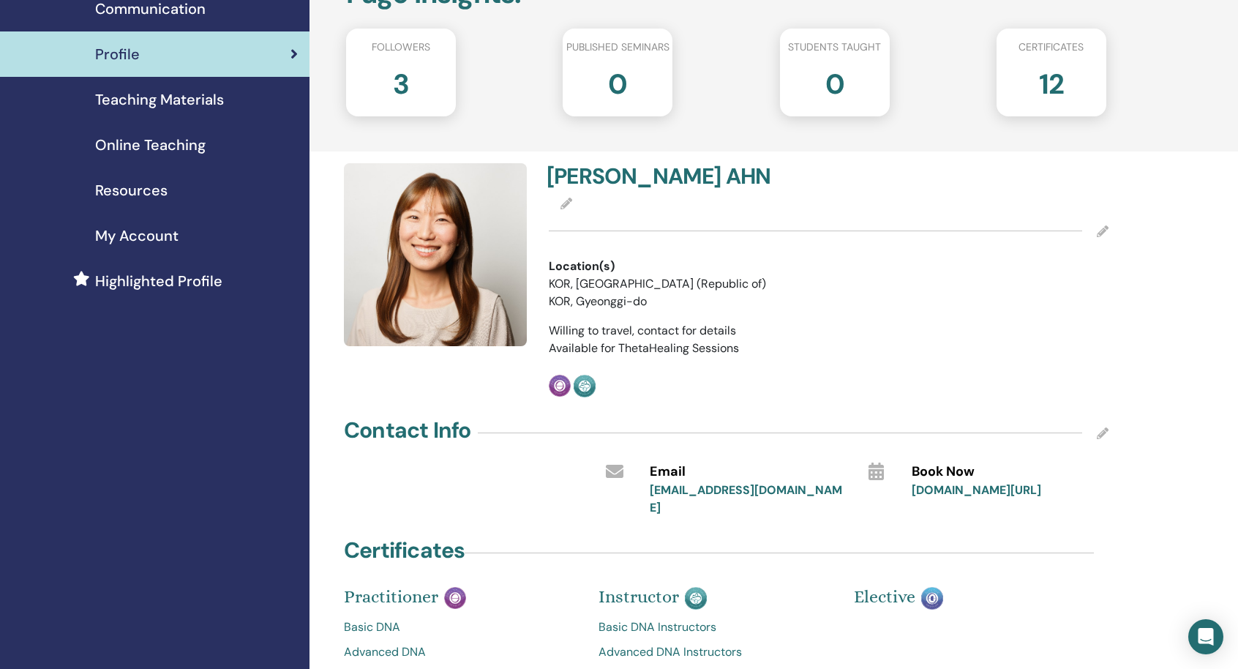
scroll to position [146, 0]
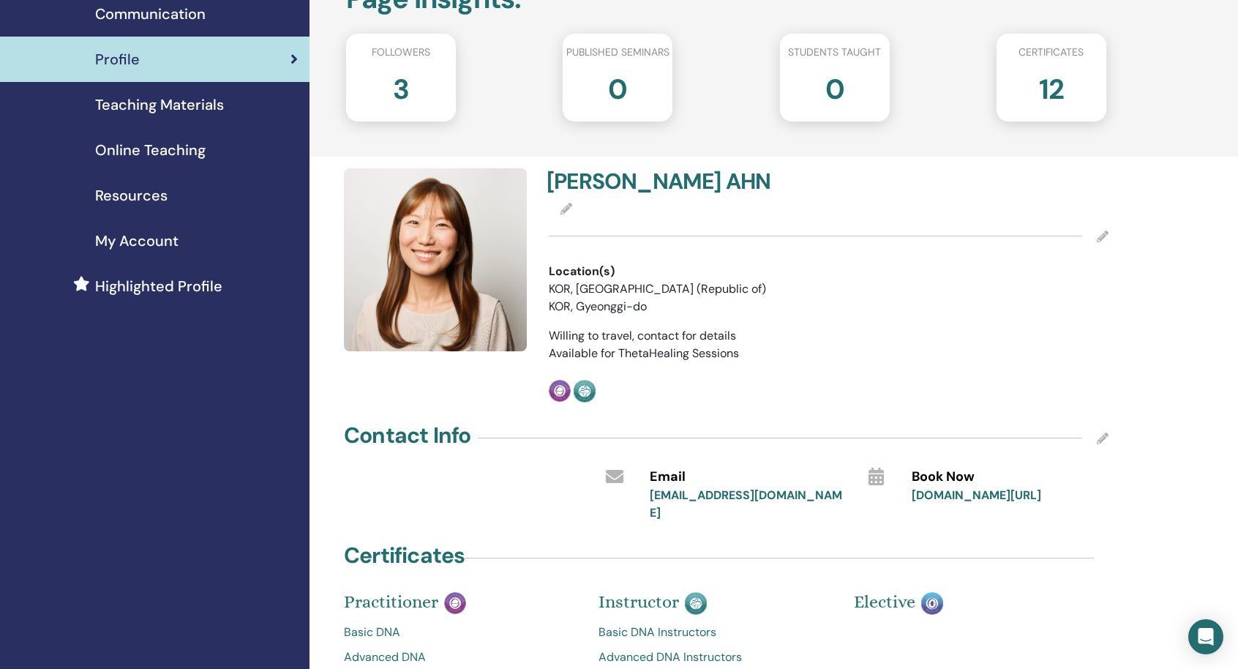
click at [1099, 235] on icon at bounding box center [1103, 236] width 12 height 12
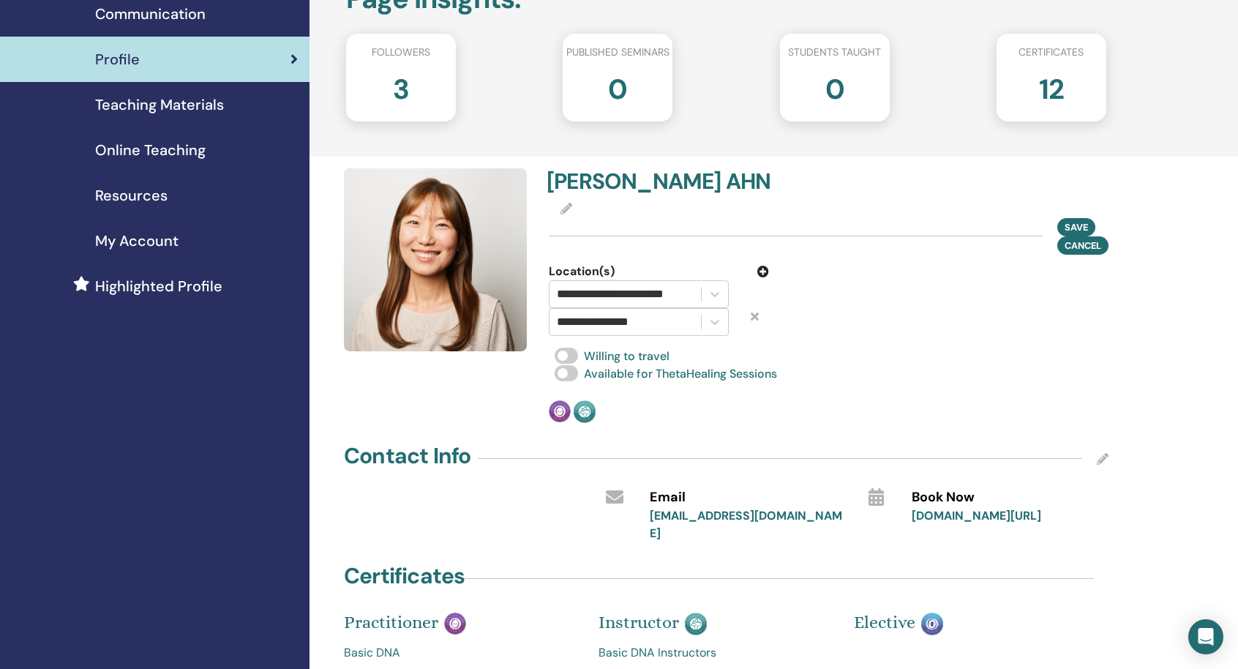
click at [759, 273] on icon at bounding box center [763, 272] width 12 height 12
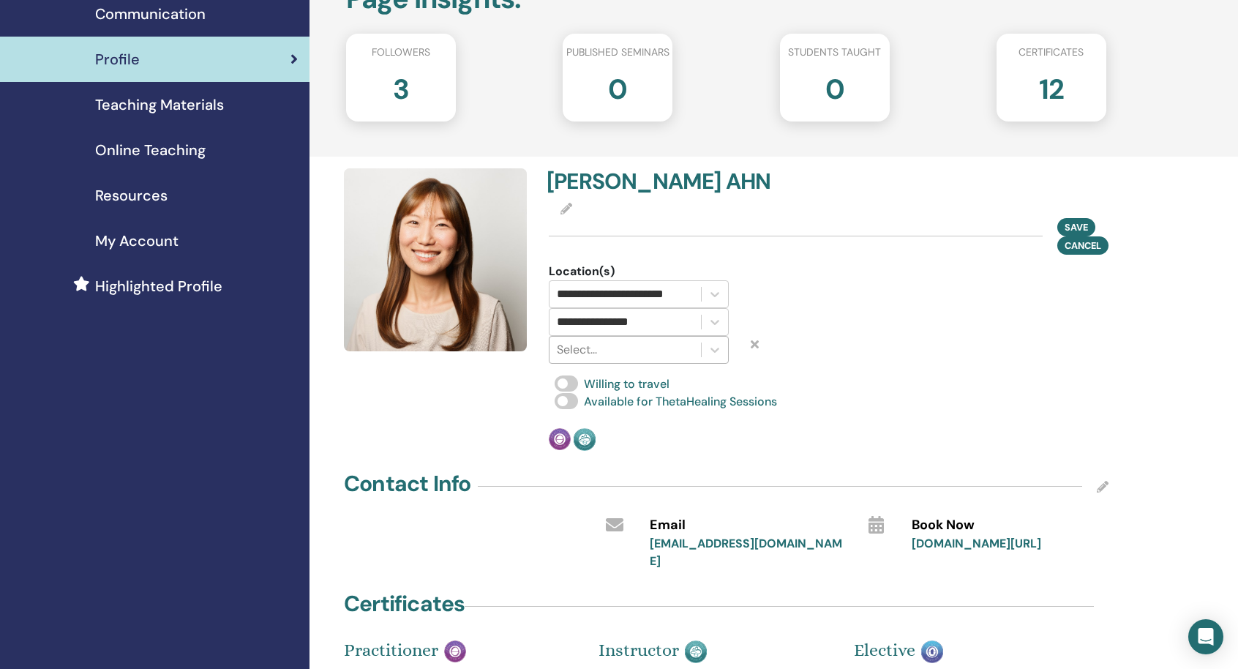
click at [612, 348] on div at bounding box center [625, 349] width 137 height 20
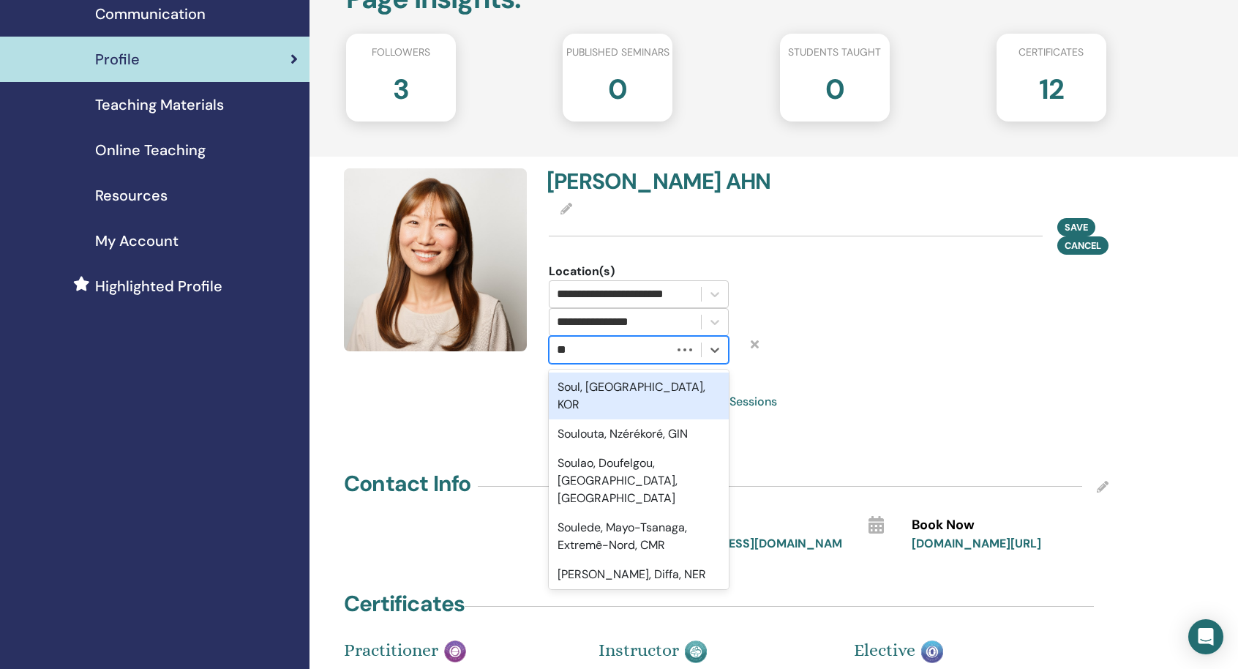
type input "*"
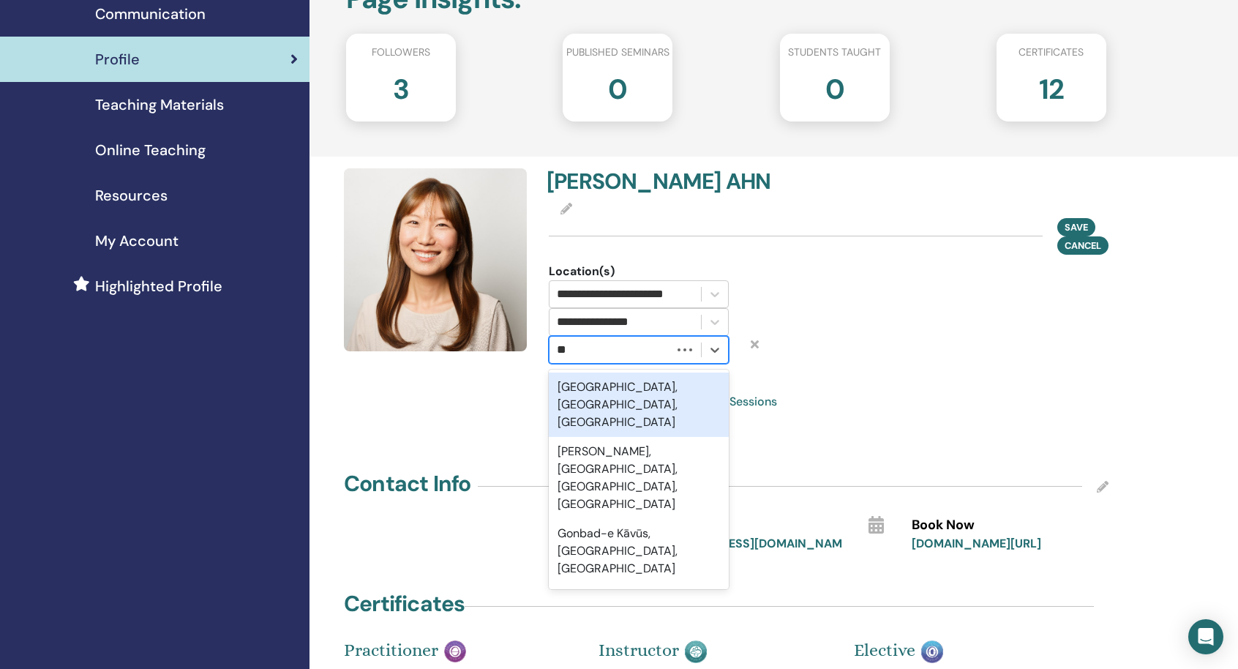
type input "*"
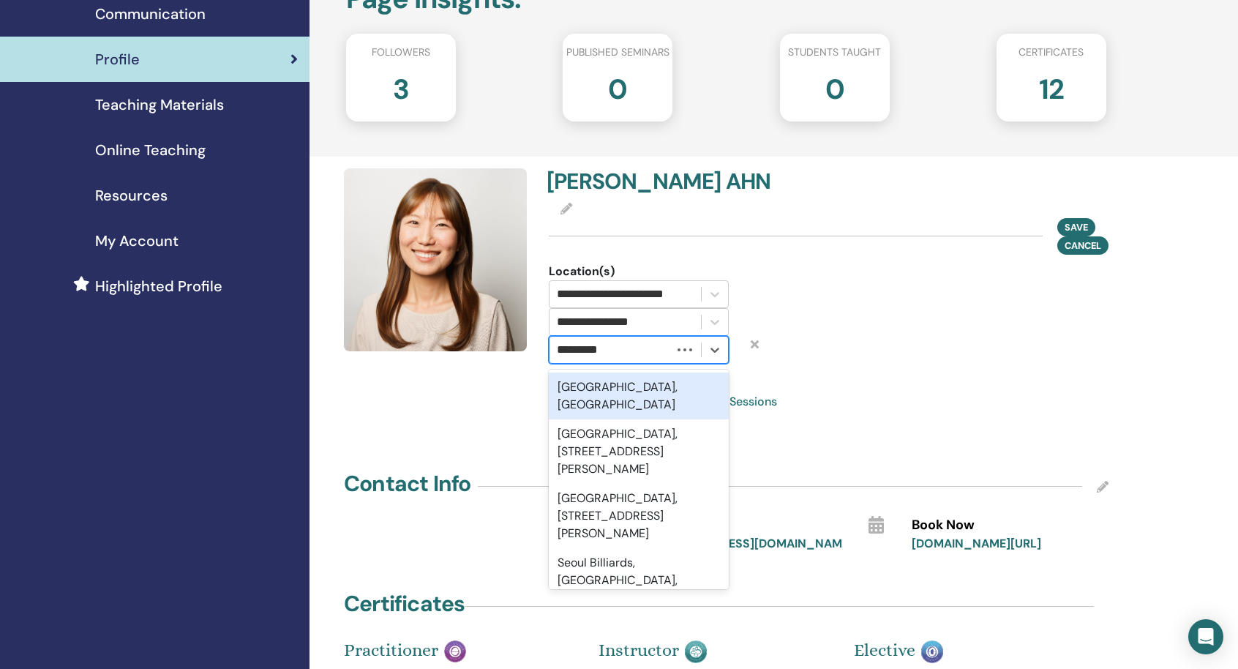
type input "**********"
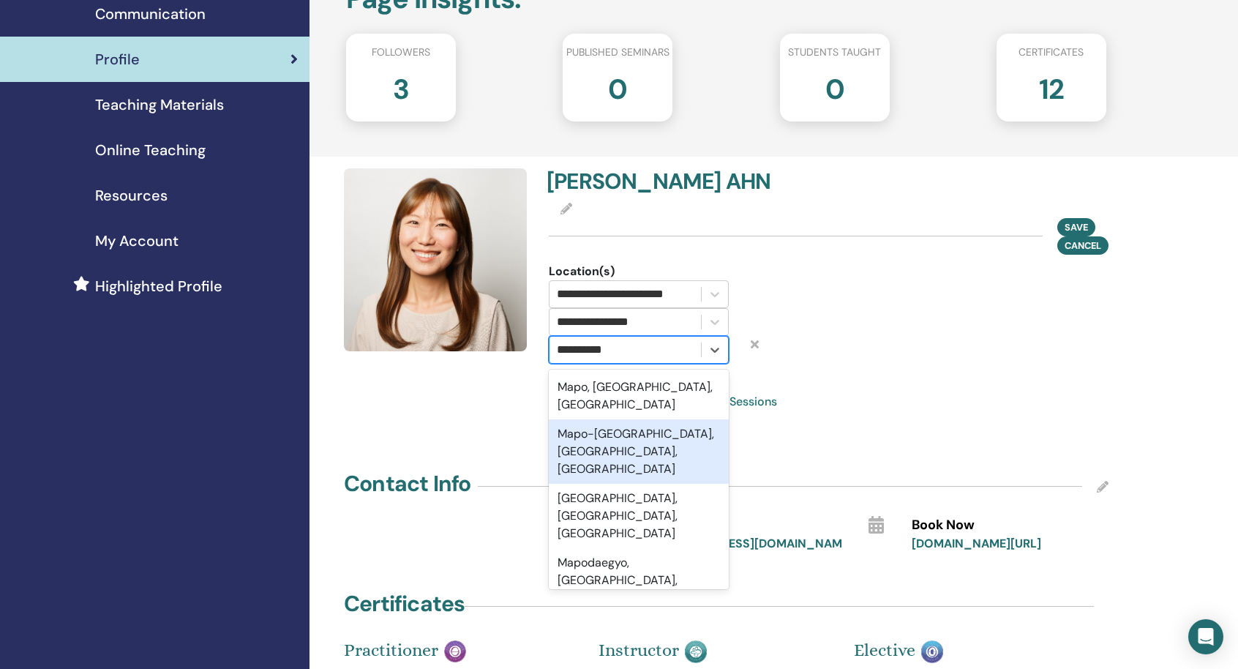
click at [604, 419] on div "Mapo-[GEOGRAPHIC_DATA], [GEOGRAPHIC_DATA], [GEOGRAPHIC_DATA]" at bounding box center [639, 451] width 180 height 64
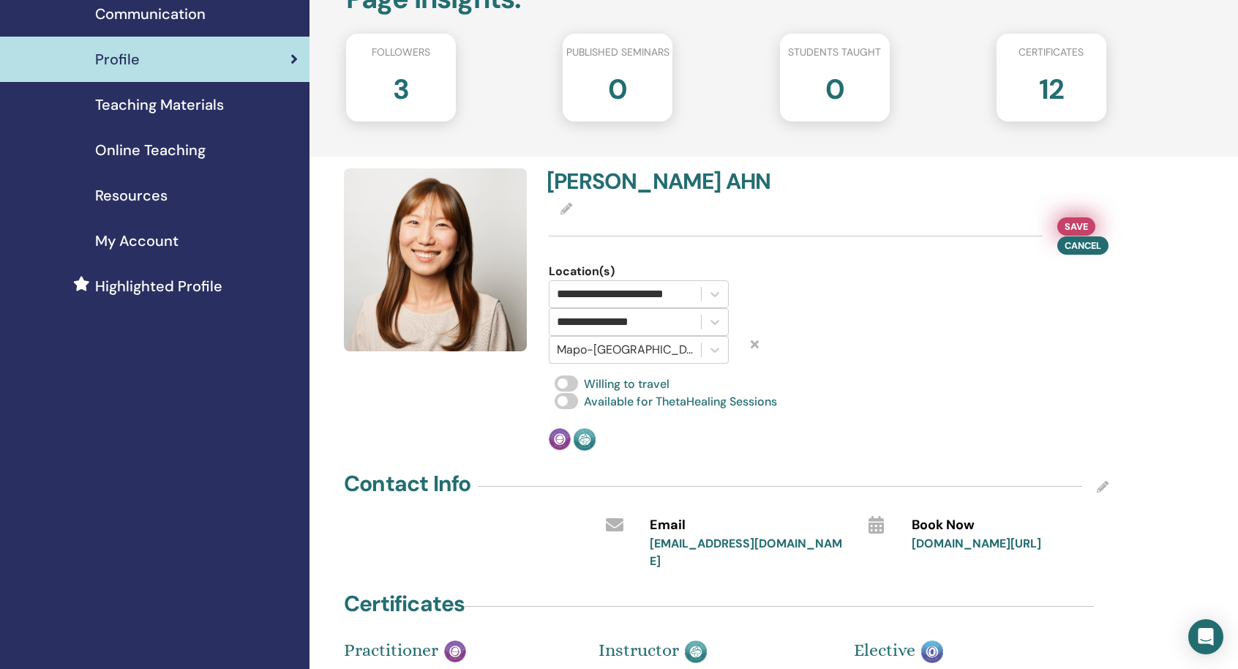
click at [1068, 226] on span "Save" at bounding box center [1076, 226] width 23 height 15
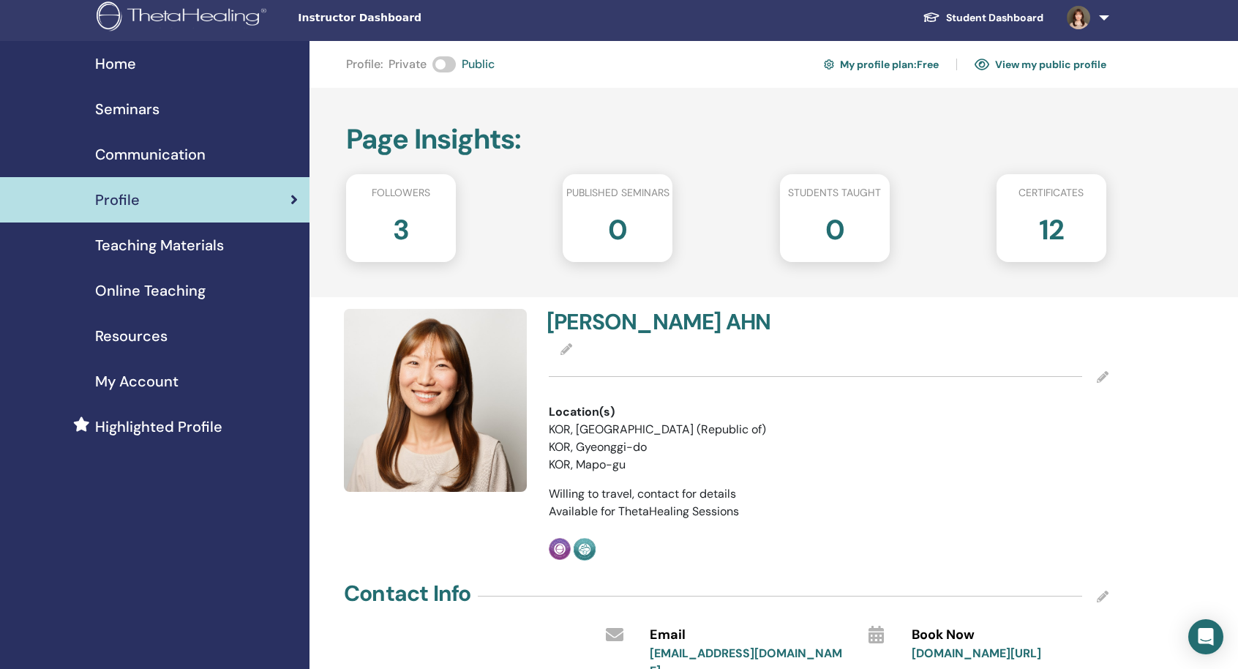
scroll to position [0, 0]
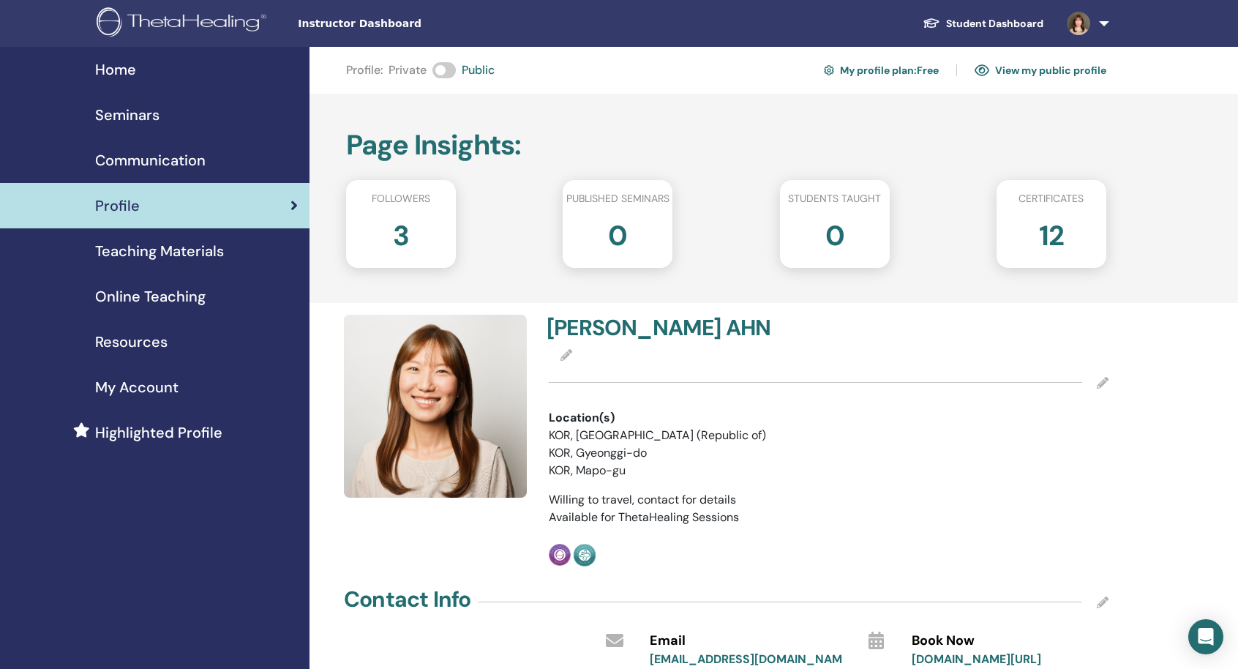
click at [1024, 75] on link "View my public profile" at bounding box center [1041, 70] width 132 height 23
